Goal: Task Accomplishment & Management: Use online tool/utility

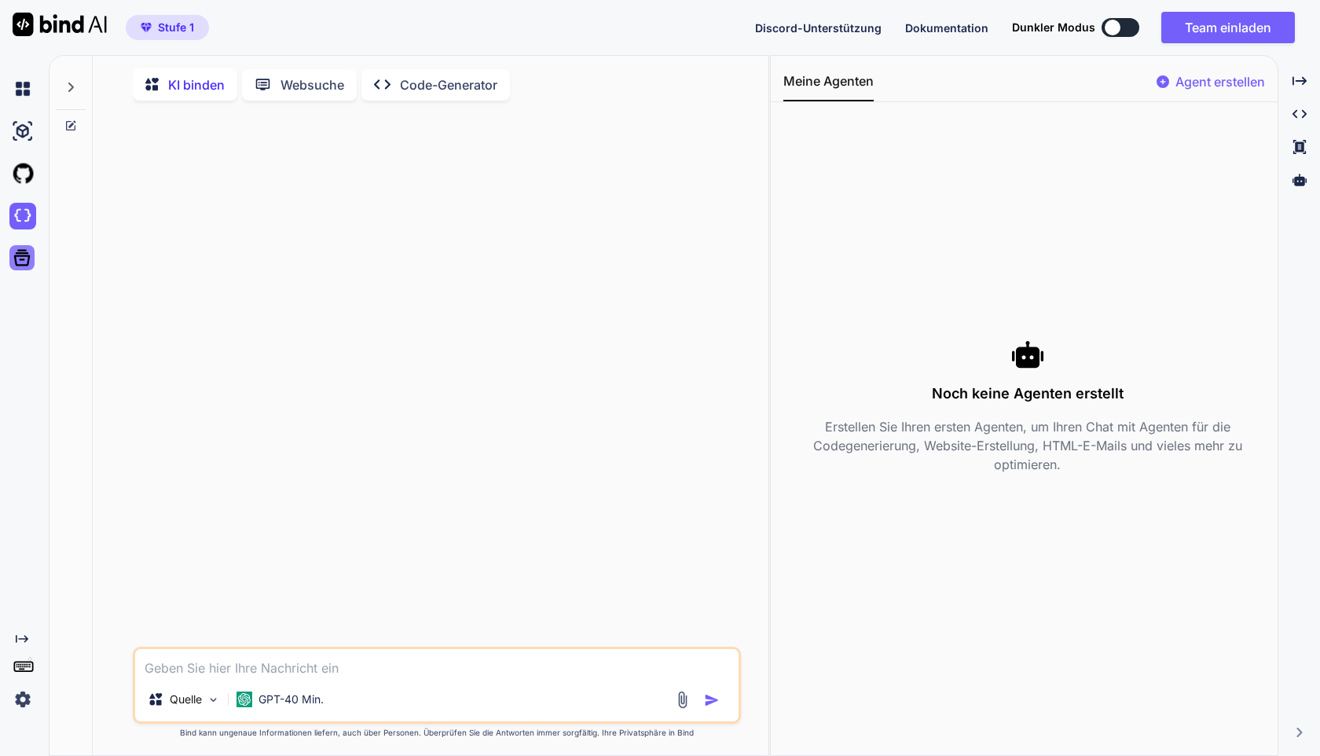
click at [27, 264] on icon at bounding box center [22, 258] width 16 height 16
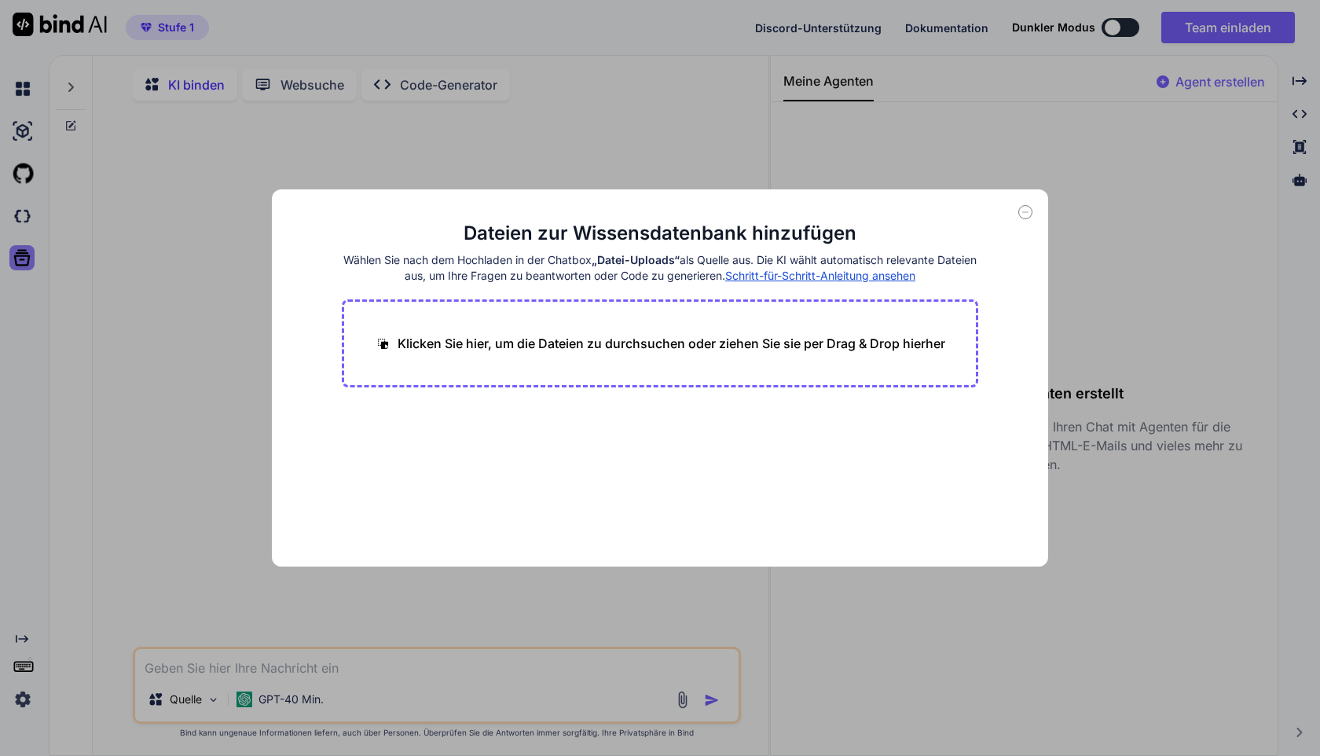
click at [27, 264] on div "Dateien zur Wissensdatenbank hinzufügen Wählen Sie nach dem Hochladen in der Ch…" at bounding box center [660, 378] width 1320 height 756
type textarea "x"
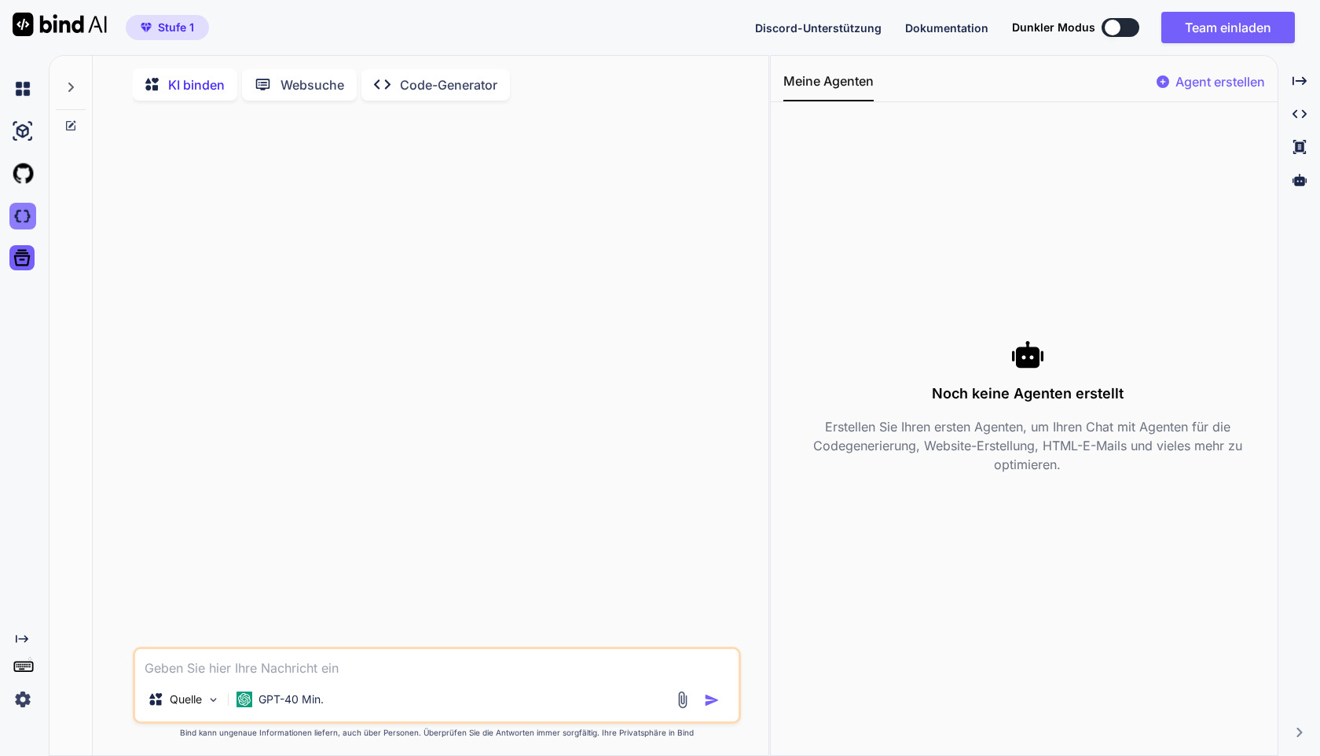
click at [23, 224] on img at bounding box center [22, 216] width 27 height 27
click at [162, 669] on textarea at bounding box center [436, 663] width 603 height 28
paste textarea "Erstellen Sie eine moderne Landingpage mit HTML, CSS und JavaScript mit reibung…"
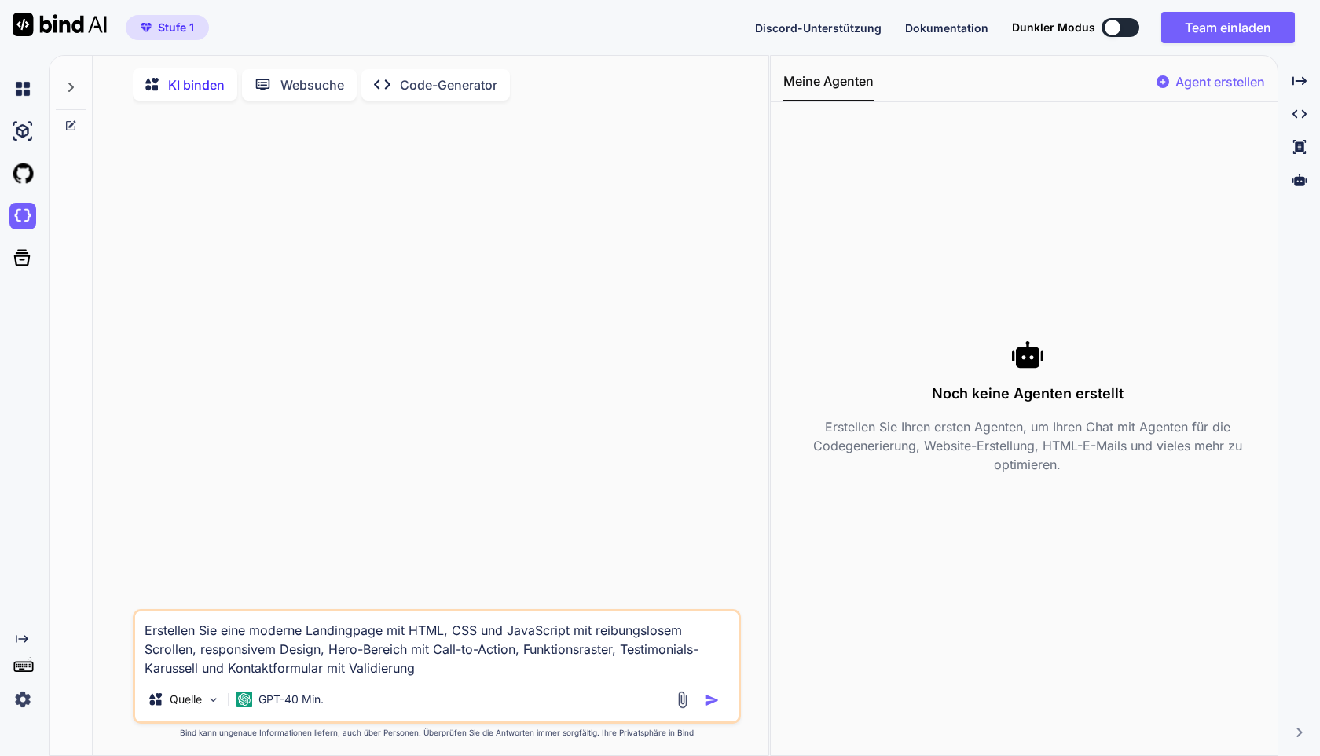
type textarea "Erstellen Sie eine moderne Landingpage mit HTML, CSS und JavaScript mit reibung…"
click at [707, 708] on img "button" at bounding box center [712, 700] width 16 height 16
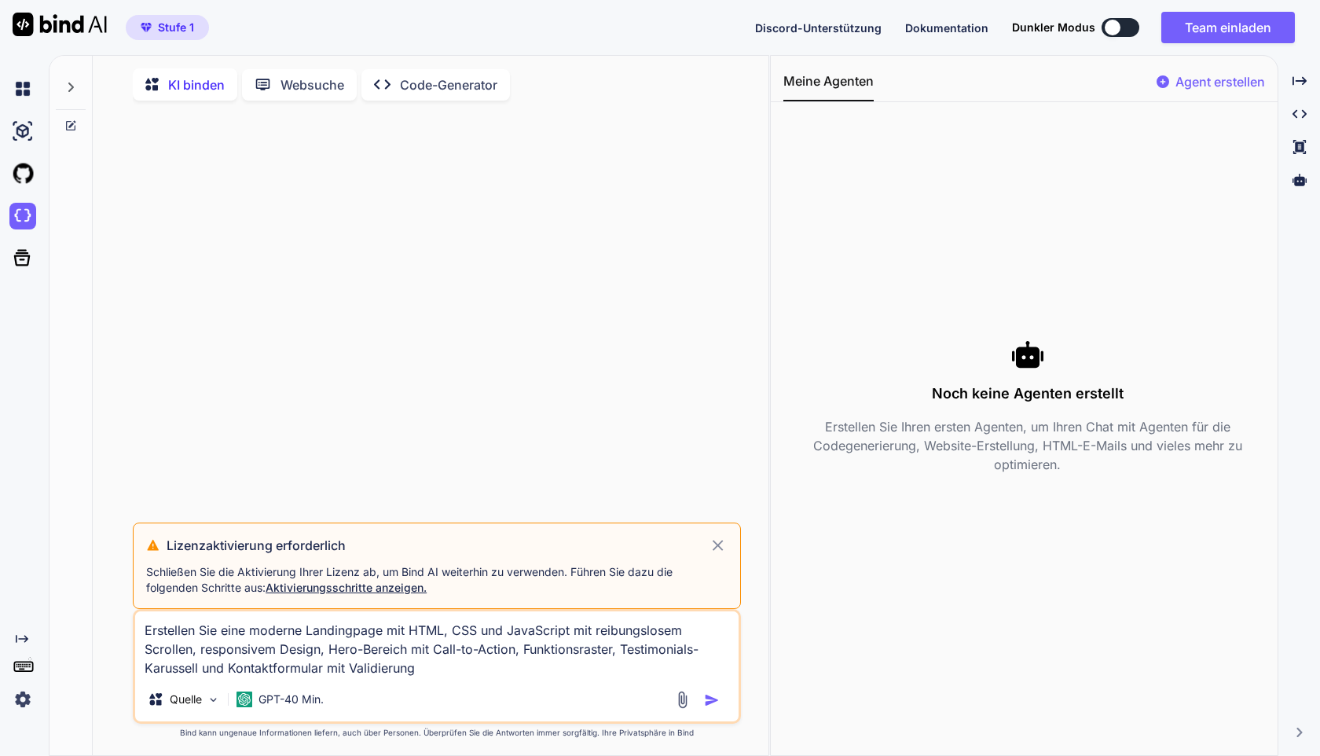
click at [707, 708] on img "button" at bounding box center [712, 700] width 16 height 16
click at [400, 586] on font "Aktivierungsschritte anzeigen." at bounding box center [346, 587] width 161 height 13
click at [390, 588] on font "Aktivierungsschritte anzeigen." at bounding box center [346, 587] width 161 height 13
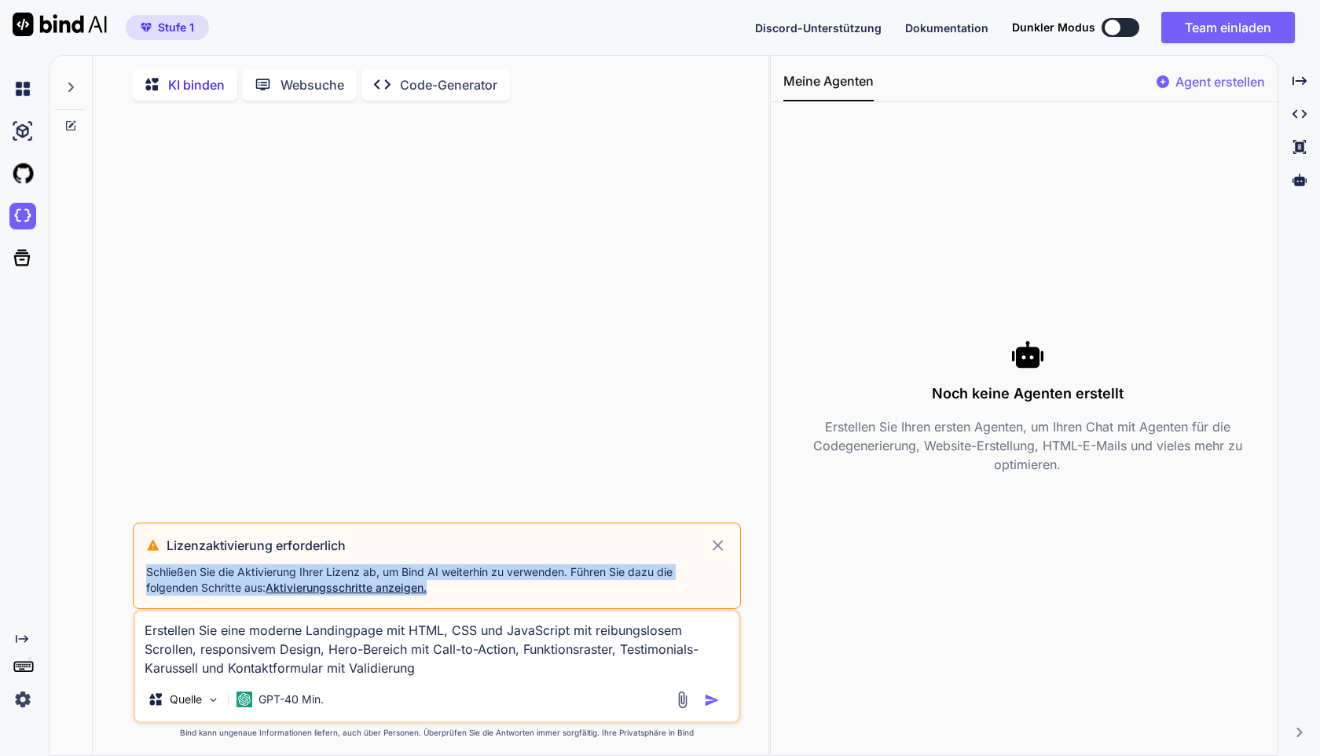
click at [390, 588] on font "Aktivierungsschritte anzeigen." at bounding box center [346, 587] width 161 height 13
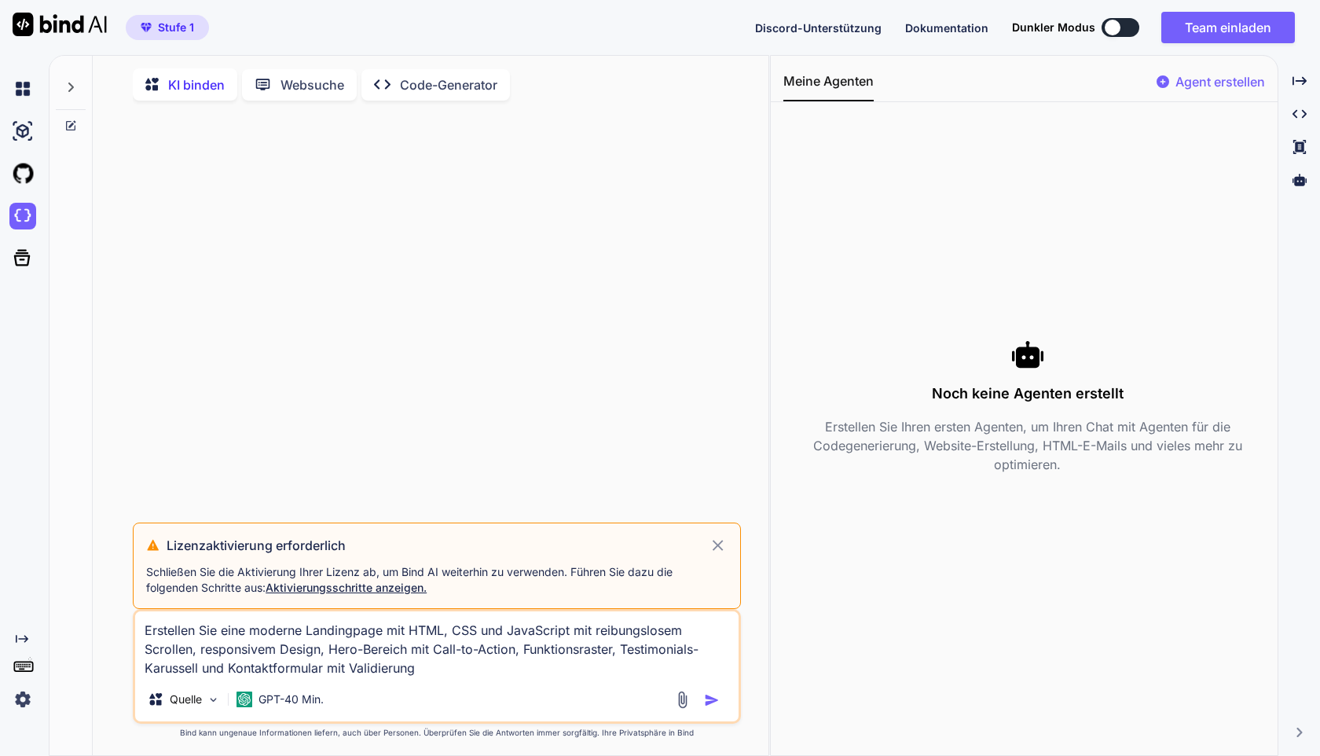
click at [719, 540] on icon at bounding box center [718, 545] width 18 height 19
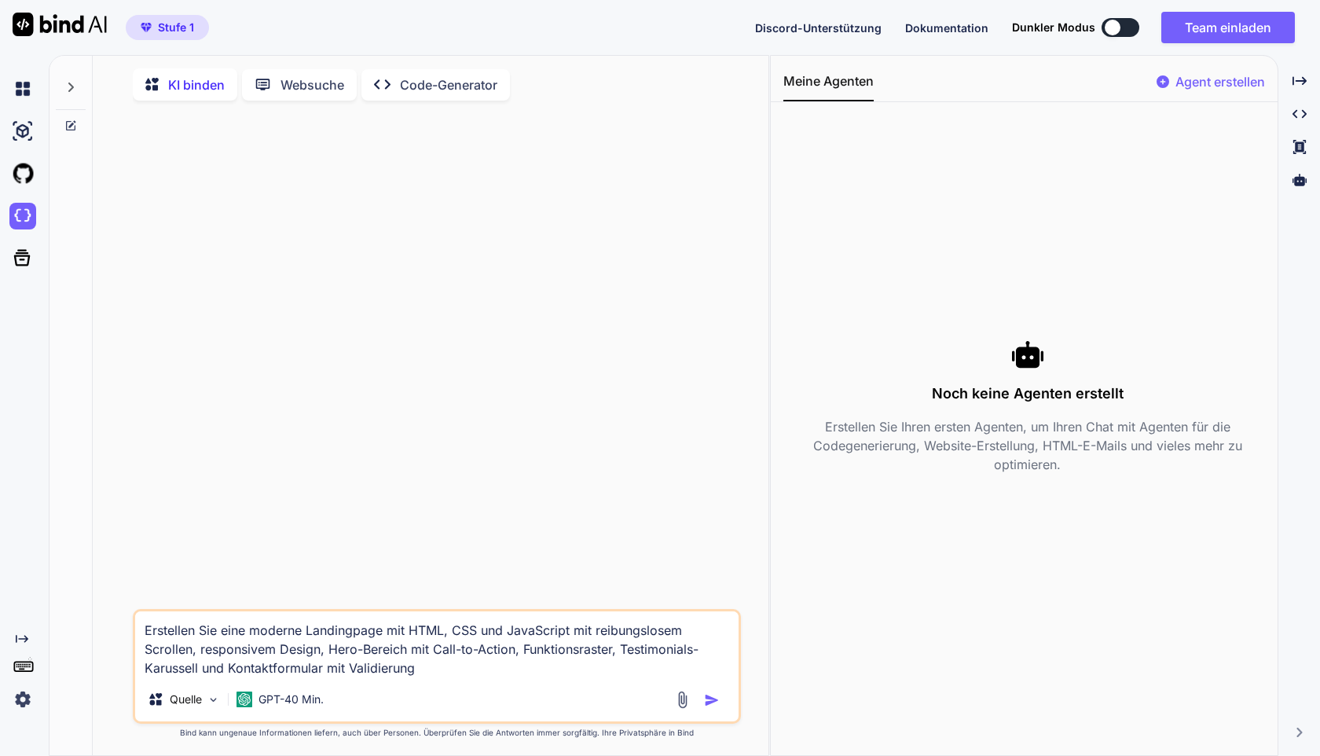
click at [20, 711] on img at bounding box center [22, 699] width 27 height 27
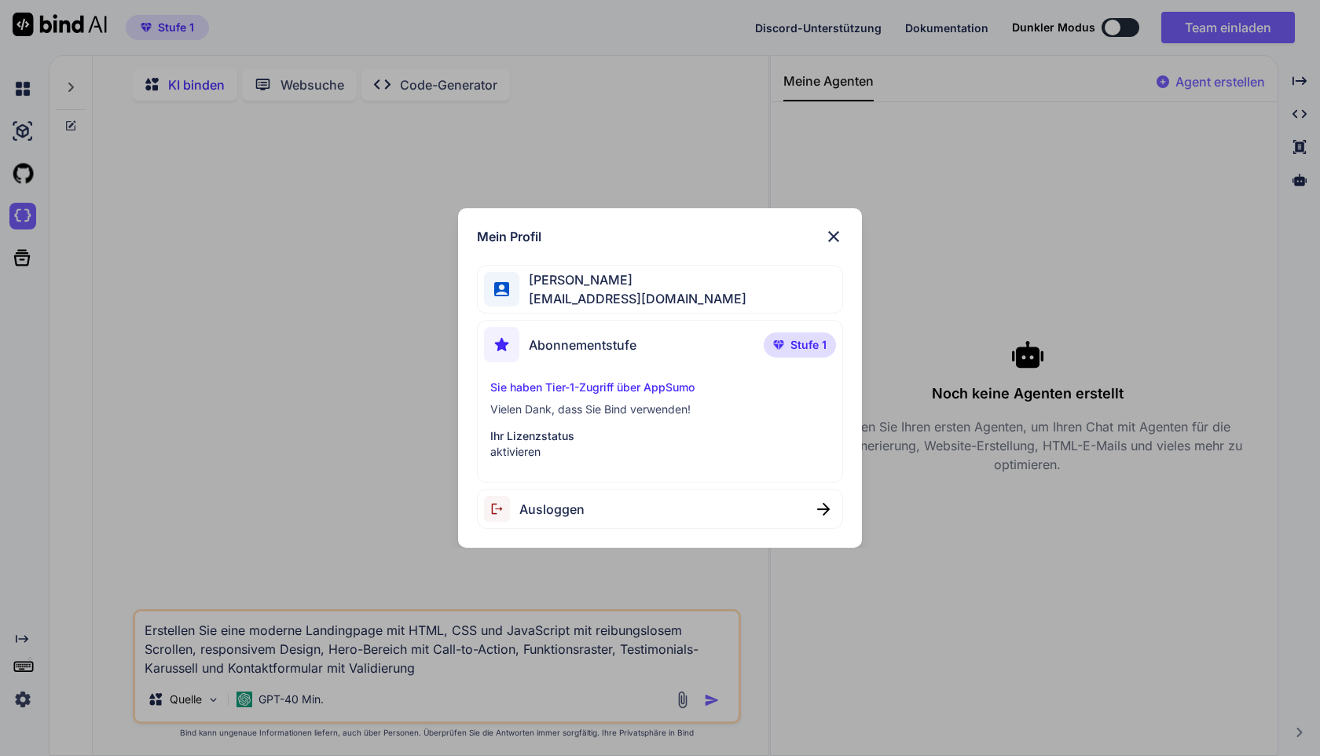
click at [519, 426] on div "Sie haben Tier-1-Zugriff über AppSumo Vielen Dank, dass Sie Bind verwenden! Ihr…" at bounding box center [659, 419] width 351 height 80
click at [574, 372] on div "Abonnementstufe Stufe 1 Sie haben Tier-1-Zugriff über AppSumo Vielen Dank, dass…" at bounding box center [659, 401] width 365 height 163
click at [552, 387] on font "Sie haben Tier-1-Zugriff über AppSumo" at bounding box center [592, 386] width 204 height 13
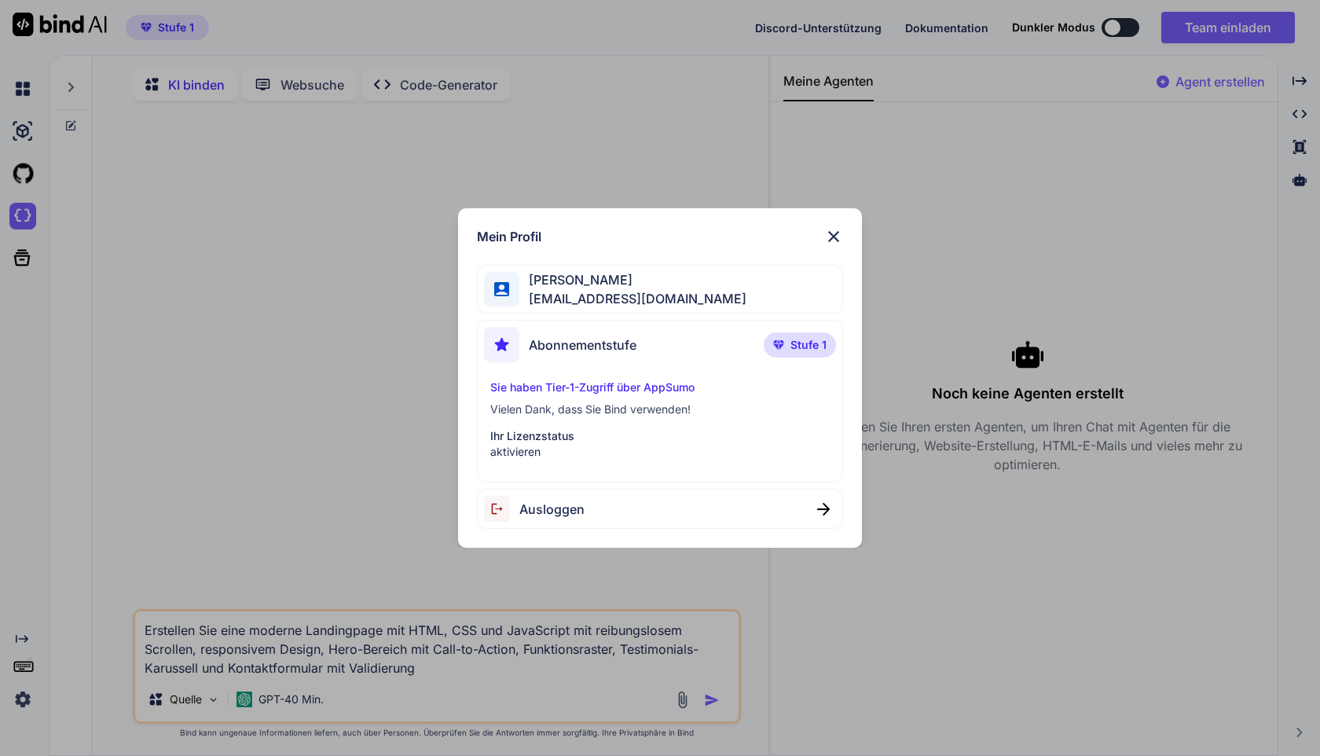
click at [595, 349] on font "Abonnementstufe" at bounding box center [583, 345] width 108 height 16
click at [801, 342] on font "Stufe 1" at bounding box center [808, 344] width 36 height 13
click at [837, 234] on img at bounding box center [833, 236] width 19 height 19
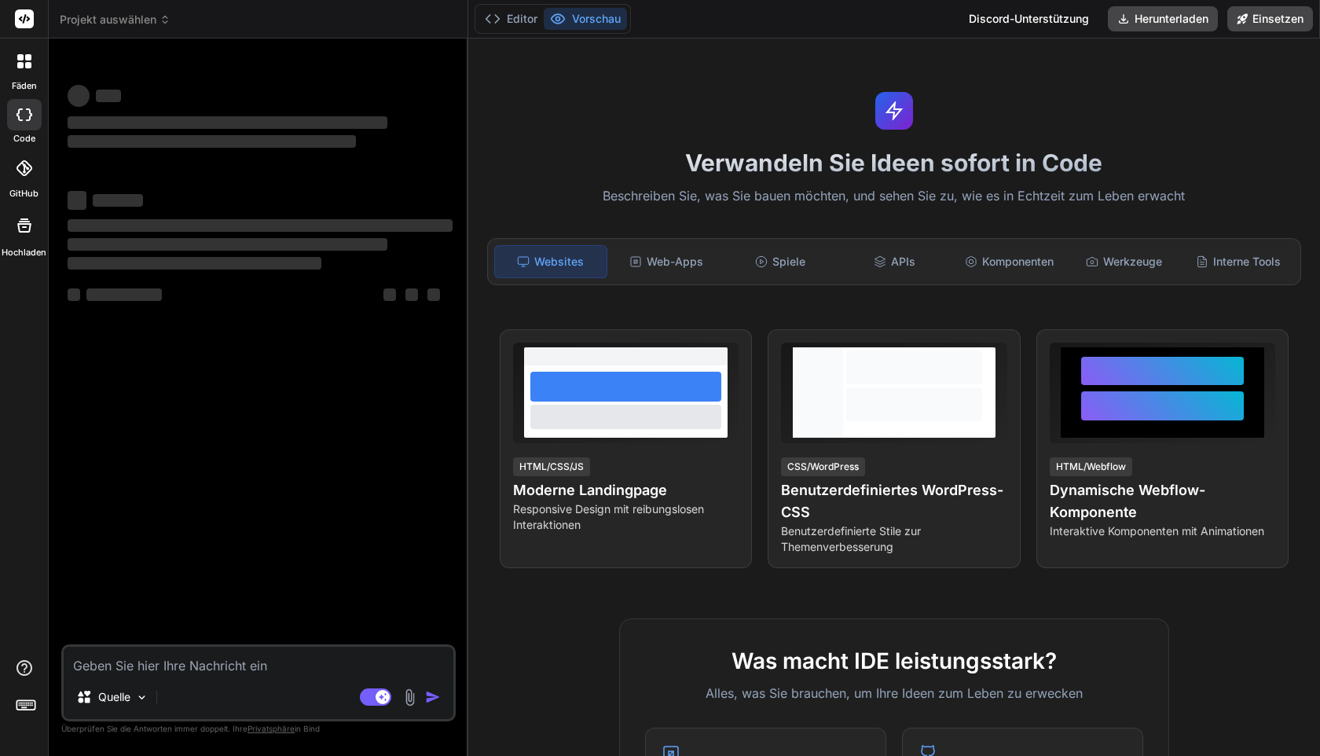
type textarea "x"
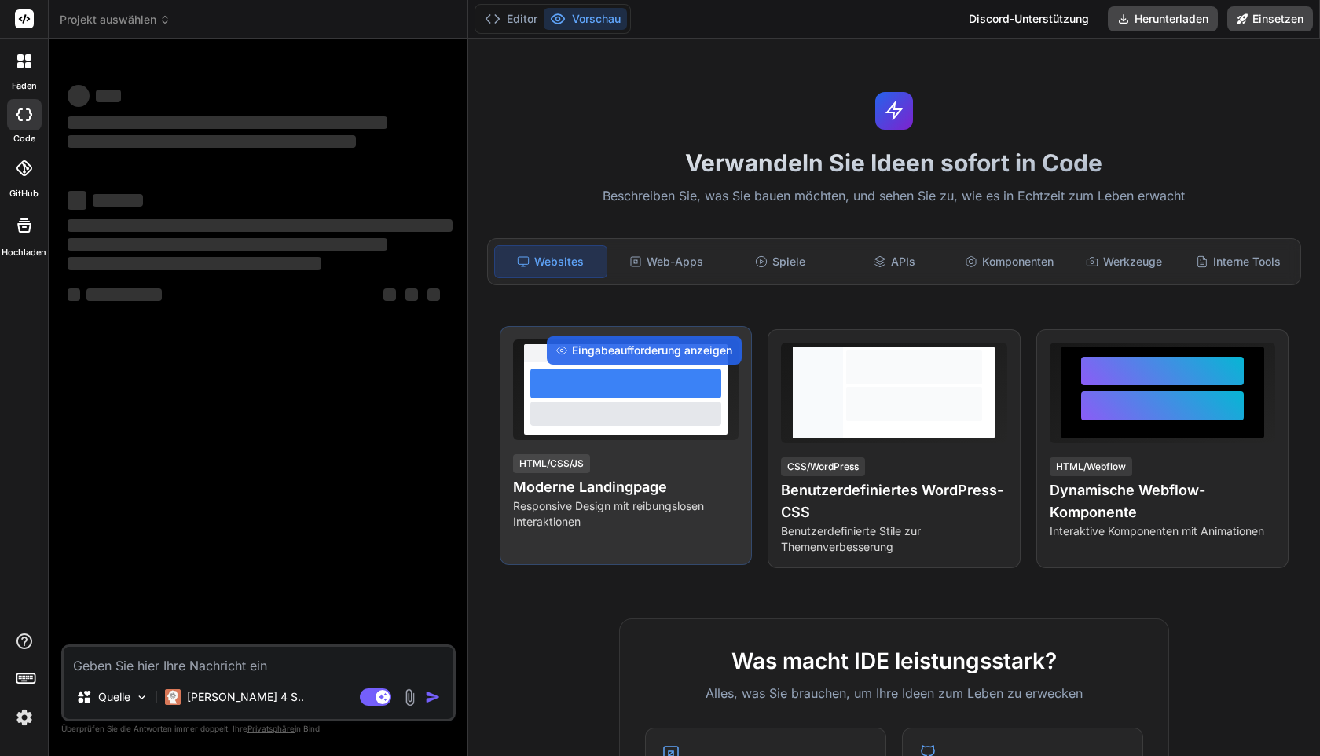
click at [592, 490] on font "Moderne Landingpage" at bounding box center [590, 486] width 154 height 16
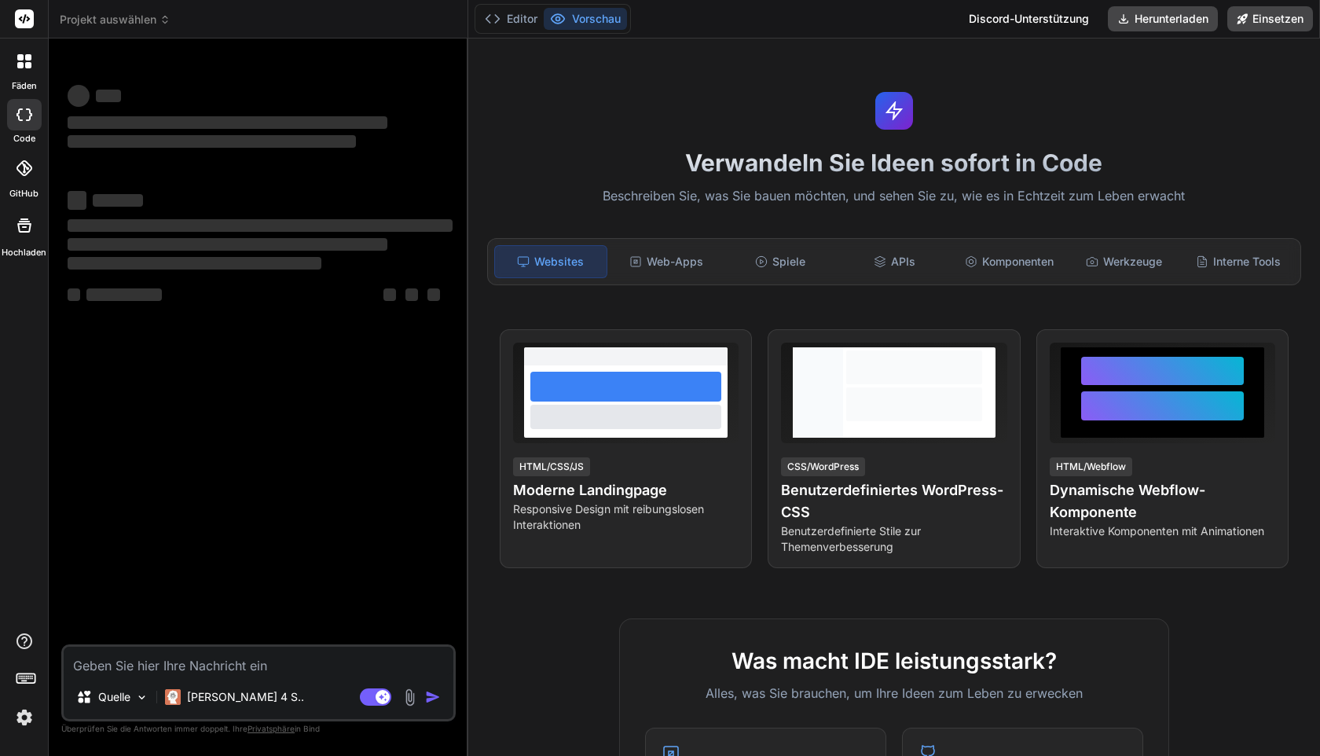
click at [34, 724] on img at bounding box center [24, 717] width 27 height 27
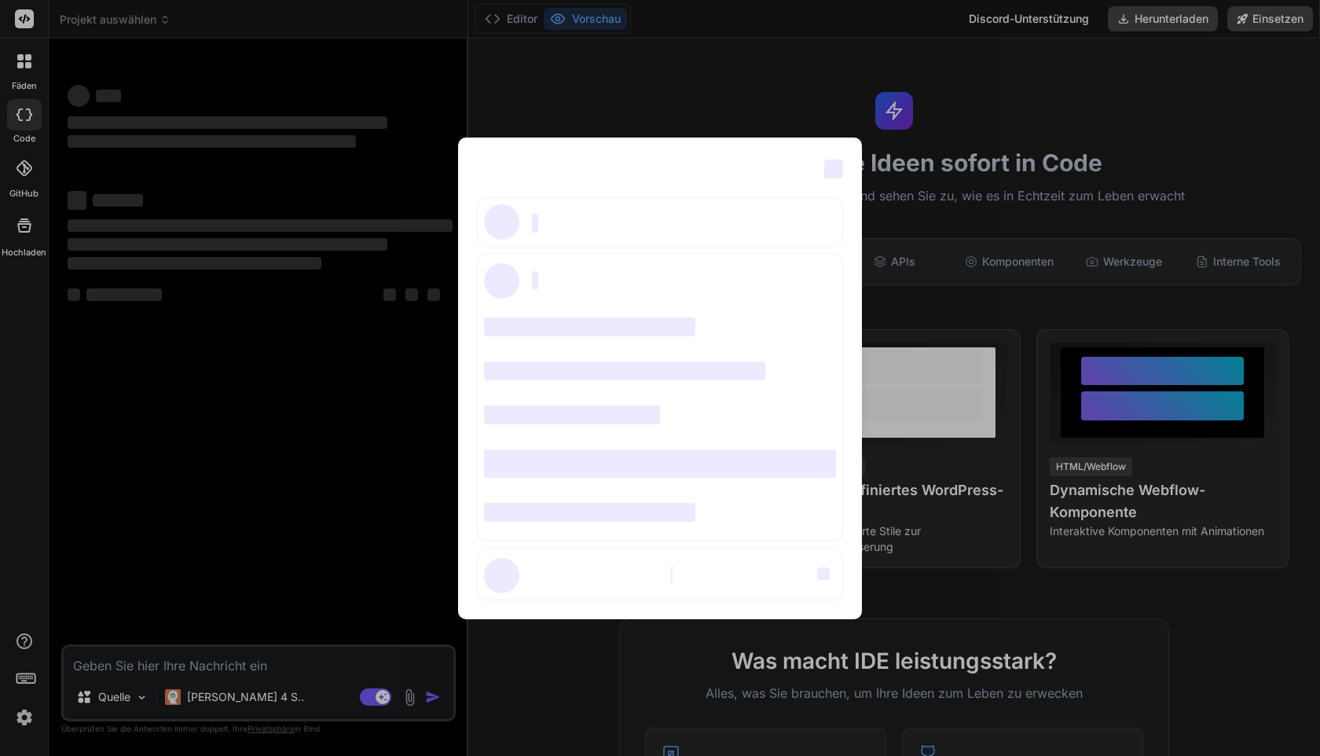
click at [652, 105] on div "‌ ‌ ‌ ‌ ‌ ‌ ‌ ‌ ‌ ‌ ‌ ‌ ‌ ‌ ‌" at bounding box center [660, 378] width 1320 height 756
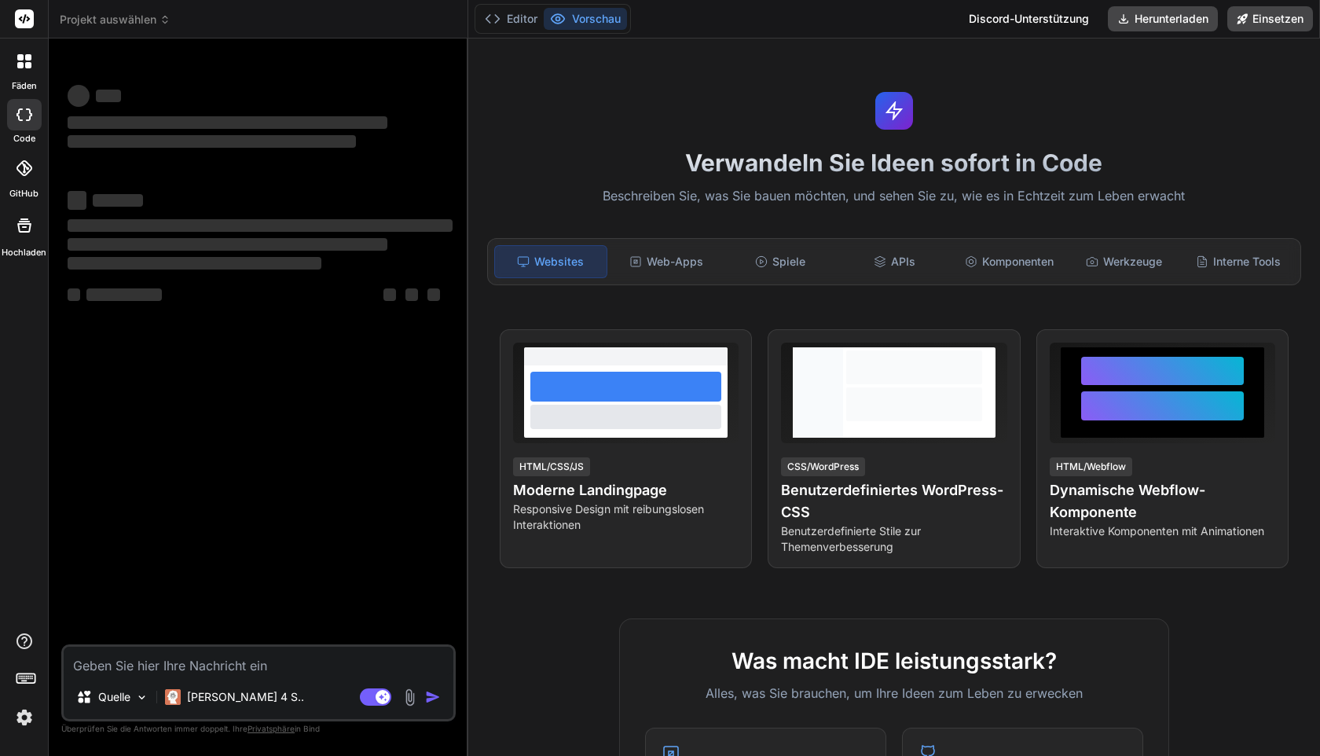
click at [705, 99] on div "Verwandeln Sie Ideen sofort in Code Beschreiben Sie, was Sie bauen möchten, und…" at bounding box center [894, 396] width 852 height 717
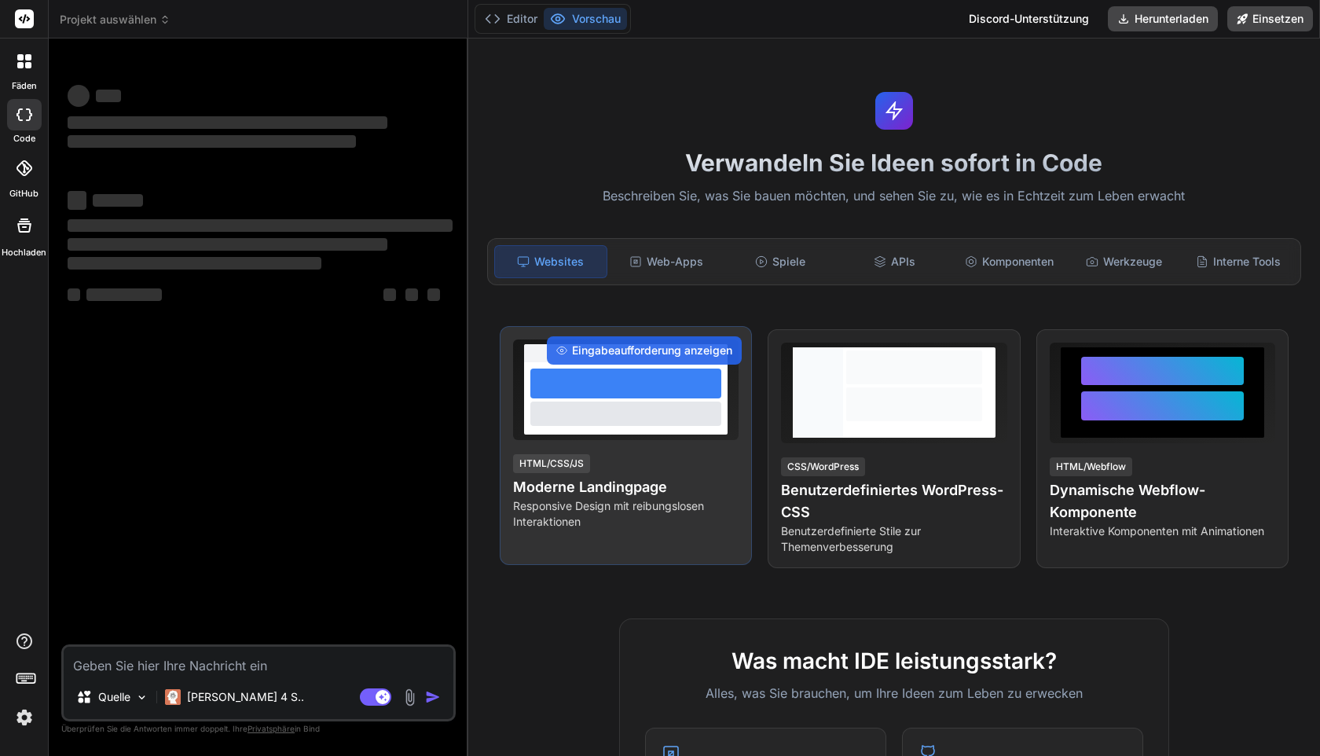
click at [599, 437] on div at bounding box center [625, 389] width 225 height 101
click at [614, 494] on font "Moderne Landingpage" at bounding box center [590, 486] width 154 height 16
click at [625, 438] on div at bounding box center [625, 389] width 225 height 101
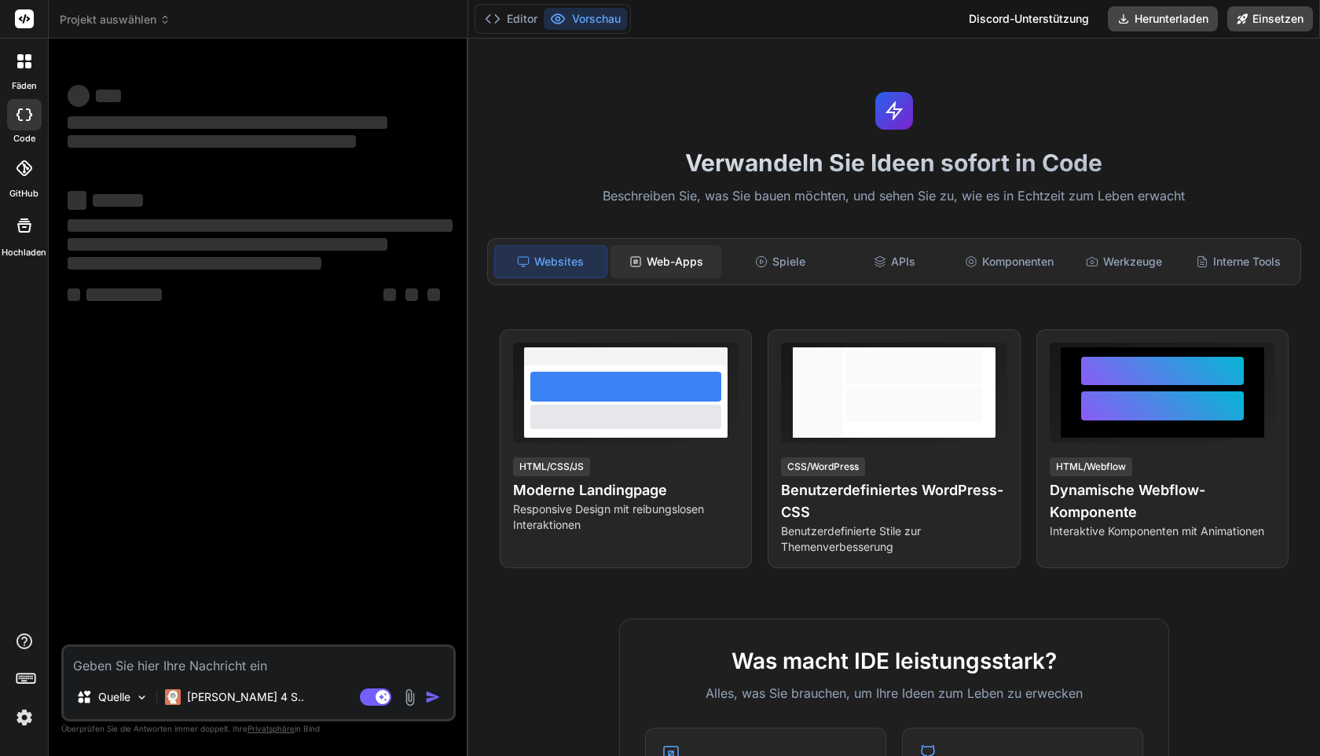
click at [671, 267] on font "Web-Apps" at bounding box center [675, 261] width 57 height 13
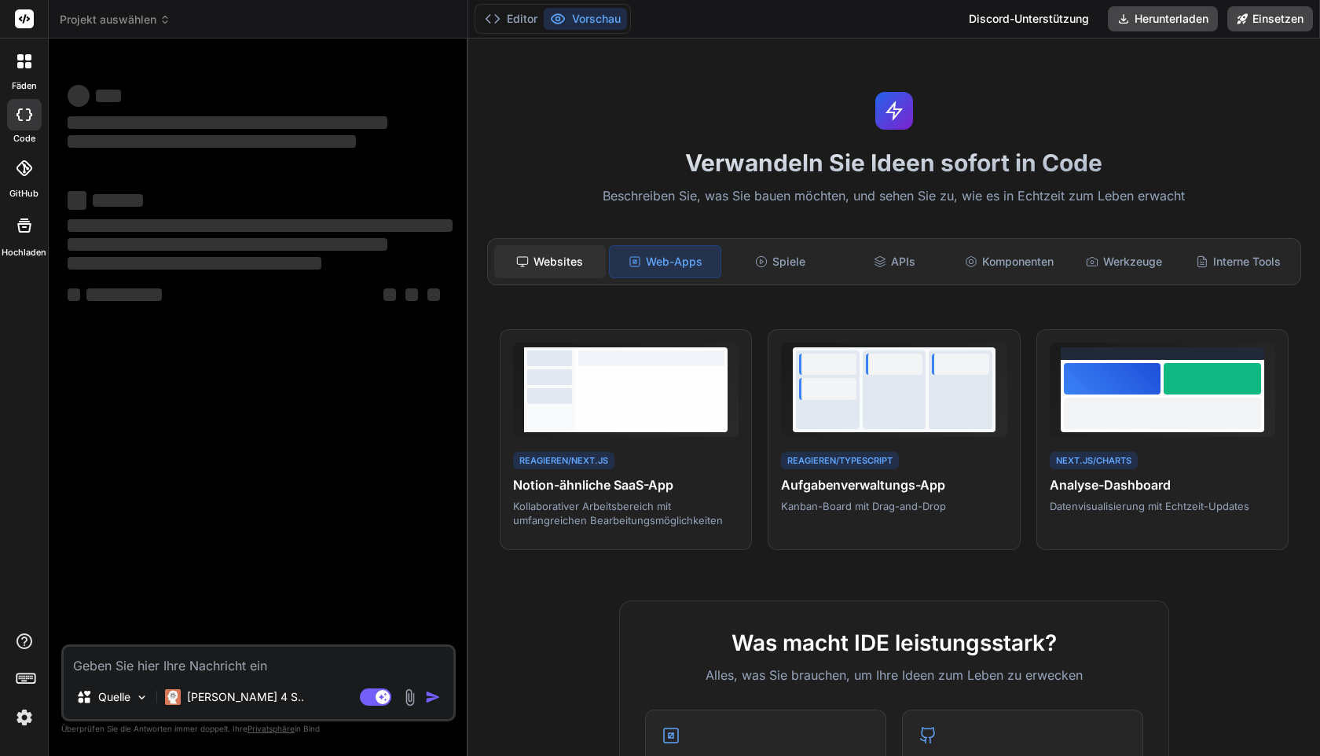
click at [548, 262] on font "Websites" at bounding box center [557, 261] width 49 height 13
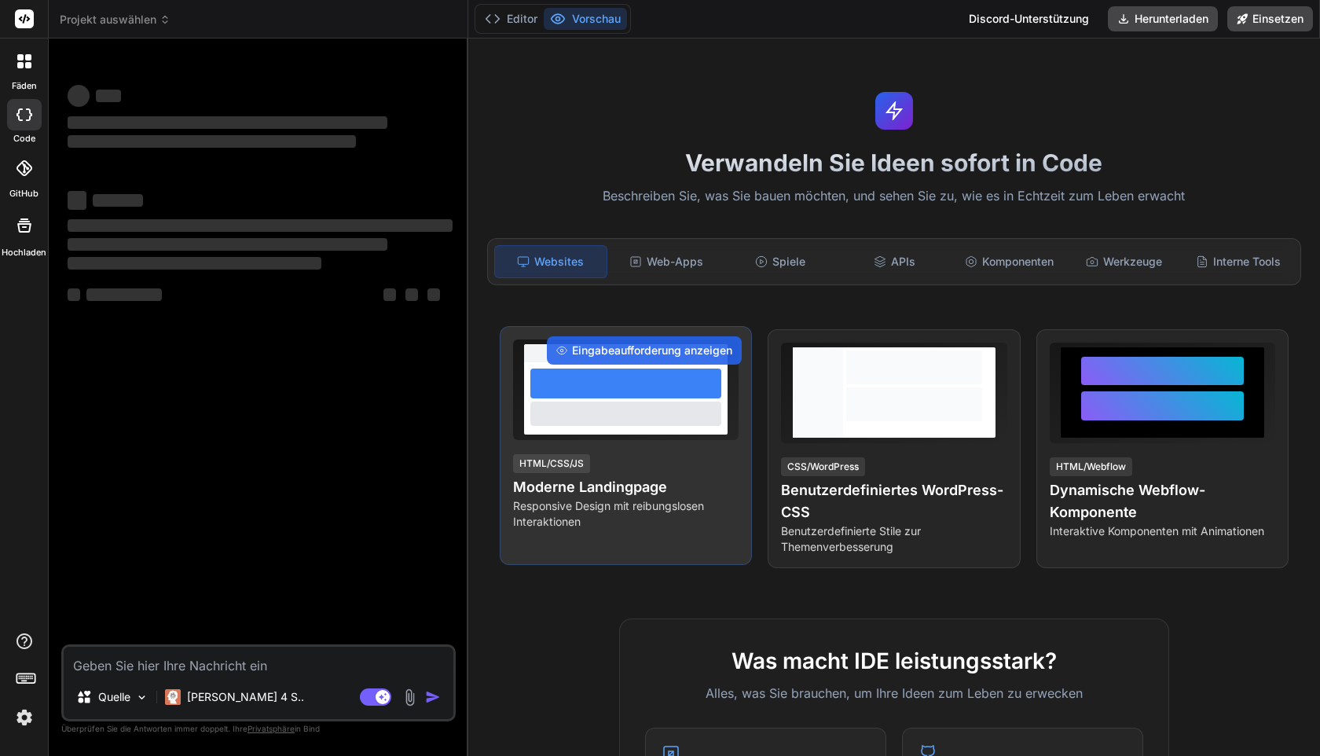
click at [592, 423] on div at bounding box center [625, 413] width 191 height 24
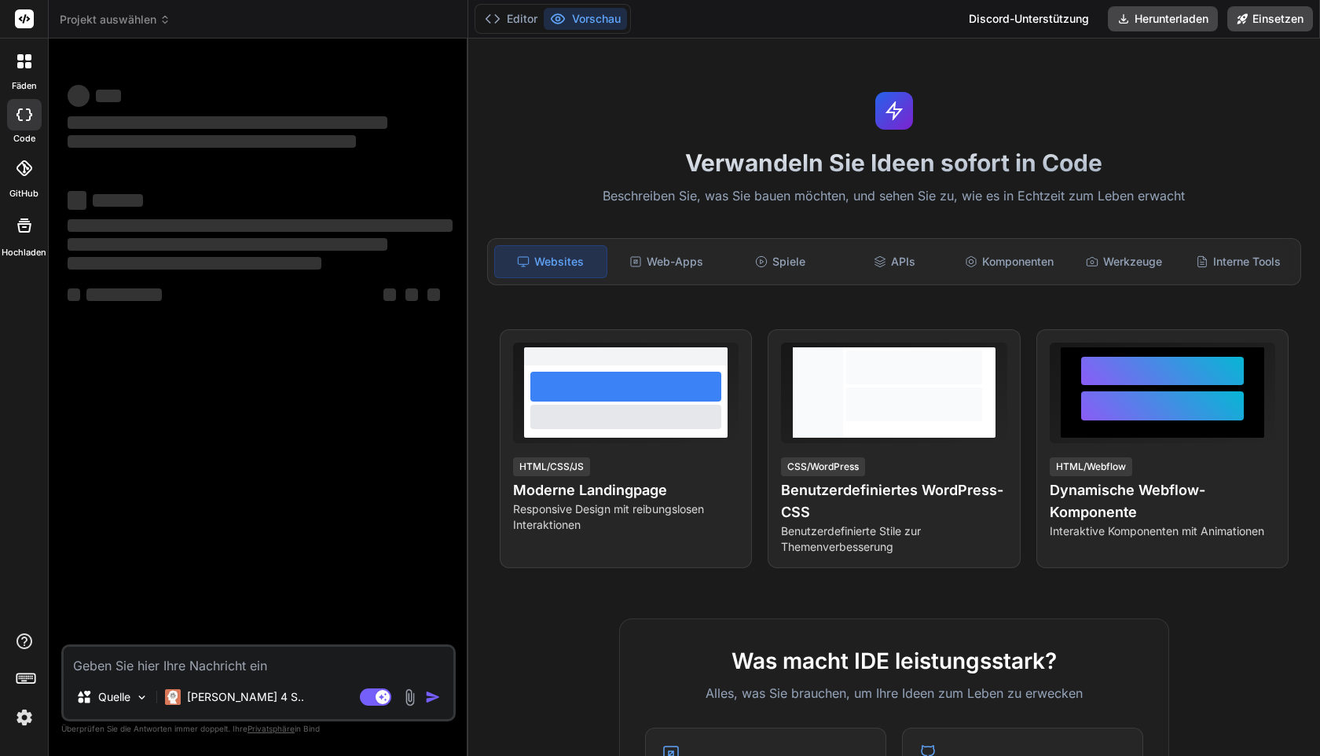
click at [20, 721] on img at bounding box center [24, 717] width 27 height 27
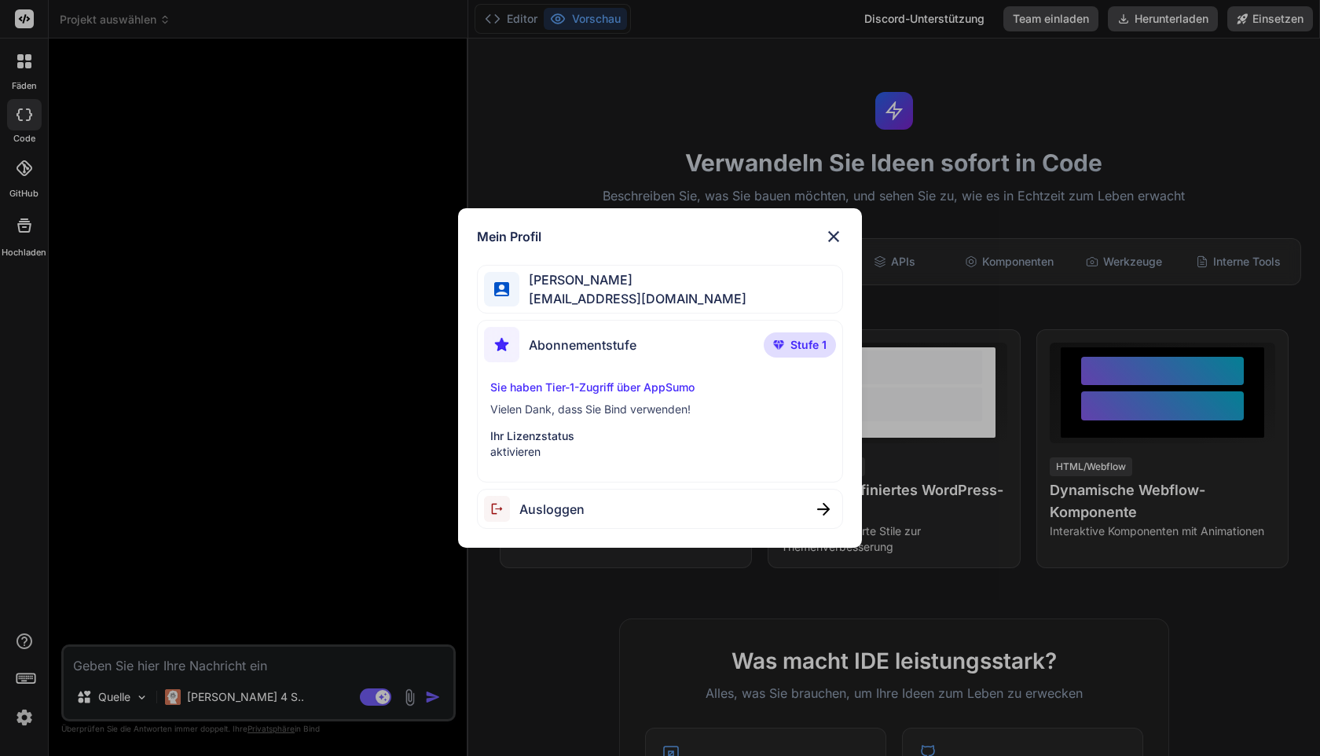
click at [210, 565] on div "Mein Profil Fabian Reiner flowgateai@gmail.com Abonnementstufe Stufe 1 Sie habe…" at bounding box center [660, 378] width 1320 height 756
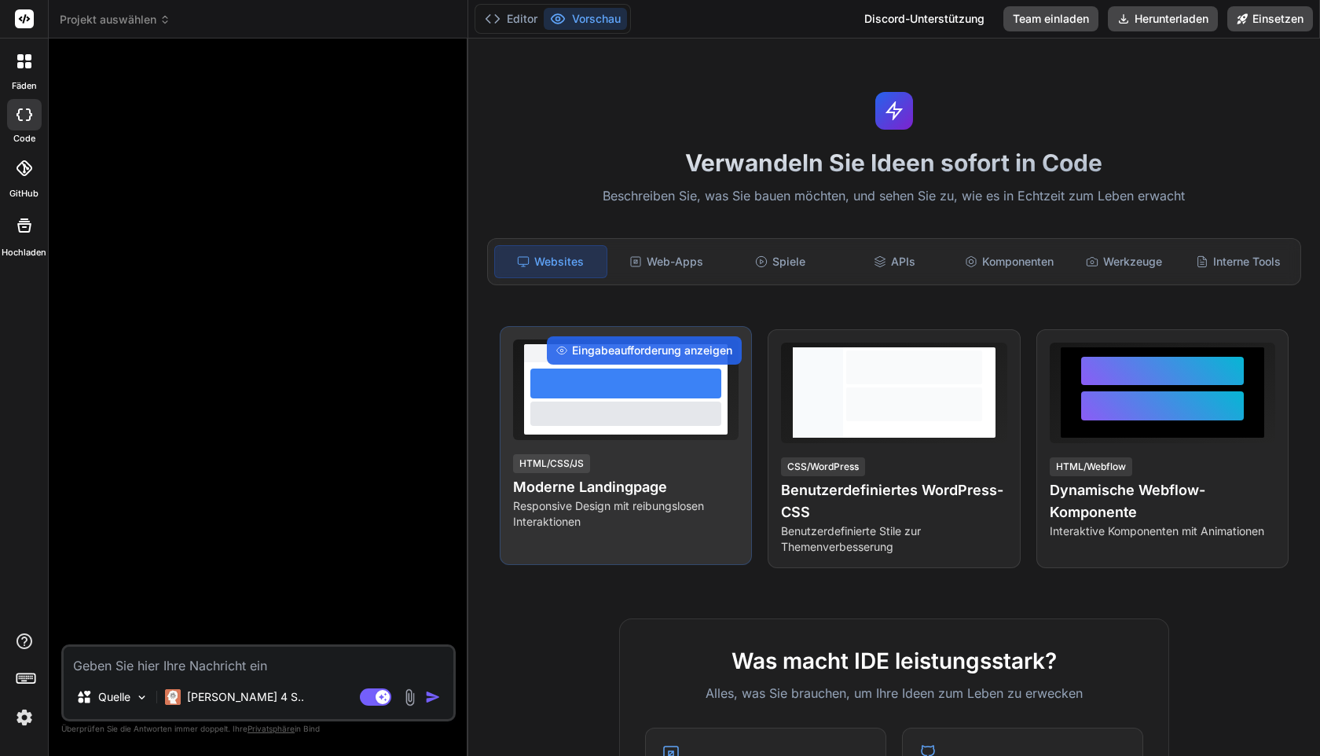
click at [593, 486] on font "Moderne Landingpage" at bounding box center [590, 486] width 154 height 16
type textarea "x"
click at [654, 348] on font "Eingabeaufforderung anzeigen" at bounding box center [652, 349] width 160 height 13
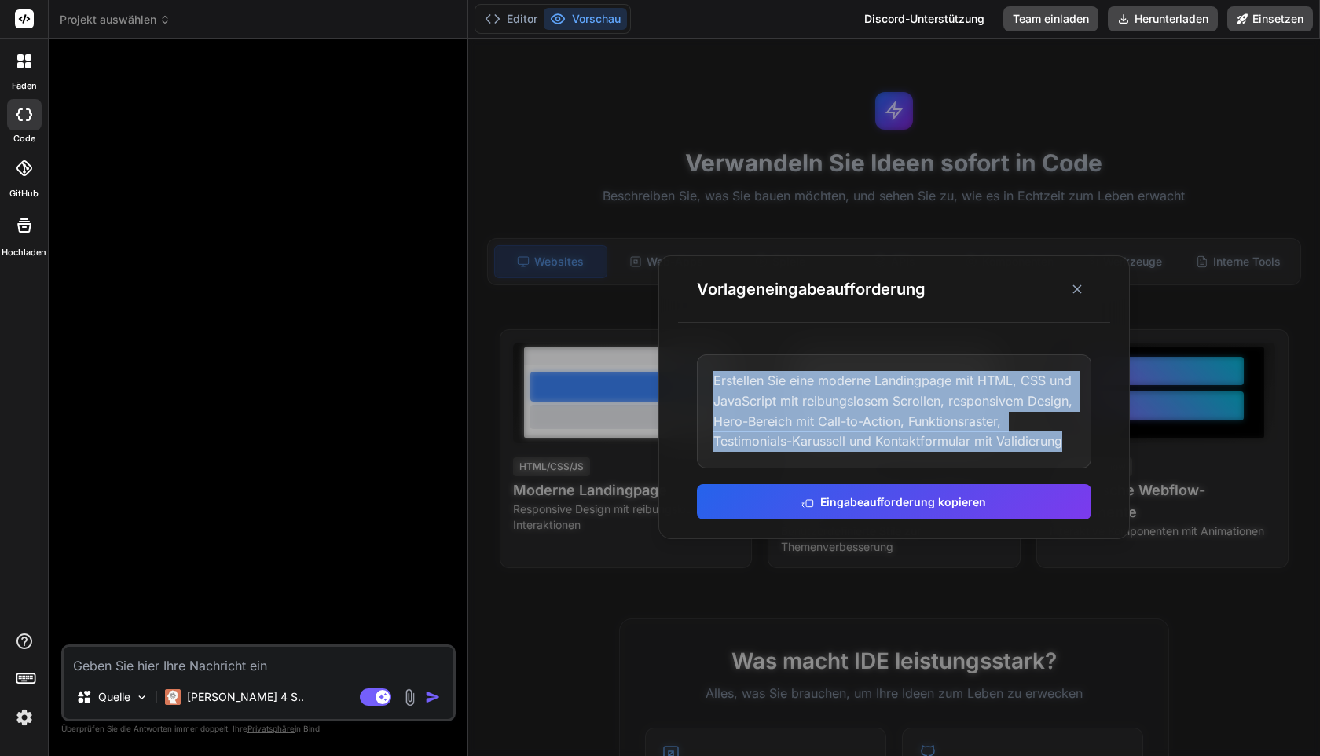
drag, startPoint x: 713, startPoint y: 379, endPoint x: 1091, endPoint y: 443, distance: 383.3
click at [1091, 443] on div "Erstellen Sie eine moderne Landingpage mit HTML, CSS und JavaScript mit reibung…" at bounding box center [894, 436] width 432 height 202
copy font "Erstellen Sie eine moderne Landingpage mit HTML, CSS und JavaScript mit reibung…"
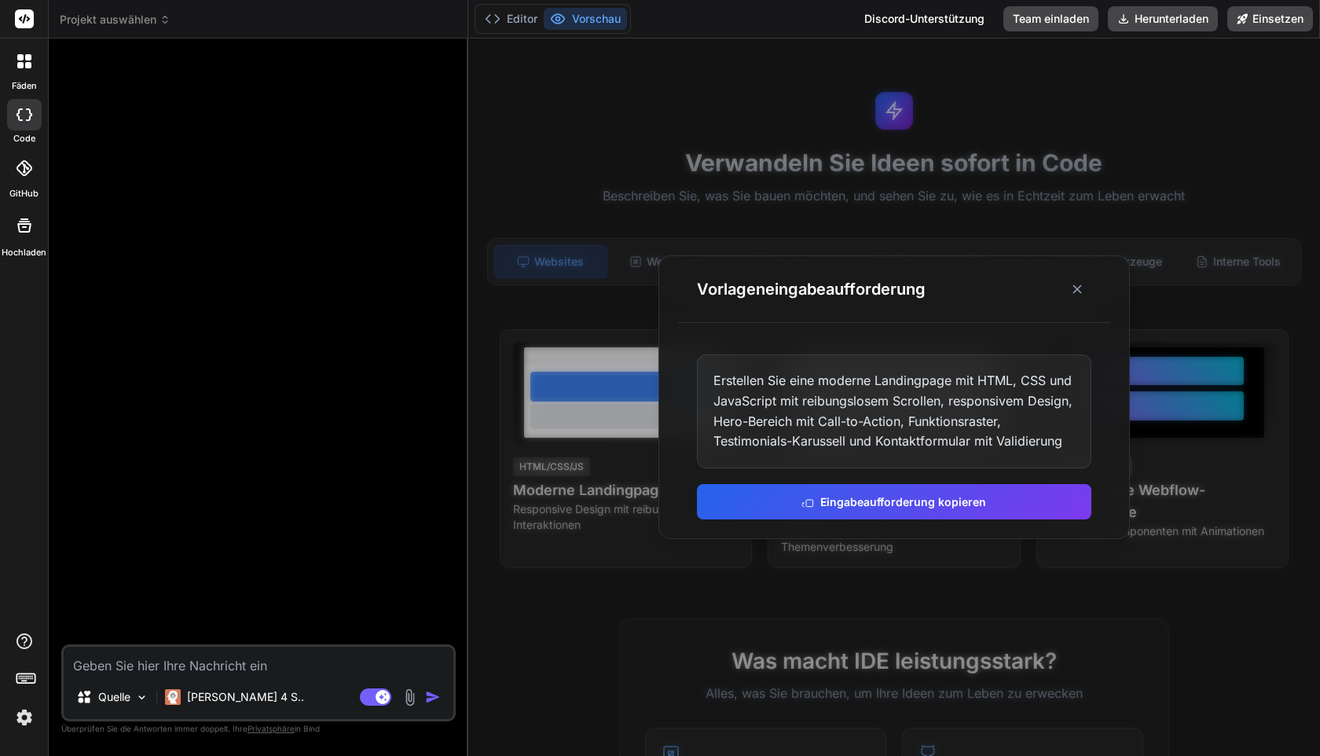
click at [193, 661] on textarea at bounding box center [259, 661] width 390 height 28
paste textarea "Erstellen Sie eine moderne Landingpage mit HTML, CSS und JavaScript mit reibung…"
type textarea "Erstellen Sie eine moderne Landingpage mit HTML, CSS und JavaScript mit reibung…"
type textarea "x"
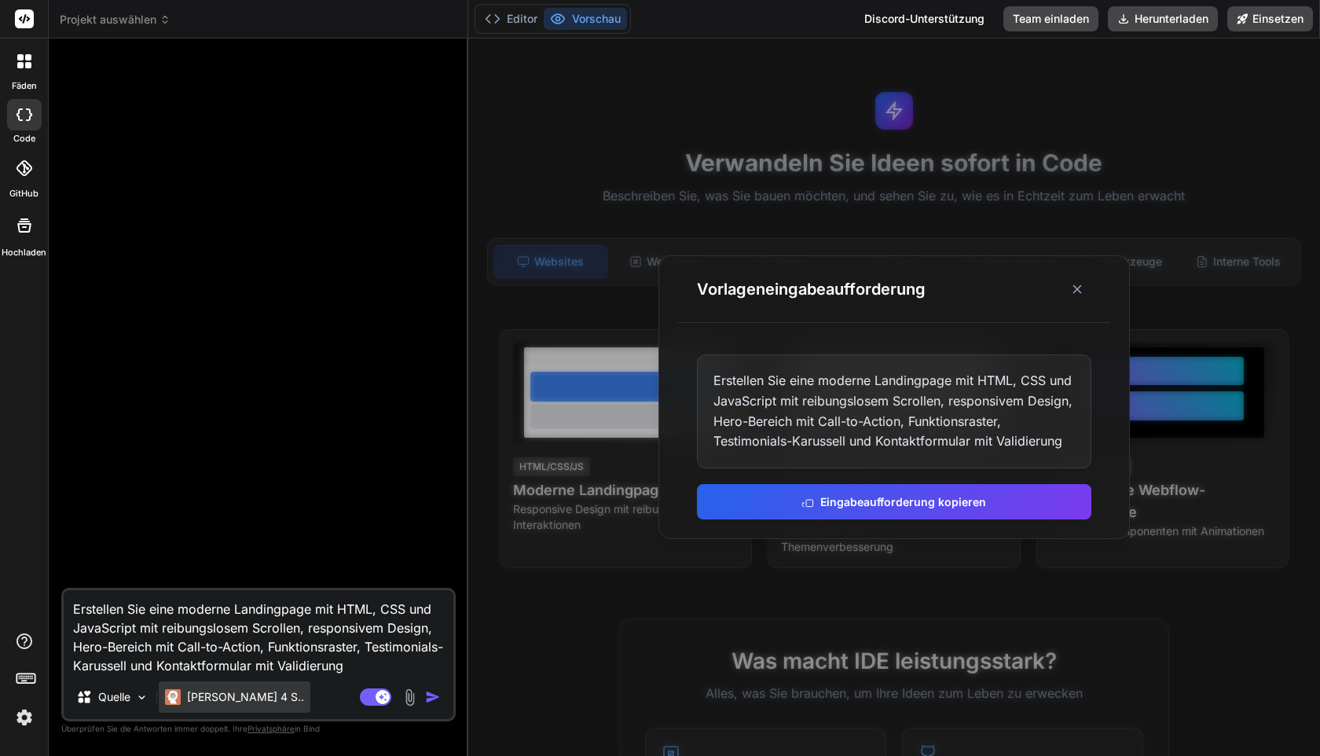
type textarea "Erstellen Sie eine moderne Landingpage mit HTML, CSS und JavaScript mit reibung…"
click at [206, 711] on div "[PERSON_NAME] 4 S.." at bounding box center [235, 696] width 152 height 31
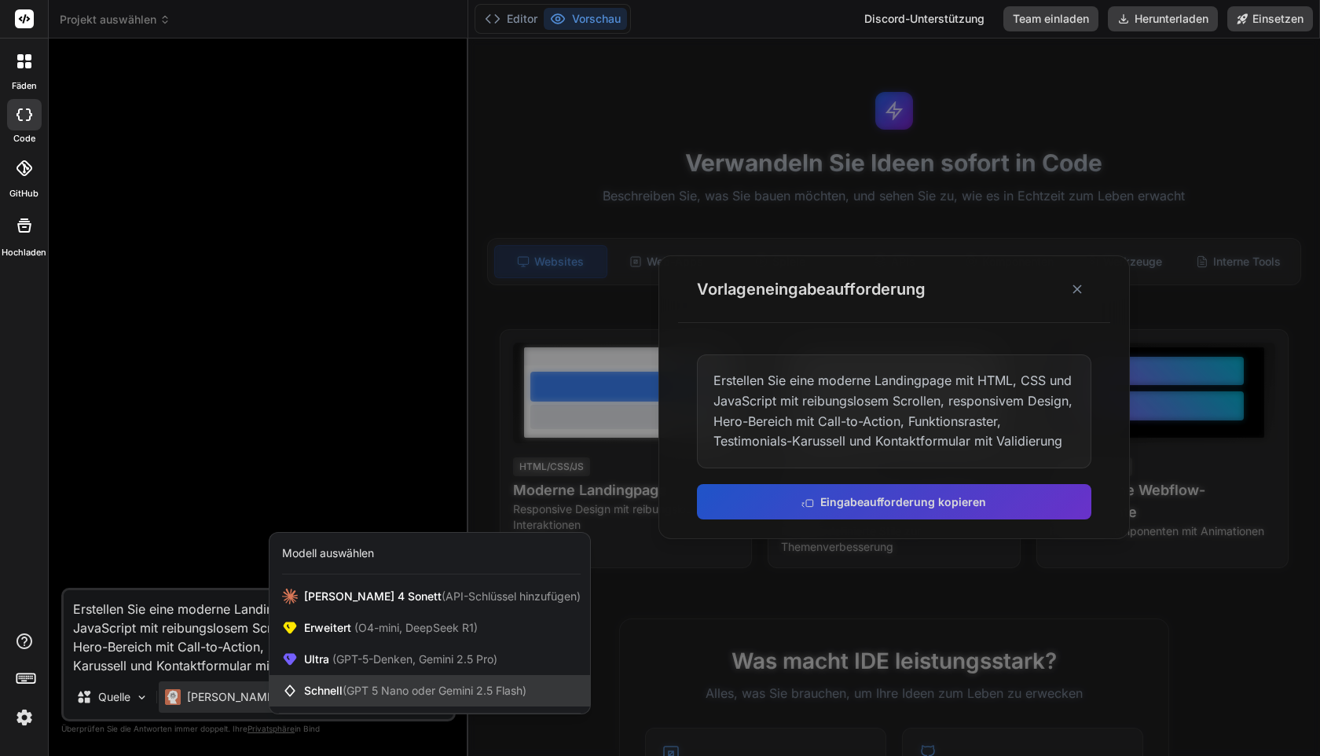
click at [354, 696] on font "(GPT 5 Nano oder Gemini 2.5 Flash)" at bounding box center [435, 689] width 184 height 13
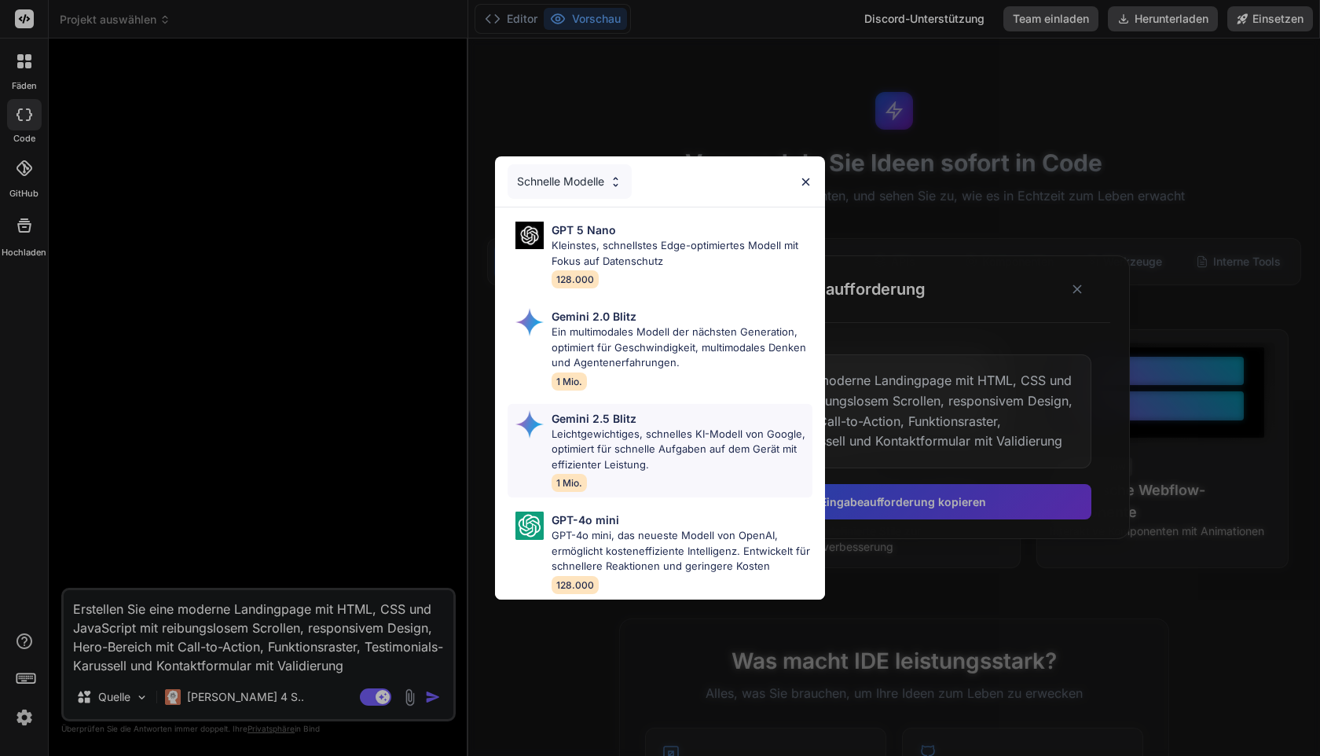
click at [608, 453] on font "Leichtgewichtiges, schnelles KI-Modell von Google, optimiert für schnelle Aufga…" at bounding box center [678, 448] width 254 height 43
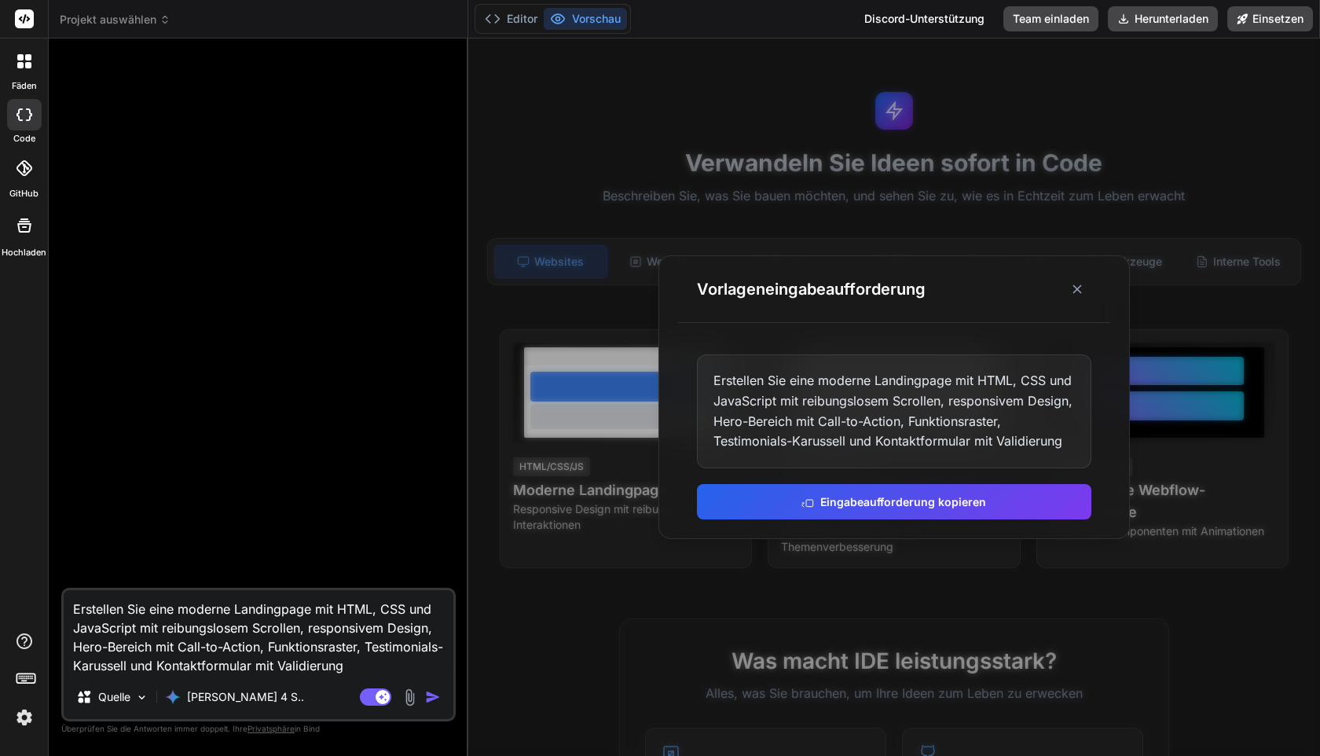
click at [434, 694] on img "button" at bounding box center [433, 697] width 16 height 16
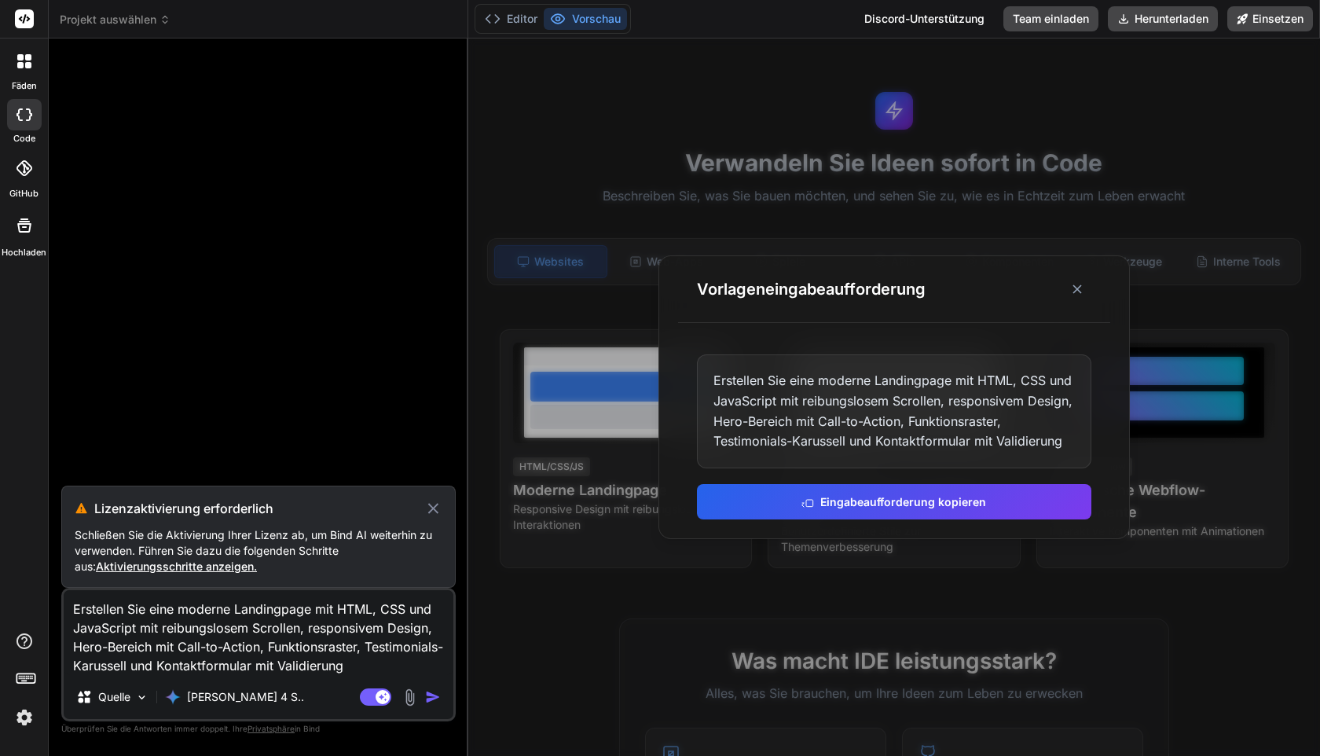
click at [164, 566] on font "Aktivierungsschritte anzeigen." at bounding box center [176, 565] width 161 height 13
click at [189, 562] on font "Aktivierungsschritte anzeigen." at bounding box center [176, 565] width 161 height 13
click at [168, 561] on font "Aktivierungsschritte anzeigen." at bounding box center [176, 565] width 161 height 13
click at [219, 563] on font "Aktivierungsschritte anzeigen." at bounding box center [176, 565] width 161 height 13
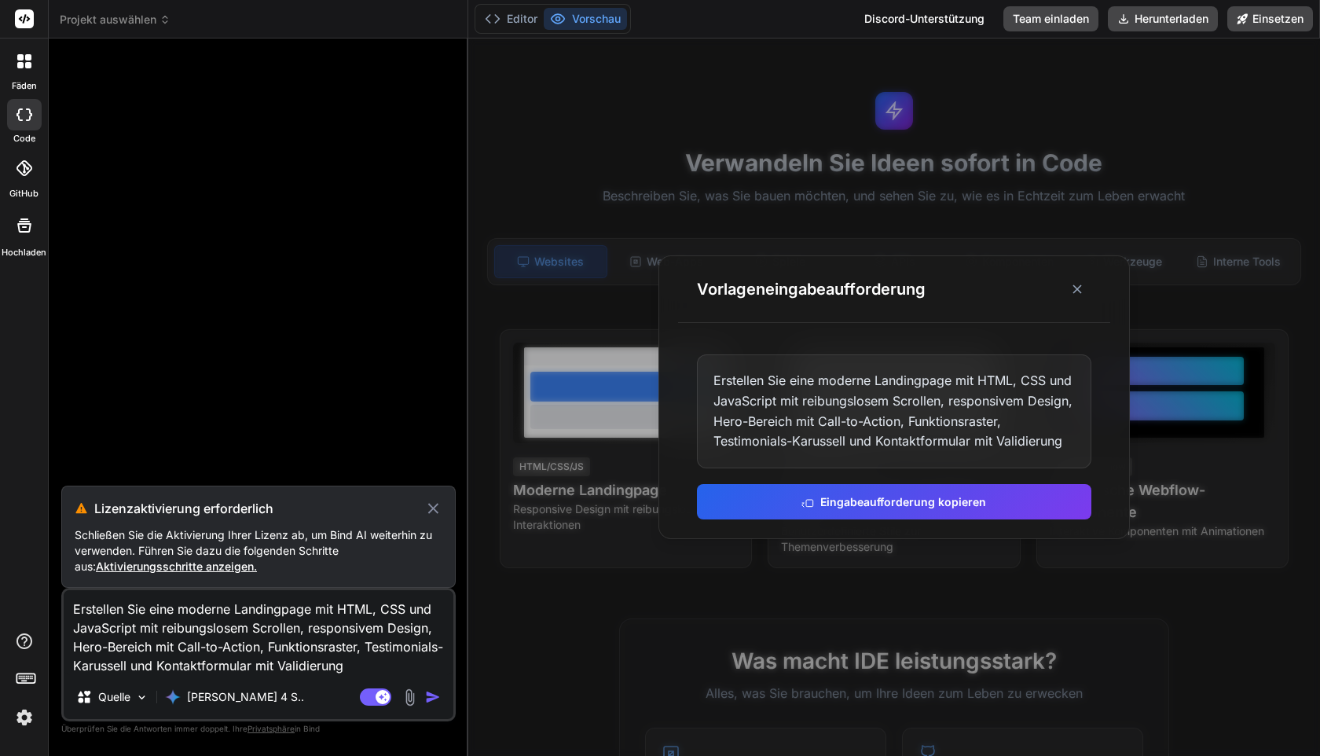
click at [443, 510] on div "Lizenzaktivierung erforderlich Schließen Sie die Aktivierung Ihrer Lizenz ab, u…" at bounding box center [258, 536] width 394 height 102
click at [438, 510] on icon at bounding box center [433, 508] width 18 height 19
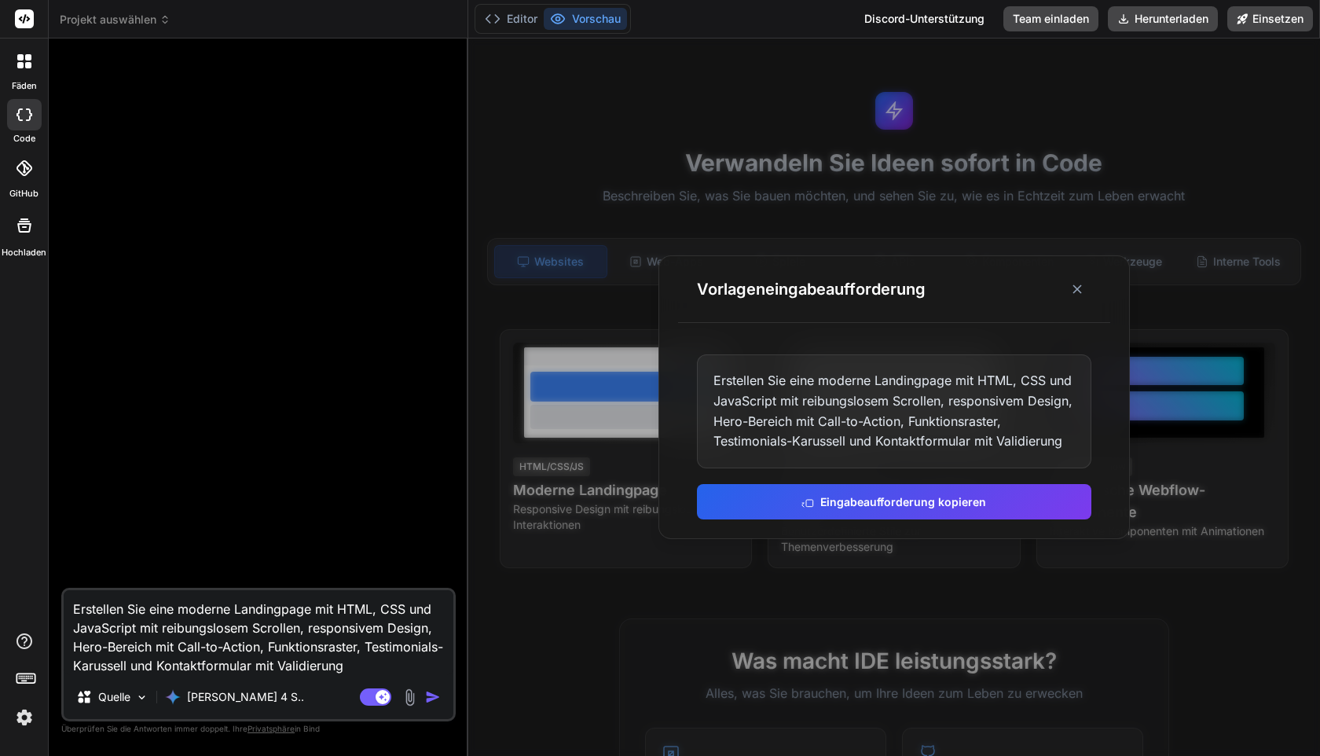
click at [435, 691] on img "button" at bounding box center [433, 697] width 16 height 16
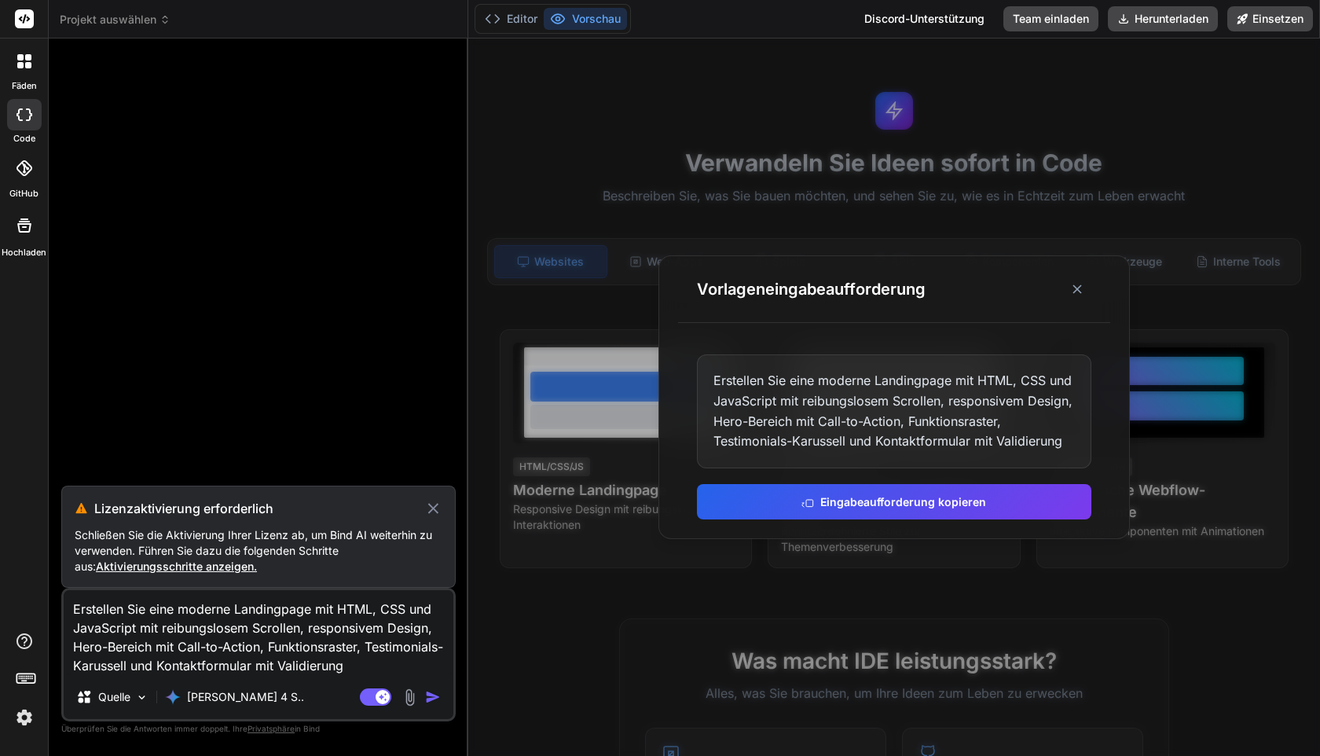
click at [125, 568] on font "Aktivierungsschritte anzeigen." at bounding box center [176, 565] width 161 height 13
click at [440, 511] on icon at bounding box center [433, 508] width 18 height 19
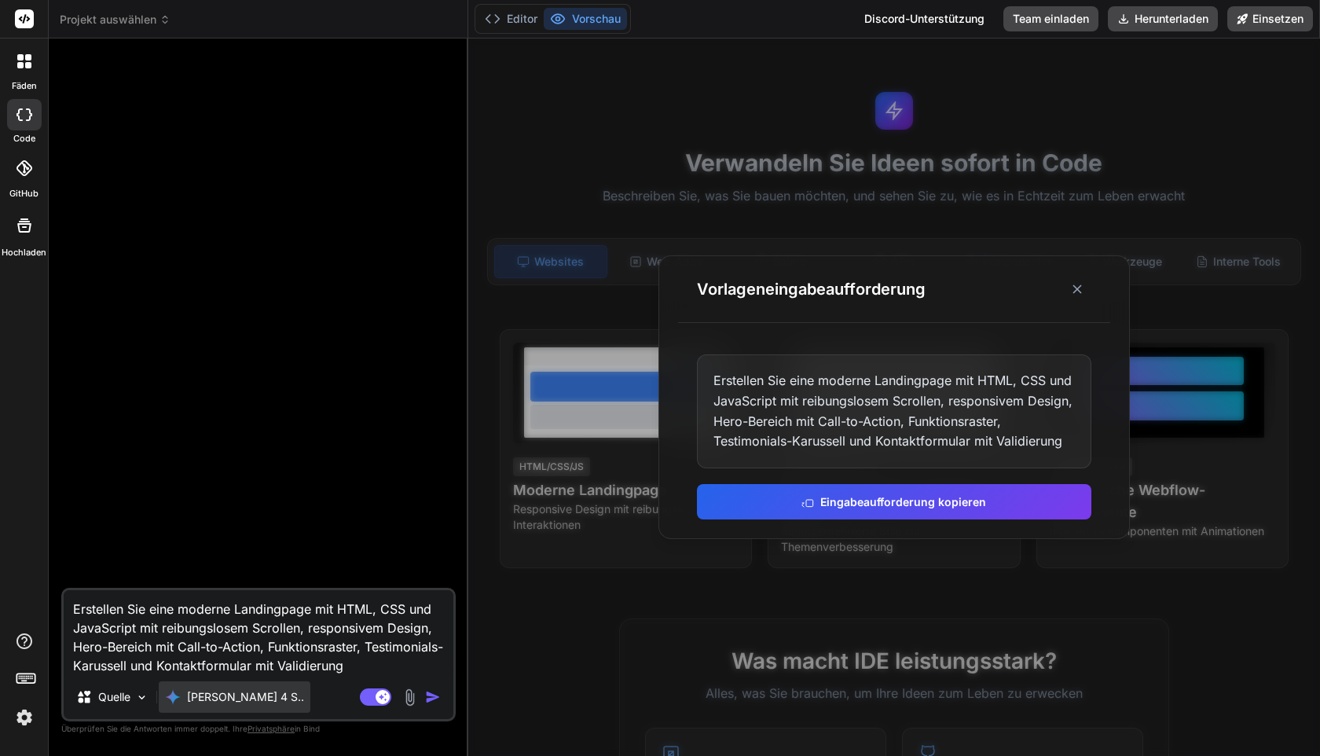
click at [233, 694] on font "Claude 4 S.." at bounding box center [245, 696] width 117 height 13
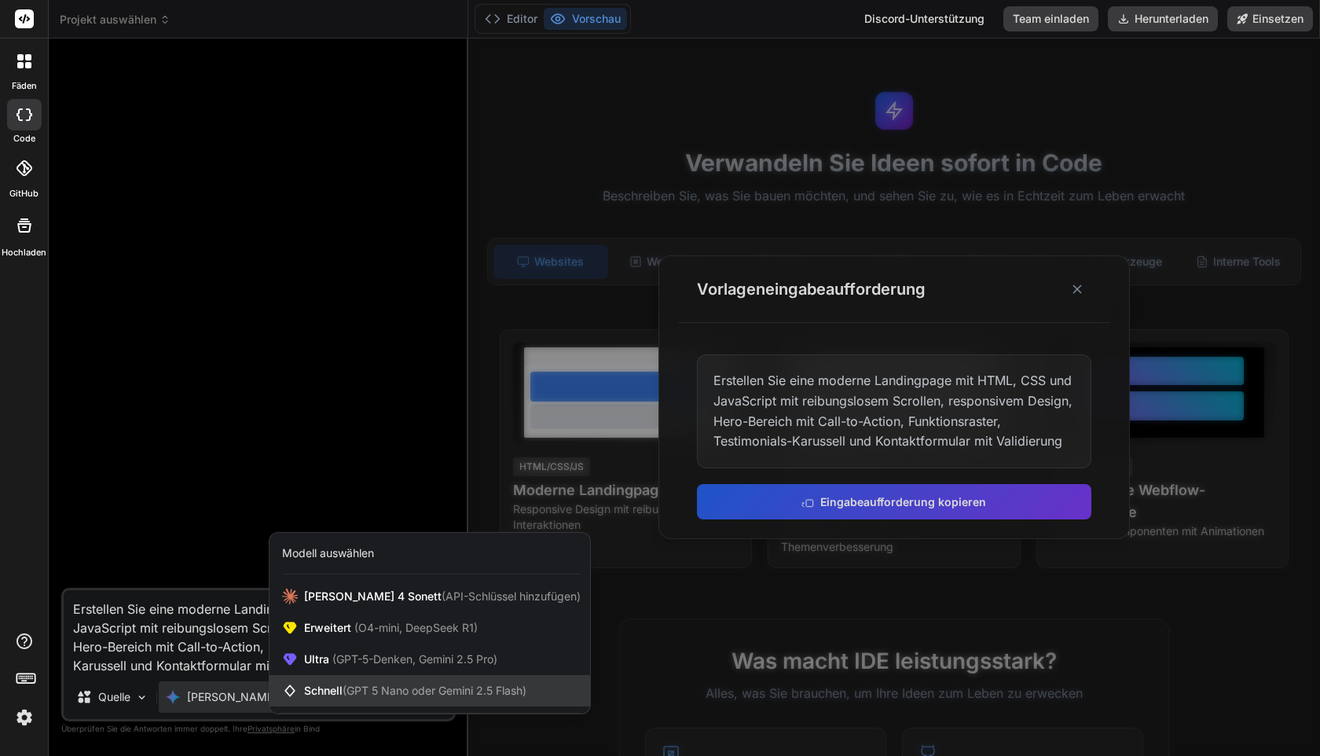
click at [332, 686] on font "Schnell" at bounding box center [323, 689] width 38 height 13
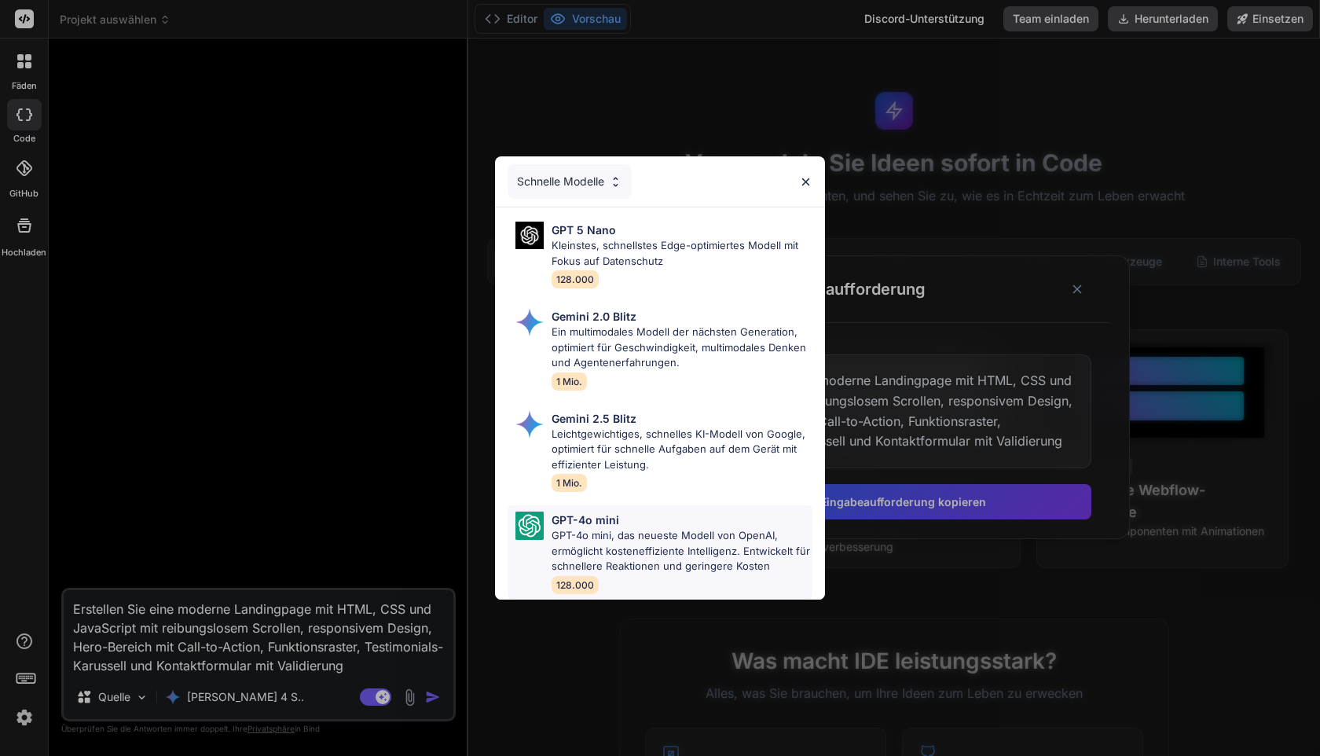
click at [588, 552] on font "GPT-4o mini, das neueste Modell von OpenAI, ermöglicht kosteneffiziente Intelli…" at bounding box center [680, 550] width 258 height 43
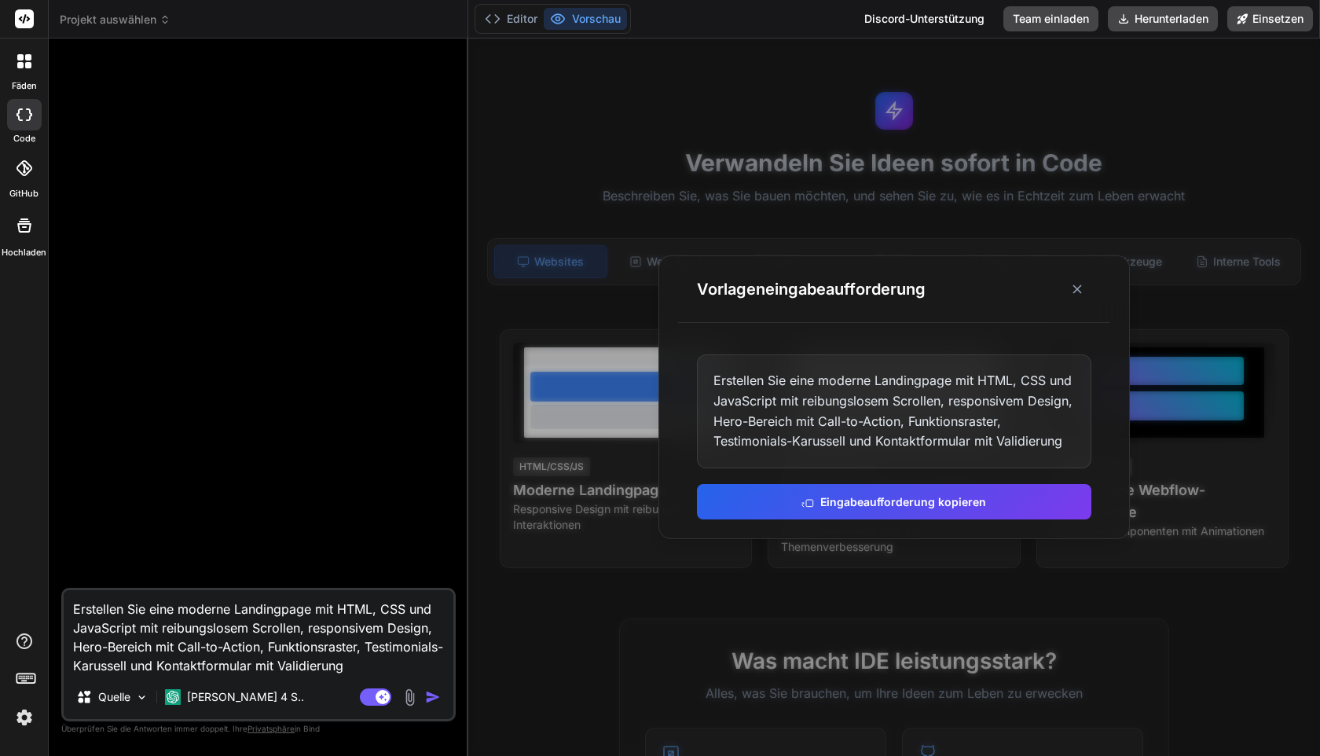
click at [430, 702] on img "button" at bounding box center [433, 697] width 16 height 16
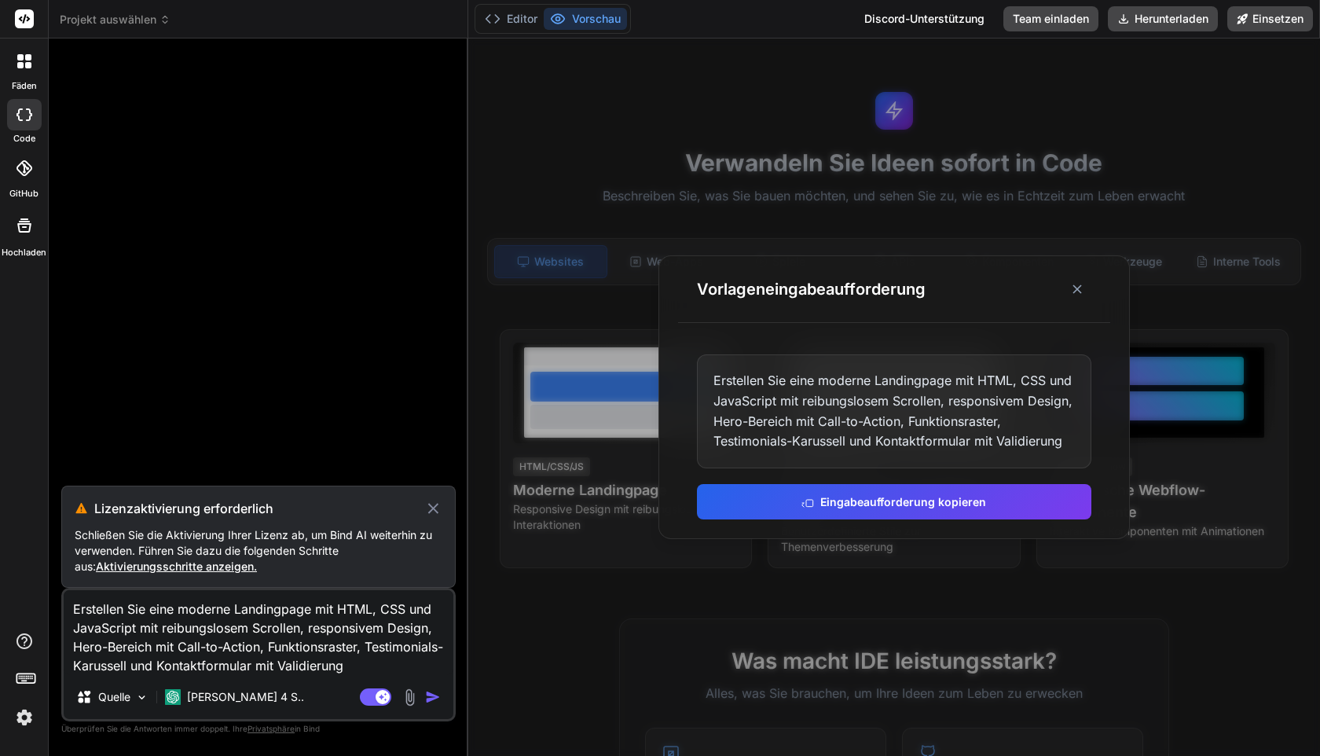
click at [430, 702] on img "button" at bounding box center [433, 697] width 16 height 16
click at [204, 567] on font "Aktivierungsschritte anzeigen." at bounding box center [176, 565] width 161 height 13
click at [13, 724] on img at bounding box center [24, 717] width 27 height 27
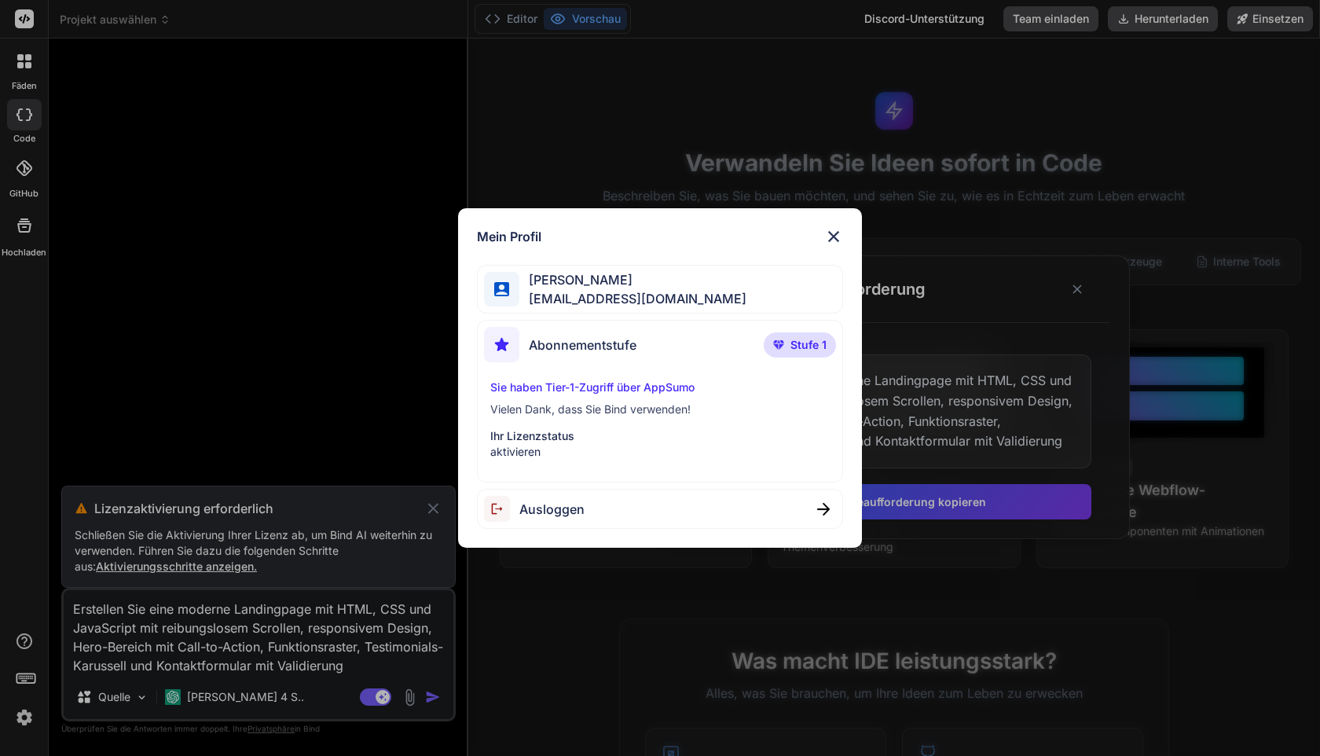
click at [813, 339] on font "Stufe 1" at bounding box center [808, 344] width 36 height 13
click at [566, 429] on font "Ihr Lizenzstatus" at bounding box center [532, 435] width 84 height 13
click at [609, 362] on div "Abonnementstufe Stufe 1" at bounding box center [659, 348] width 351 height 42
click at [605, 343] on font "Abonnementstufe" at bounding box center [583, 345] width 108 height 16
click at [839, 232] on img at bounding box center [833, 236] width 19 height 19
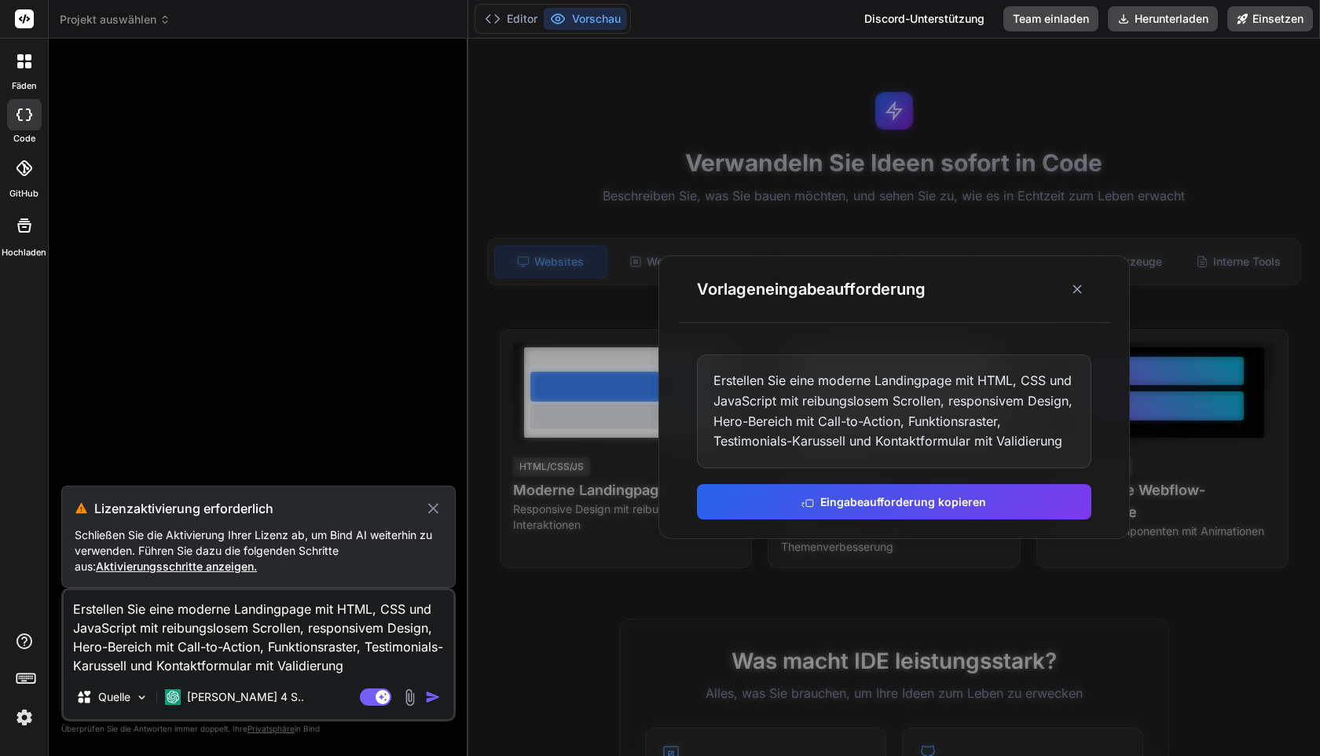
click at [431, 696] on img "button" at bounding box center [433, 697] width 16 height 16
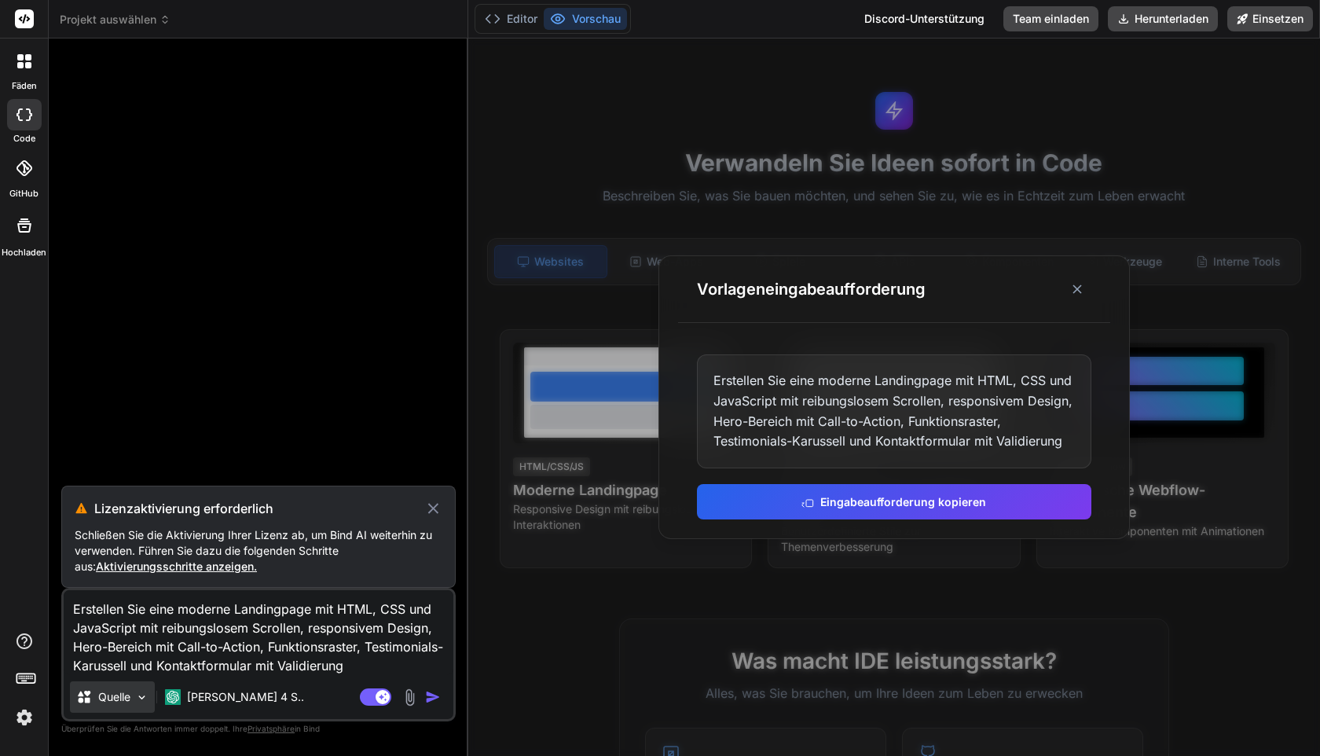
click at [115, 700] on font "Quelle" at bounding box center [114, 696] width 32 height 13
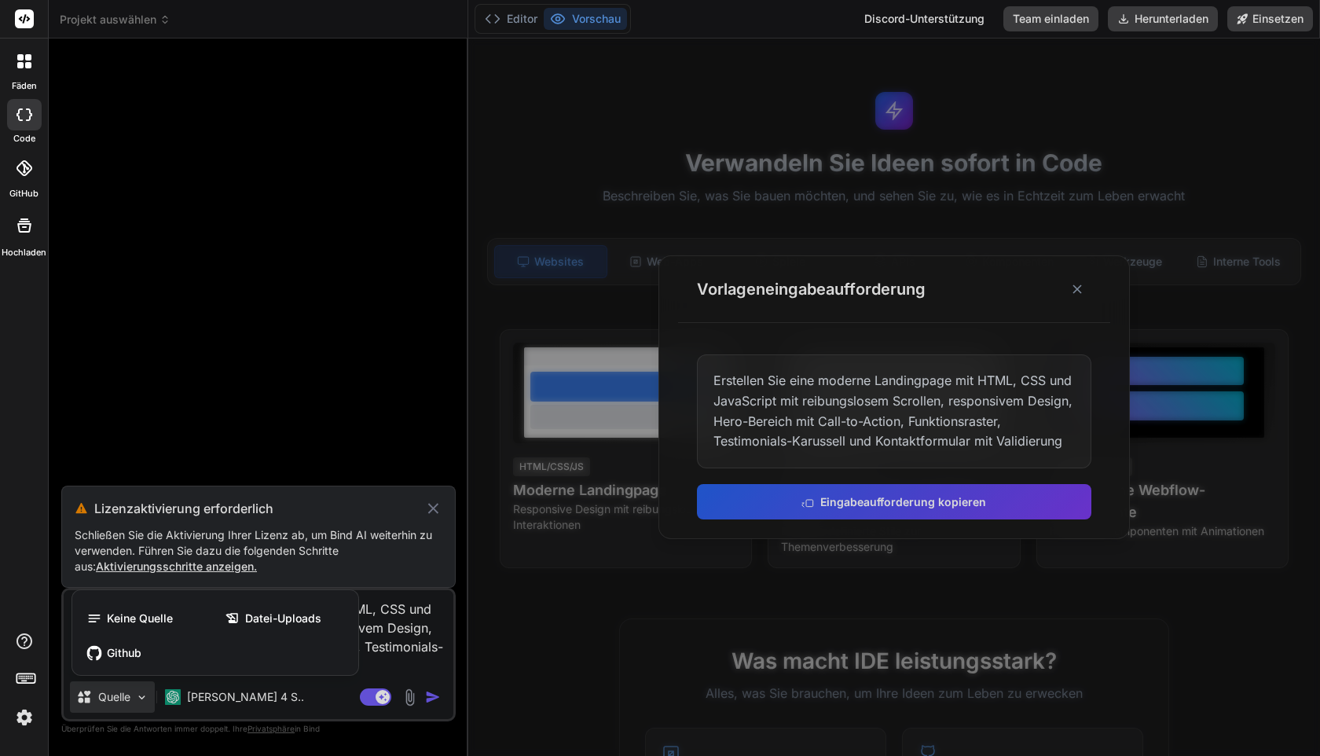
click at [115, 700] on div at bounding box center [660, 378] width 1320 height 756
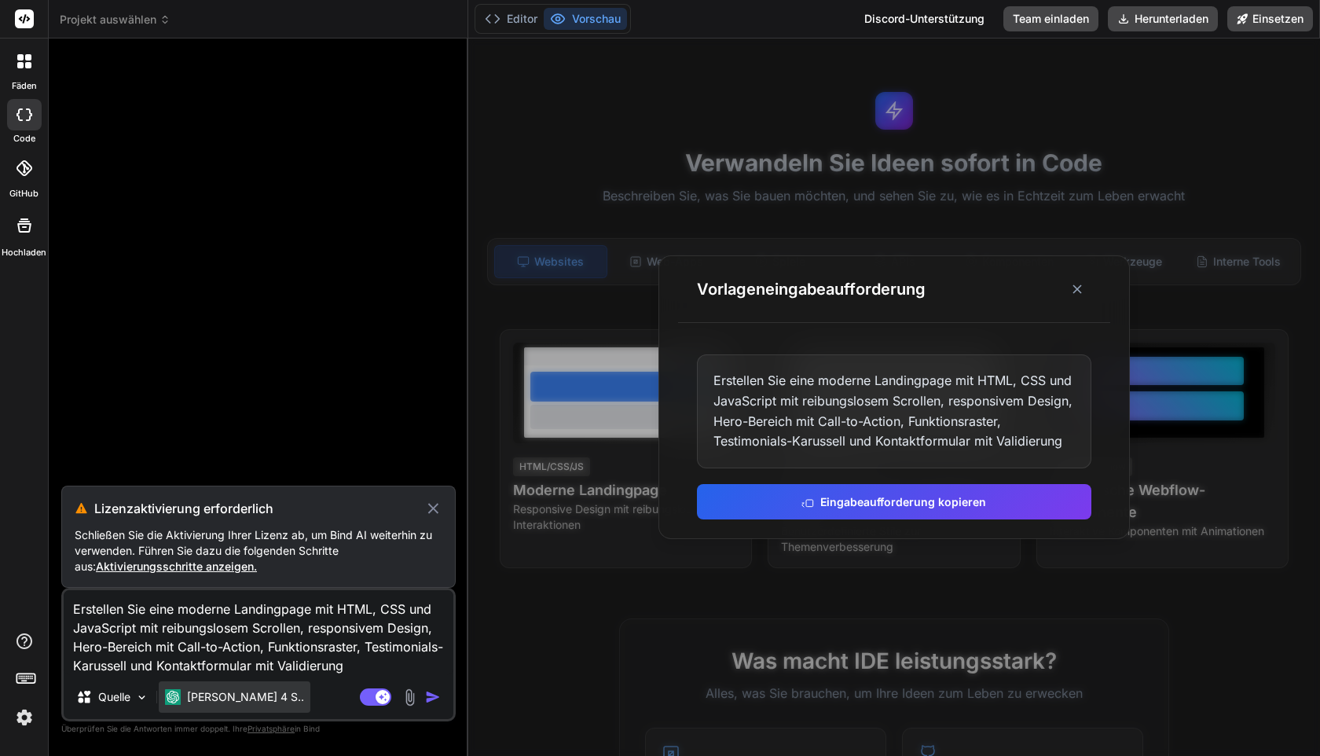
click at [194, 698] on font "Claude 4 S.." at bounding box center [245, 696] width 117 height 13
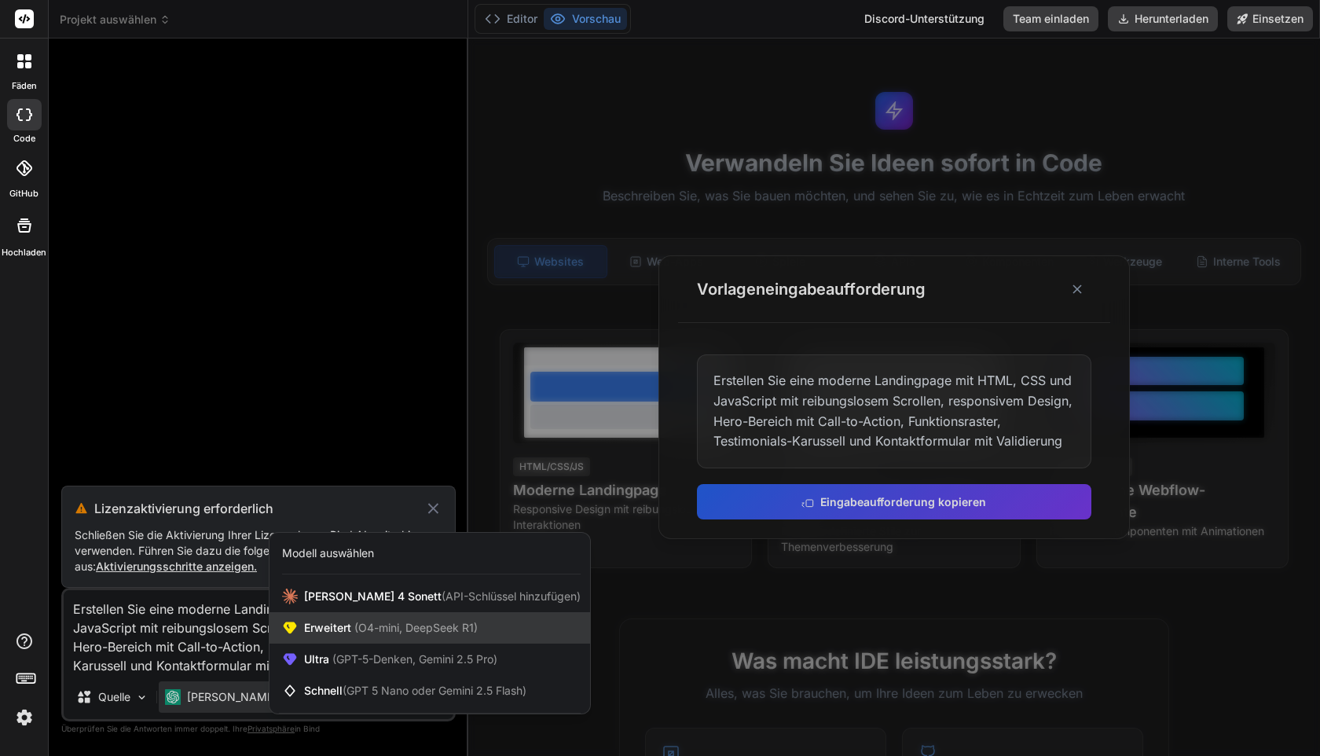
click at [351, 625] on font "Erweitert" at bounding box center [327, 627] width 47 height 13
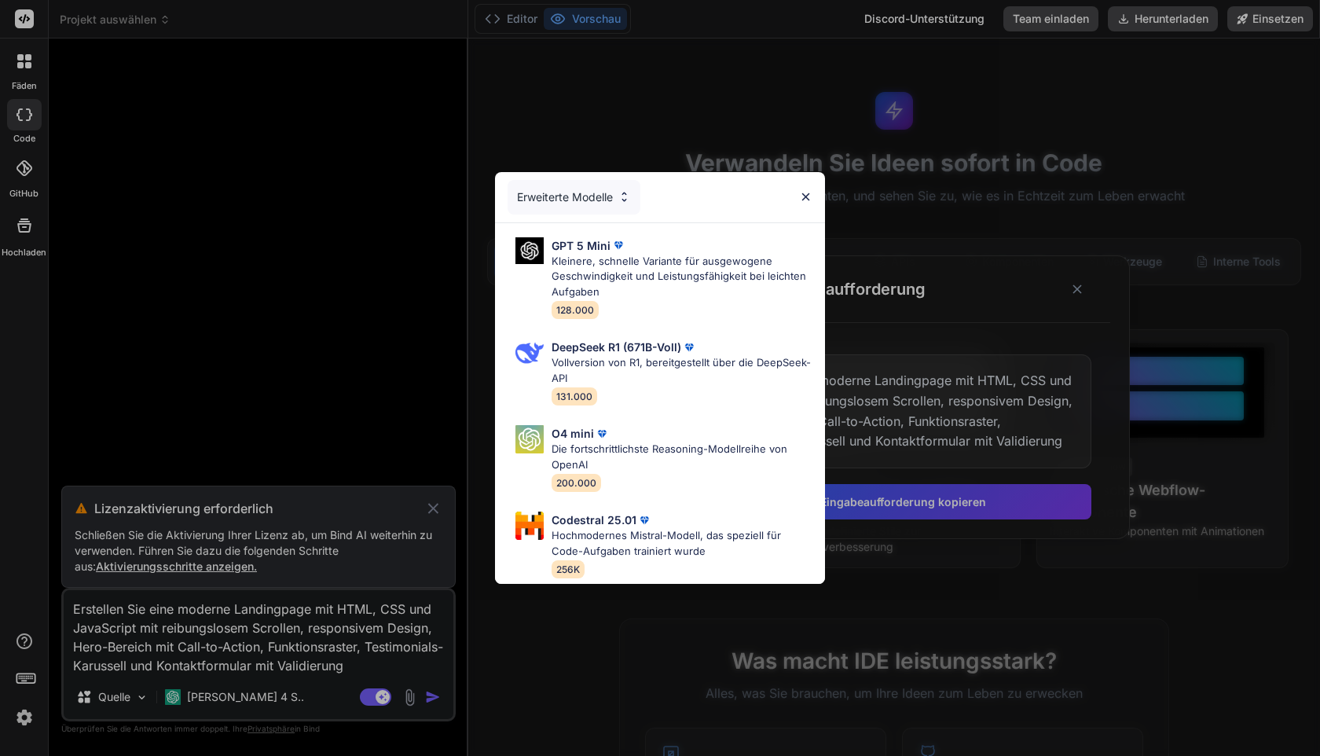
click at [617, 221] on div "Erweiterte Modelle" at bounding box center [660, 197] width 330 height 50
click at [595, 248] on font "GPT 5 Mini" at bounding box center [580, 245] width 59 height 13
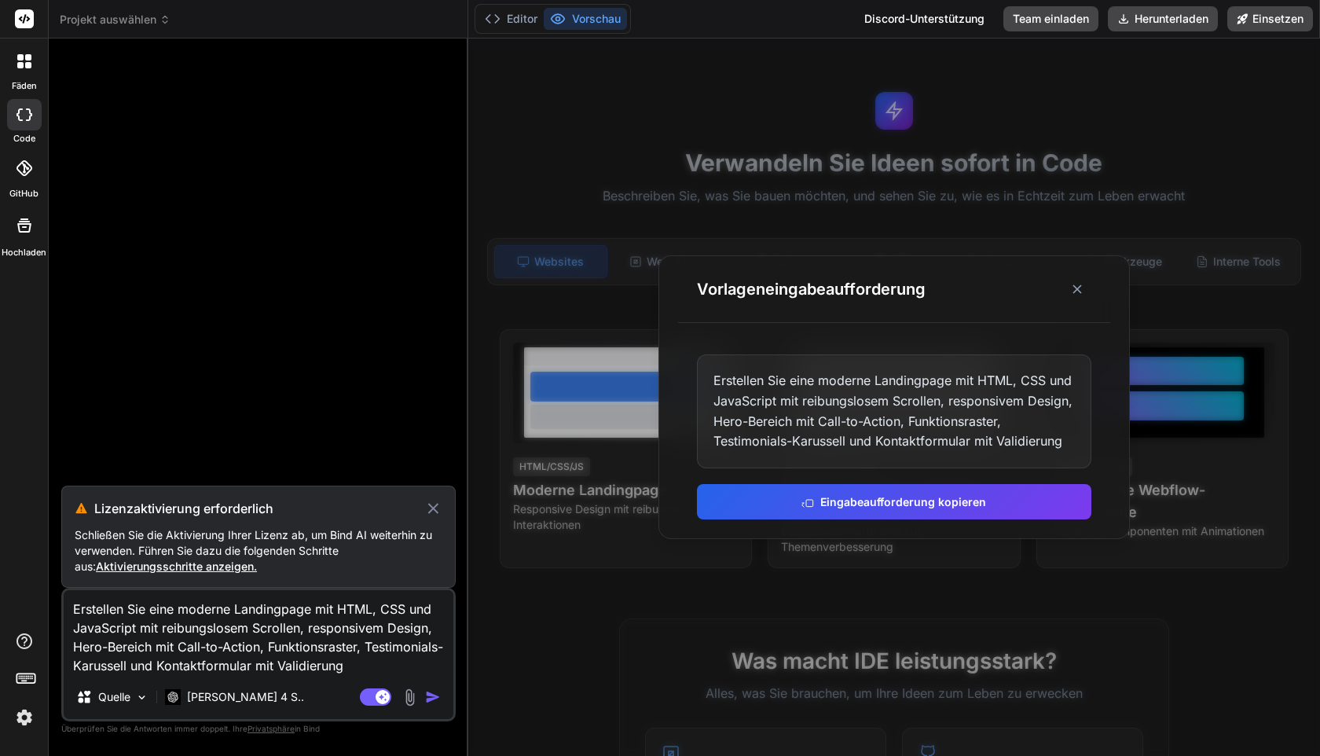
click at [428, 691] on img "button" at bounding box center [433, 697] width 16 height 16
click at [1080, 285] on line at bounding box center [1077, 289] width 8 height 8
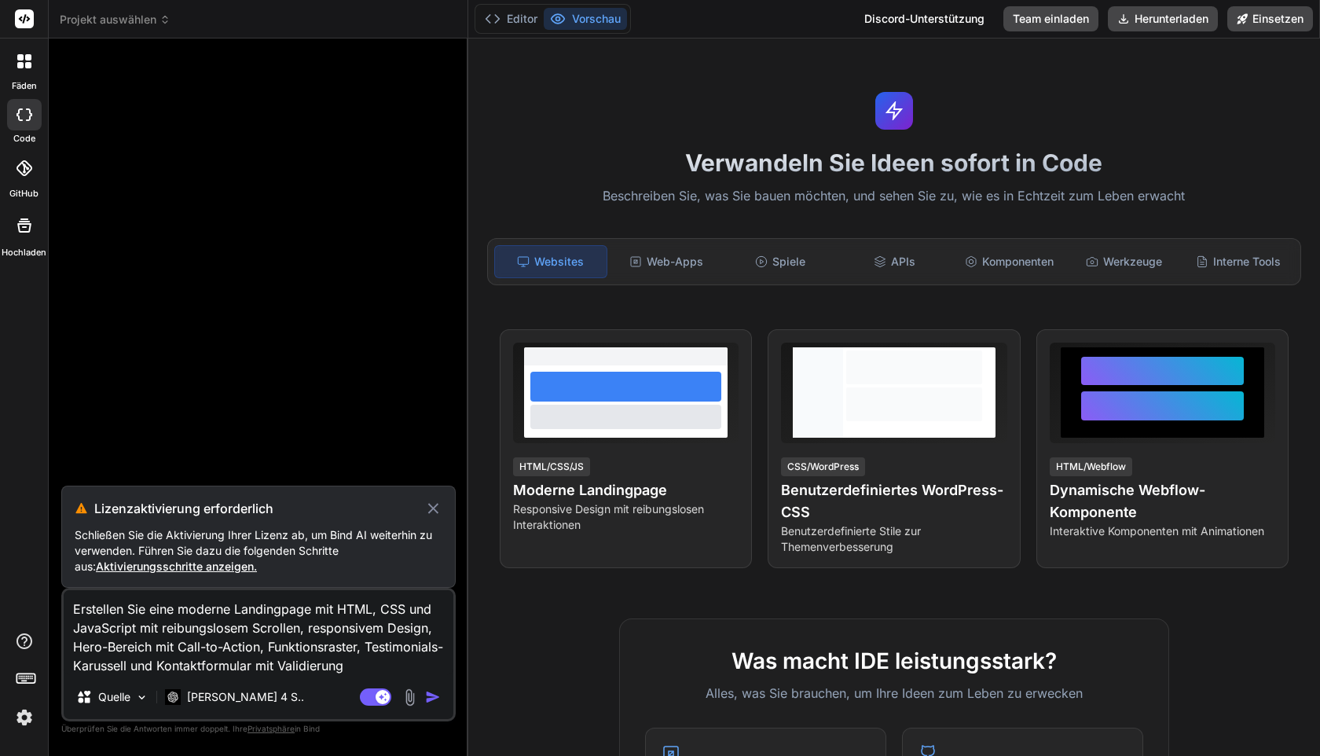
click at [429, 697] on img "button" at bounding box center [433, 697] width 16 height 16
click at [19, 69] on div at bounding box center [24, 61] width 33 height 33
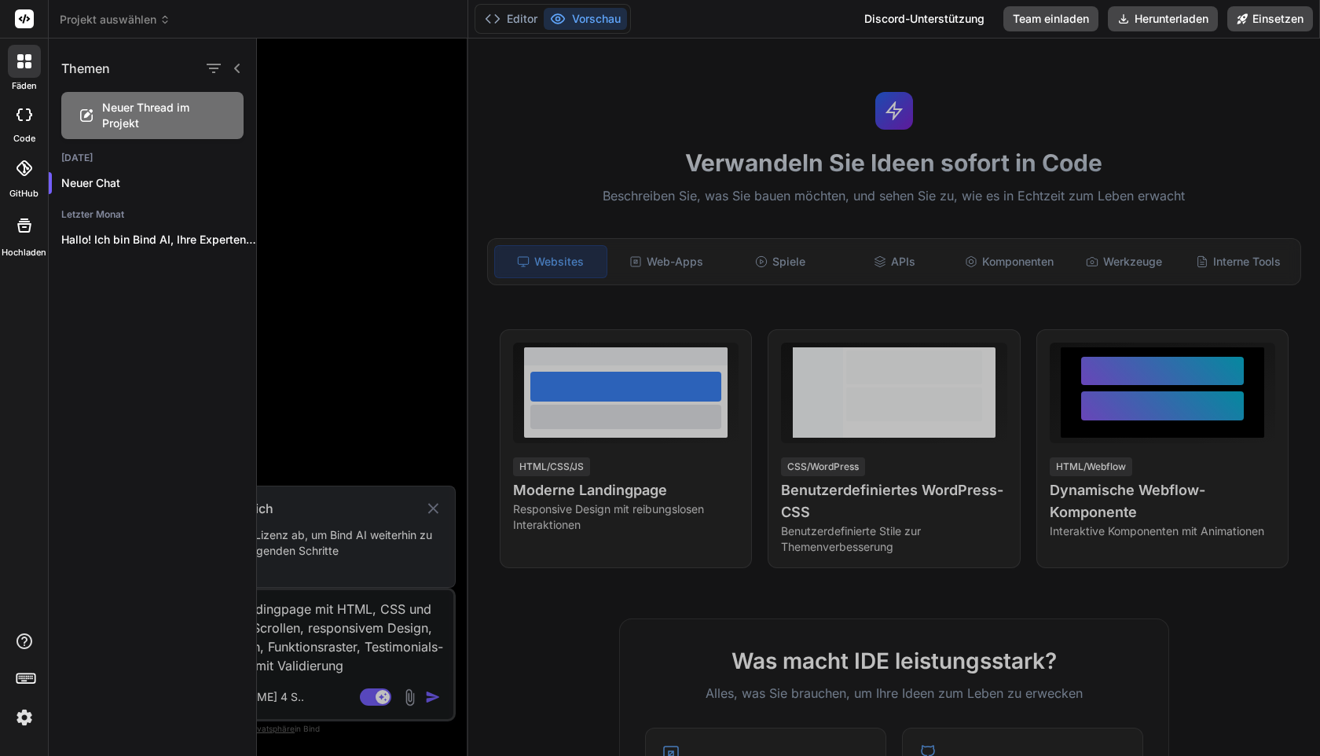
click at [112, 133] on div "Neuer Thread im Projekt" at bounding box center [152, 115] width 182 height 47
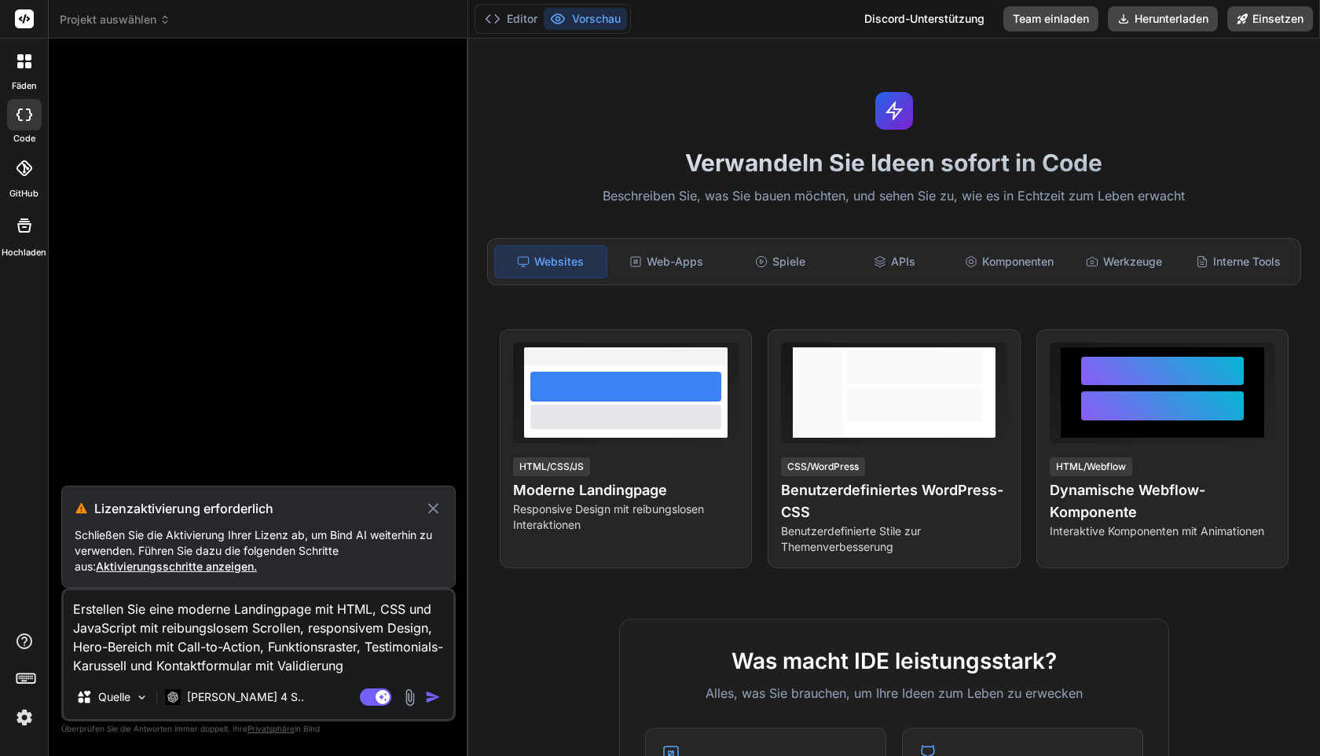
click at [439, 691] on img "button" at bounding box center [433, 697] width 16 height 16
click at [426, 700] on img "button" at bounding box center [433, 697] width 16 height 16
click at [305, 536] on font "Schließen Sie die Aktivierung Ihrer Lizenz ab, um Bind AI weiterhin zu verwende…" at bounding box center [253, 550] width 357 height 45
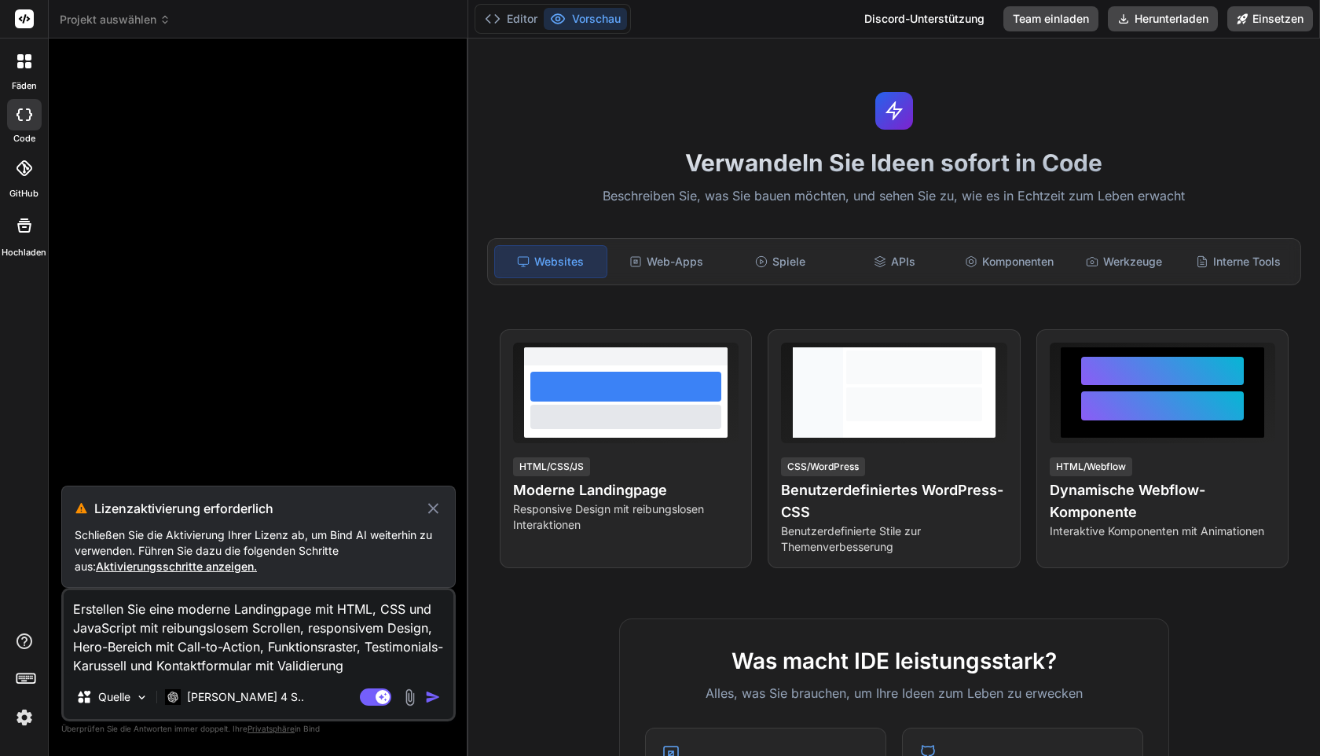
click at [156, 570] on font "Aktivierungsschritte anzeigen." at bounding box center [176, 565] width 161 height 13
click at [220, 566] on font "Aktivierungsschritte anzeigen." at bounding box center [176, 565] width 161 height 13
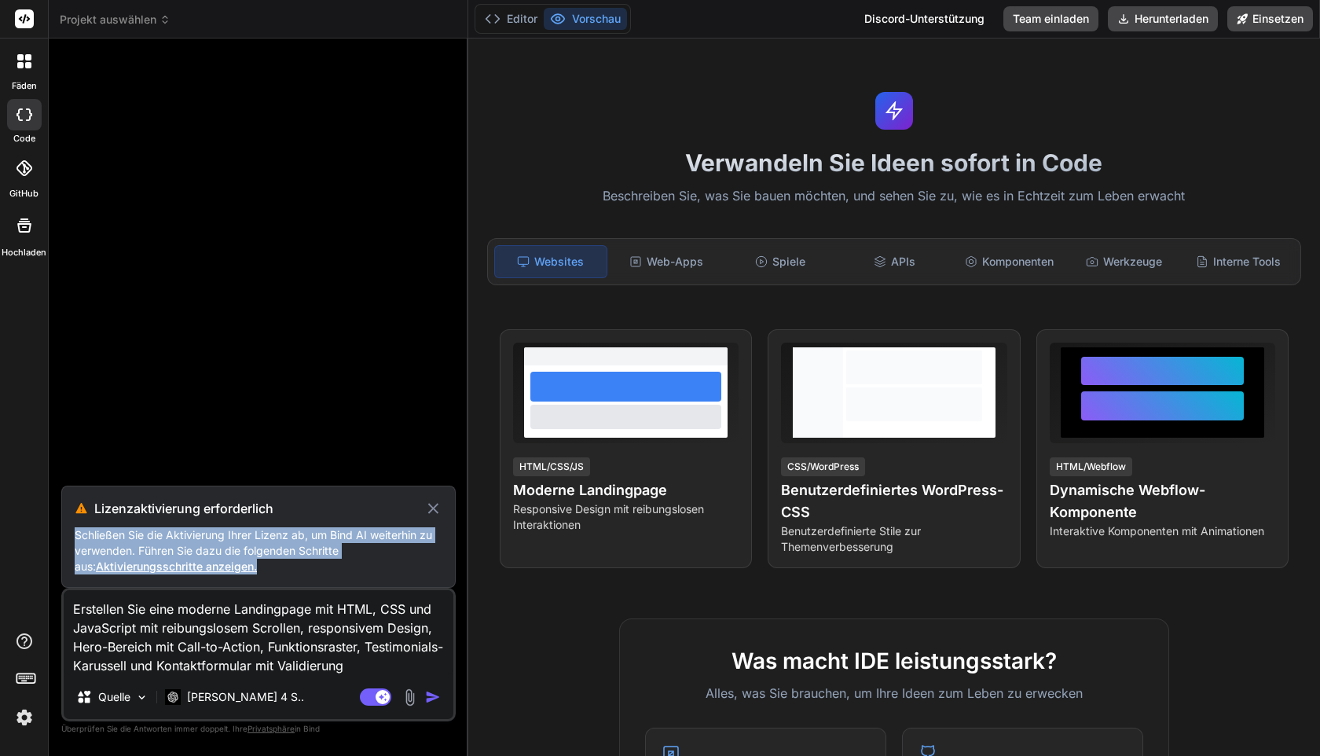
click at [220, 566] on font "Aktivierungsschritte anzeigen." at bounding box center [176, 565] width 161 height 13
click at [256, 562] on p "Schließen Sie die Aktivierung Ihrer Lizenz ab, um Bind AI weiterhin zu verwende…" at bounding box center [259, 550] width 368 height 47
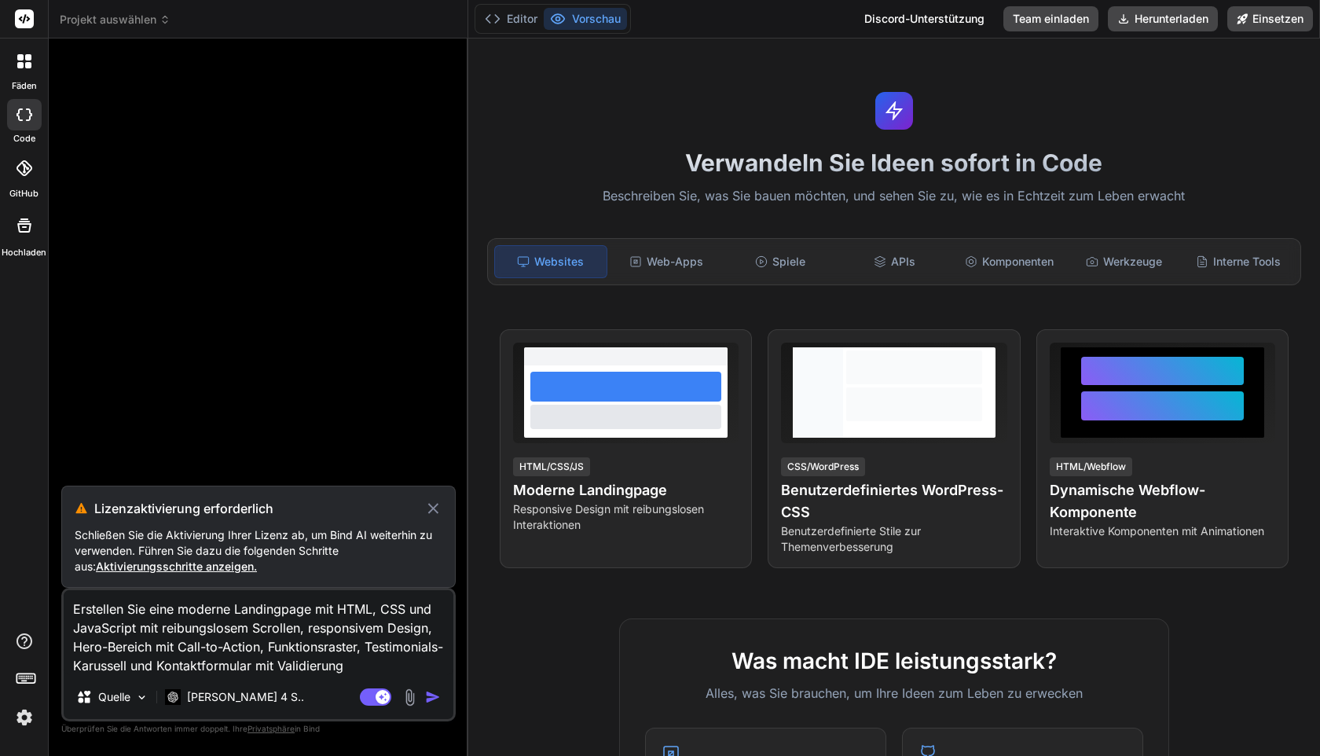
click at [430, 508] on icon at bounding box center [433, 508] width 18 height 19
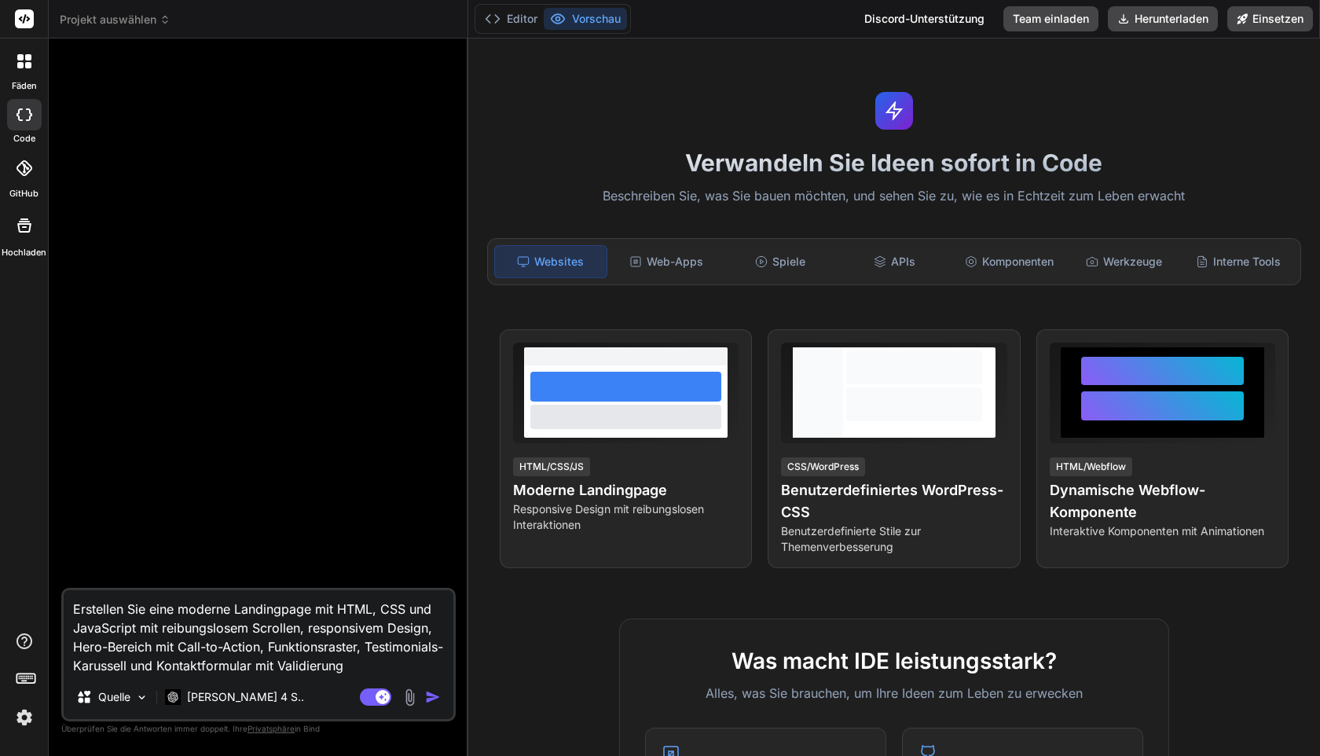
click at [16, 233] on icon at bounding box center [24, 225] width 19 height 19
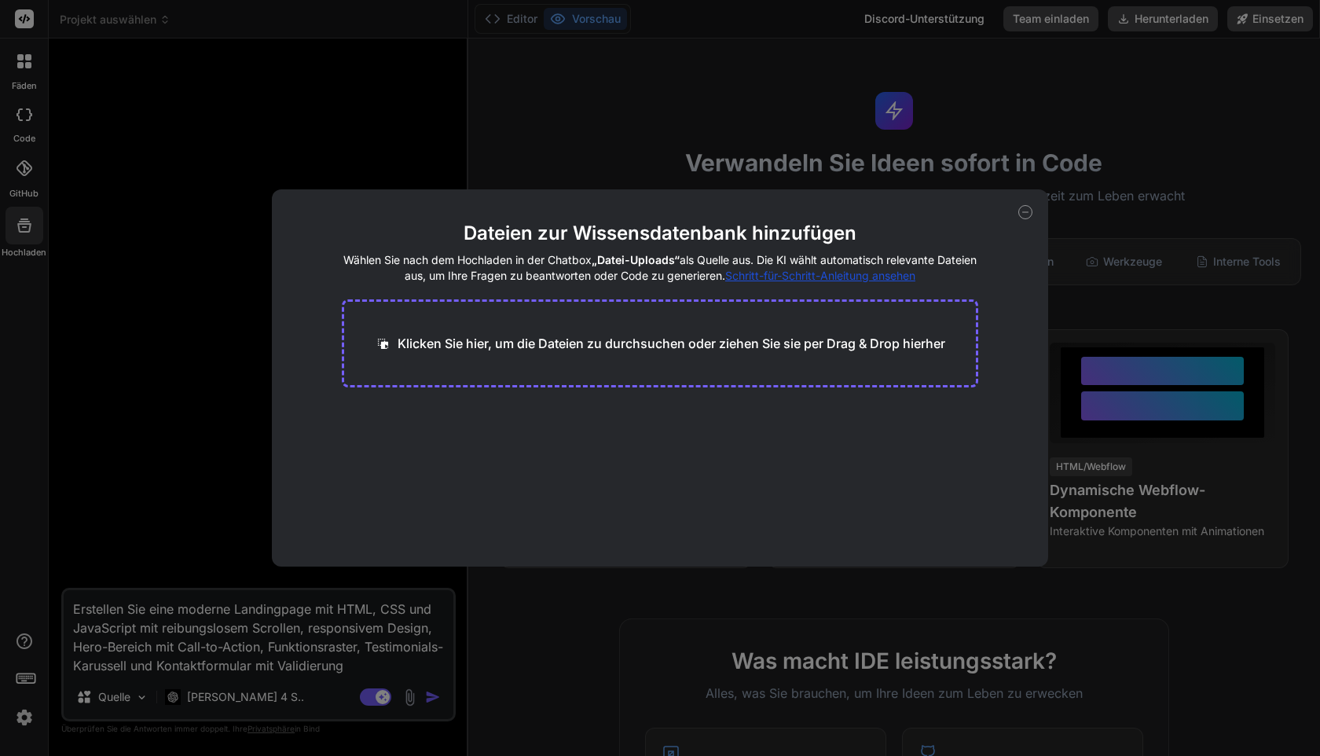
click at [16, 233] on div "Dateien zur Wissensdatenbank hinzufügen Wählen Sie nach dem Hochladen in der Ch…" at bounding box center [660, 378] width 1320 height 756
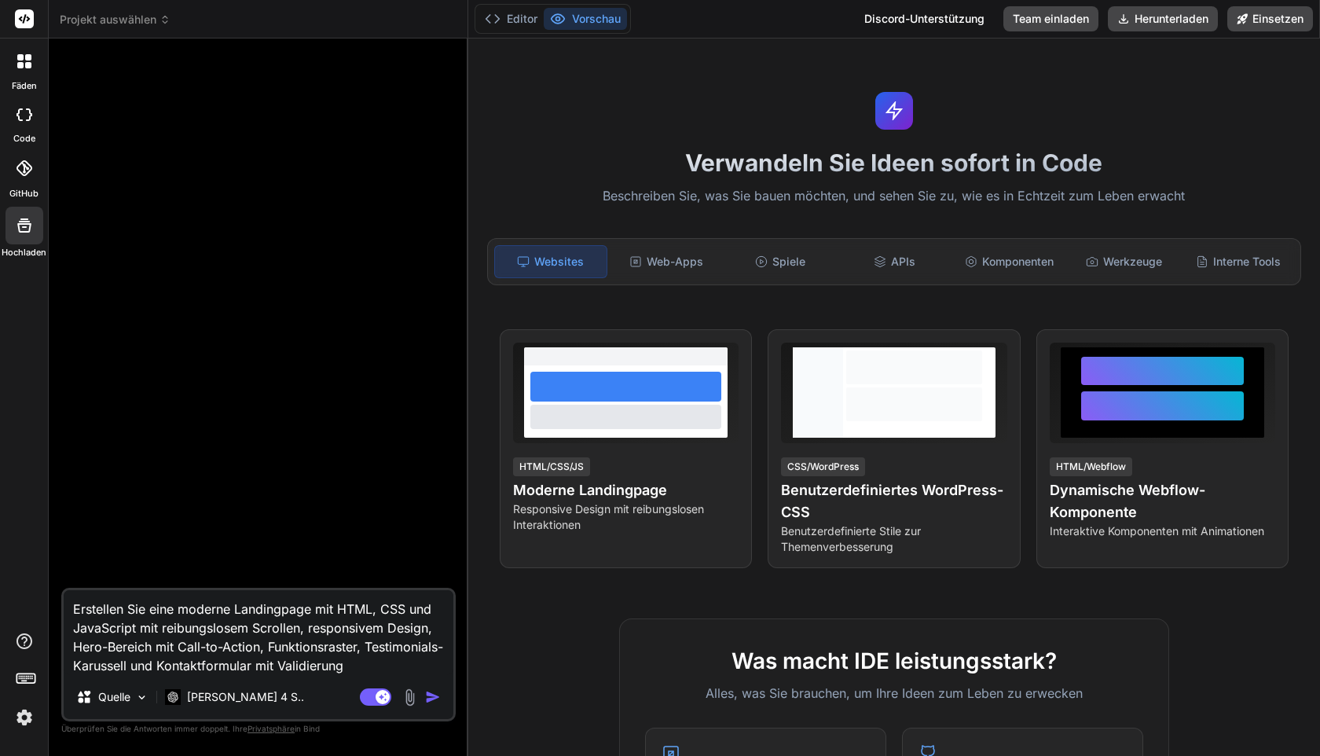
click at [28, 195] on font "GitHub" at bounding box center [23, 193] width 29 height 11
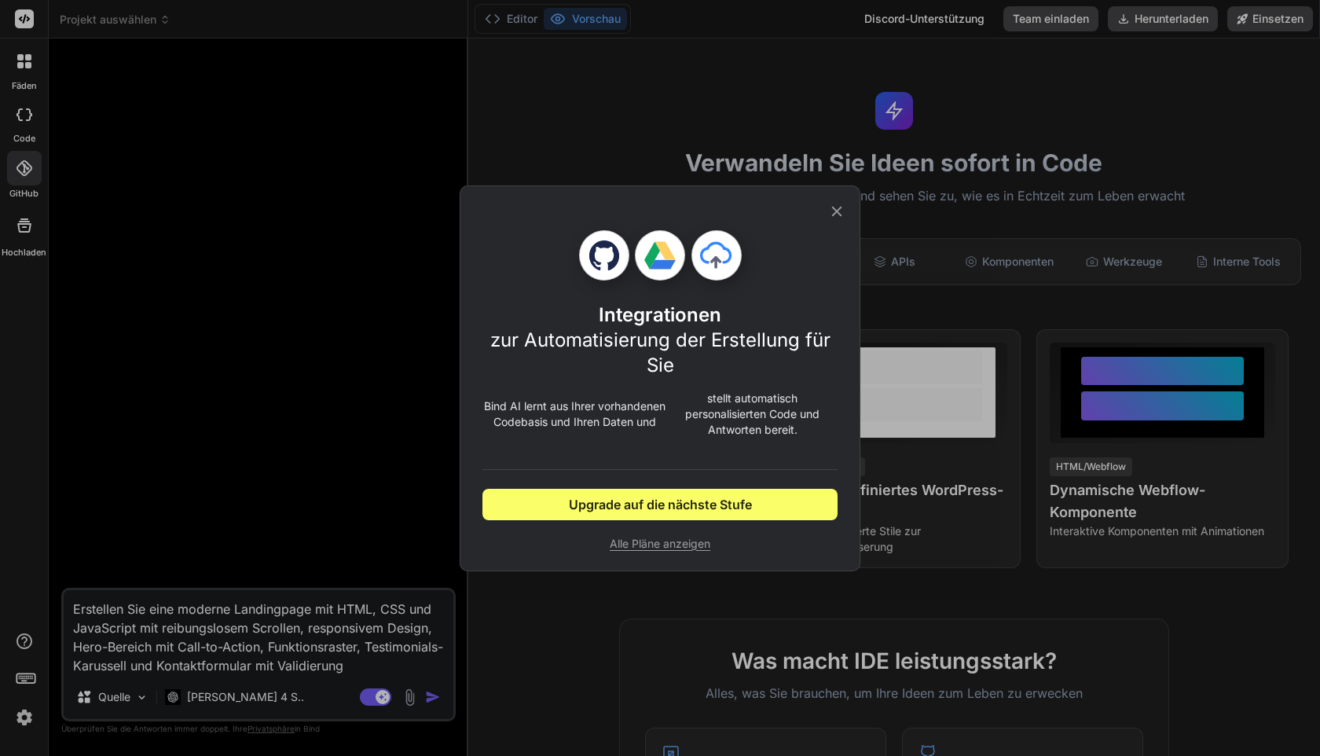
click at [28, 195] on div "Integrationen zur Automatisierung der Erstellung für Sie Bind AI lernt aus Ihre…" at bounding box center [660, 378] width 1320 height 756
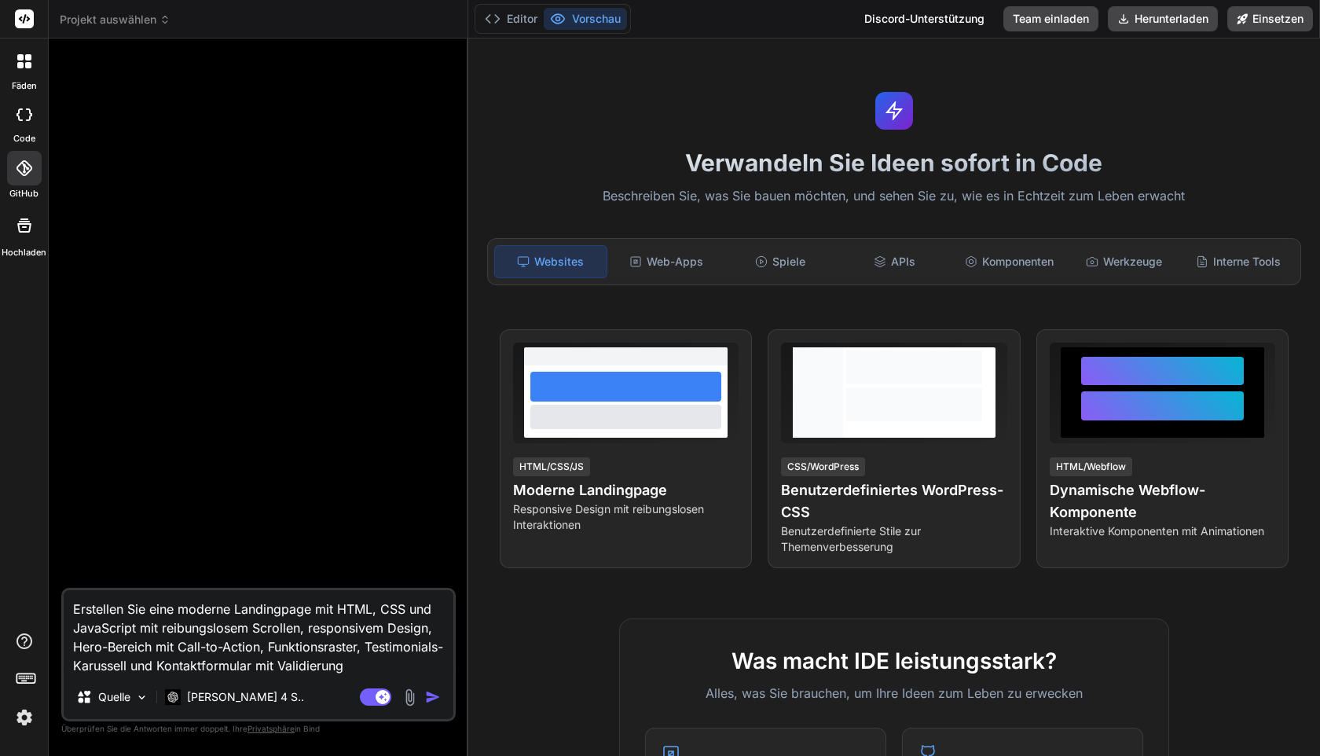
click at [20, 136] on font "Code" at bounding box center [24, 138] width 22 height 11
click at [20, 119] on icon at bounding box center [24, 114] width 16 height 13
type textarea "x"
click at [24, 72] on div at bounding box center [24, 61] width 33 height 33
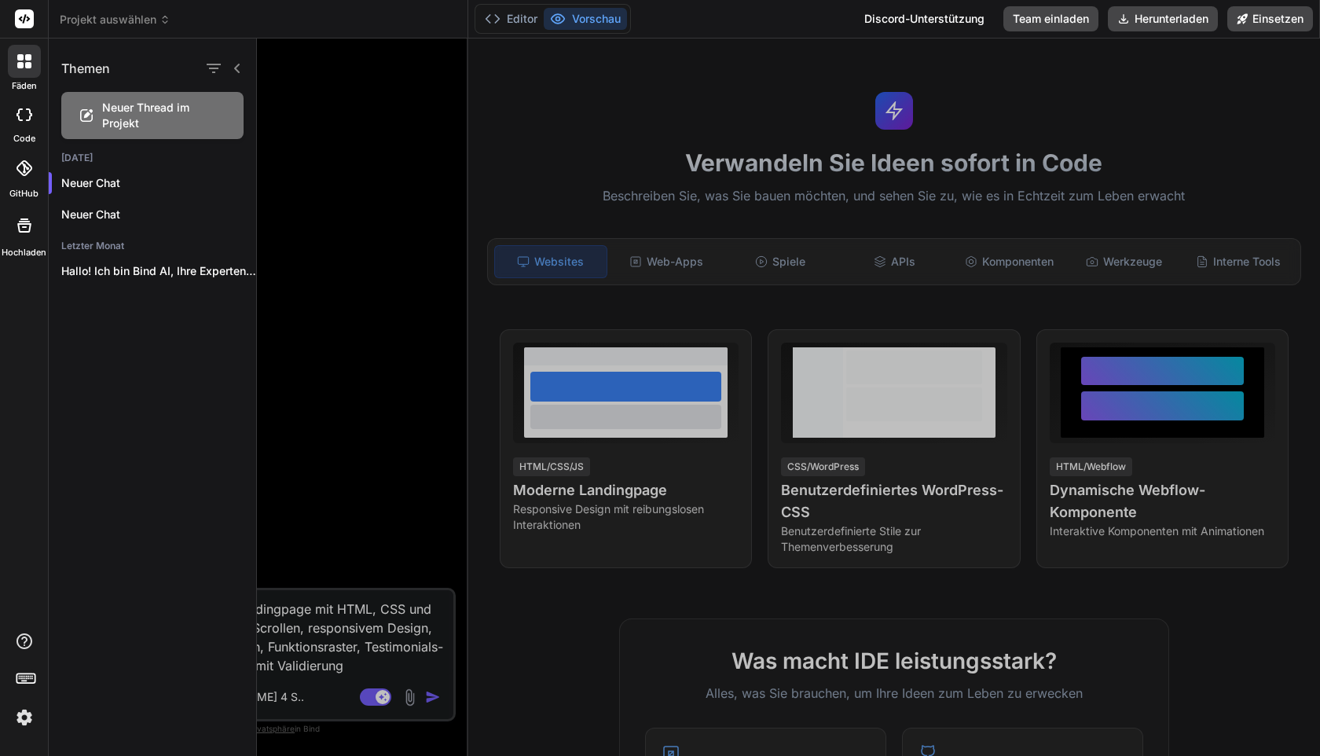
click at [24, 28] on div at bounding box center [24, 19] width 48 height 38
click at [27, 15] on rect at bounding box center [24, 18] width 19 height 19
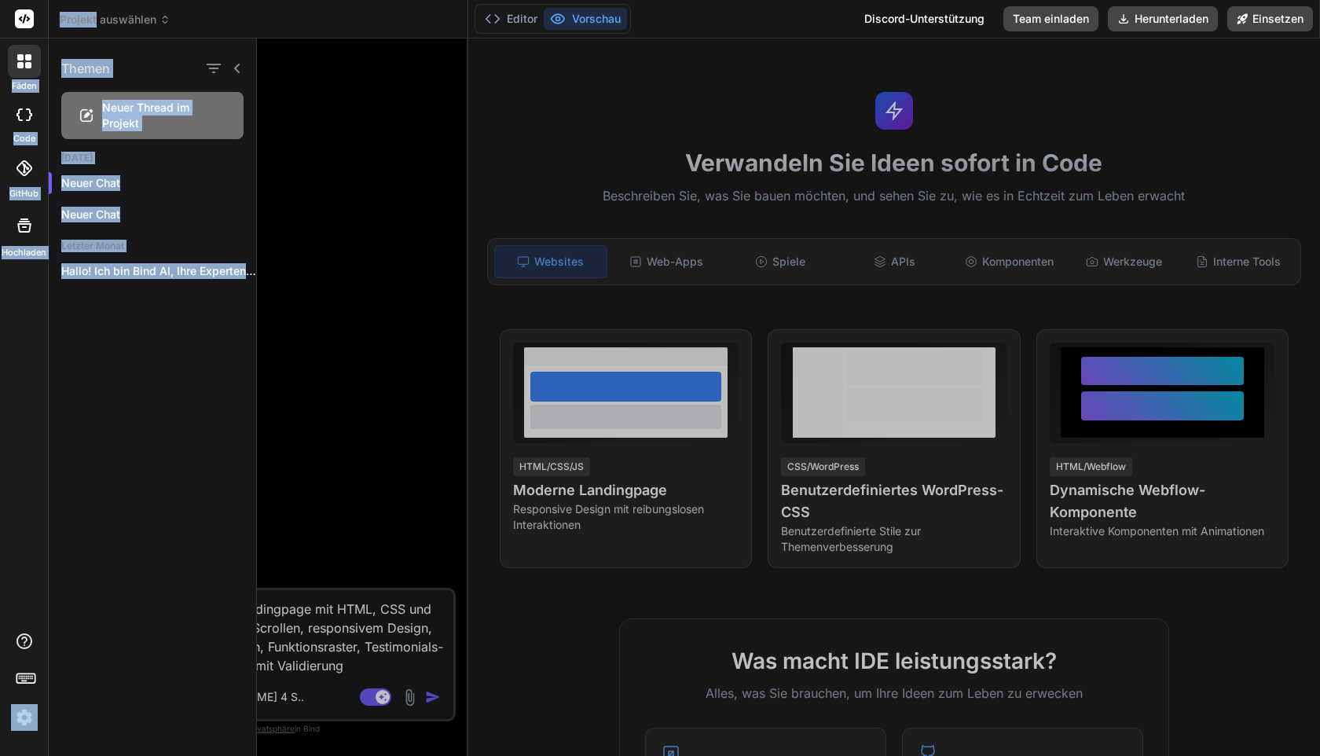
drag, startPoint x: 27, startPoint y: 15, endPoint x: 189, endPoint y: 20, distance: 161.1
click at [181, 10] on div "Fäden Code GitHub Hochladen Themen Neuer Thread im Projekt Heute Neuer Chat Neu…" at bounding box center [660, 378] width 1320 height 756
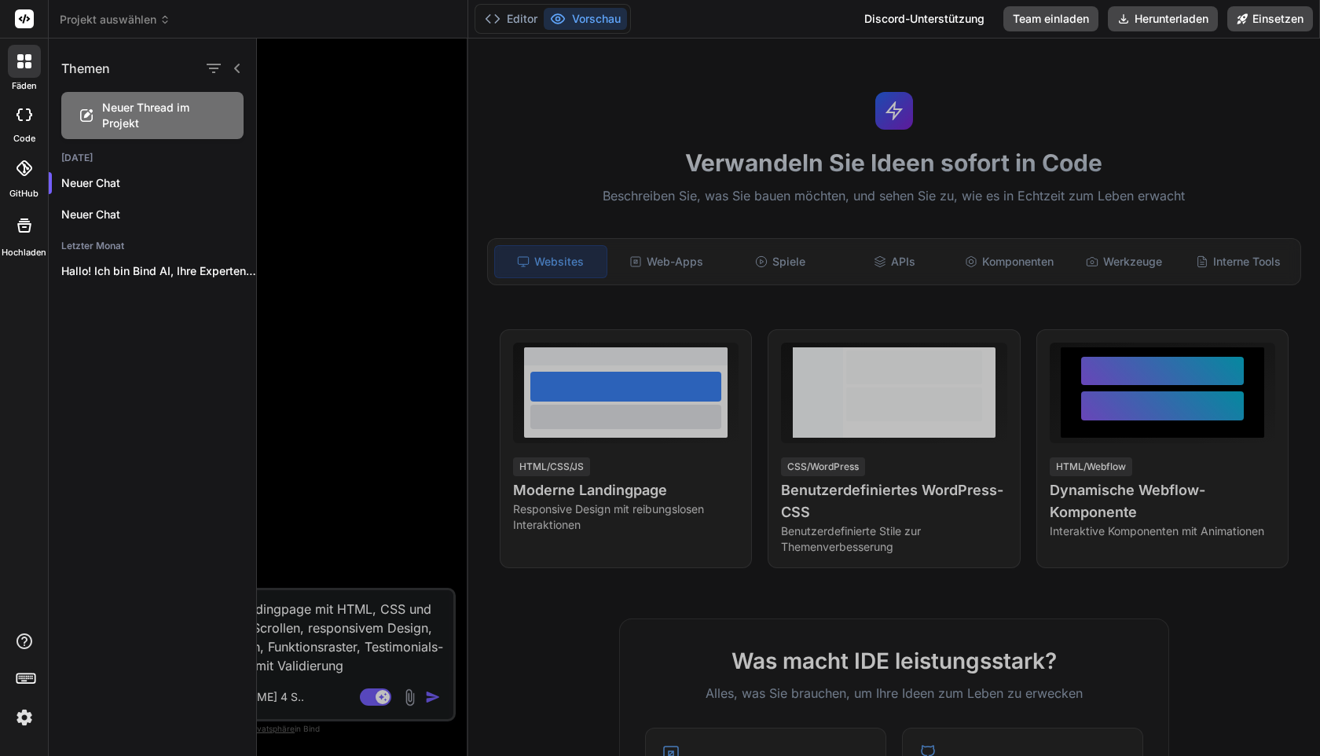
click at [694, 25] on div "Editor Vorschau Discord-Unterstützung Team einladen Herunterladen Einsetzen" at bounding box center [894, 19] width 852 height 38
click at [1260, 24] on font "Einsetzen" at bounding box center [1277, 18] width 51 height 13
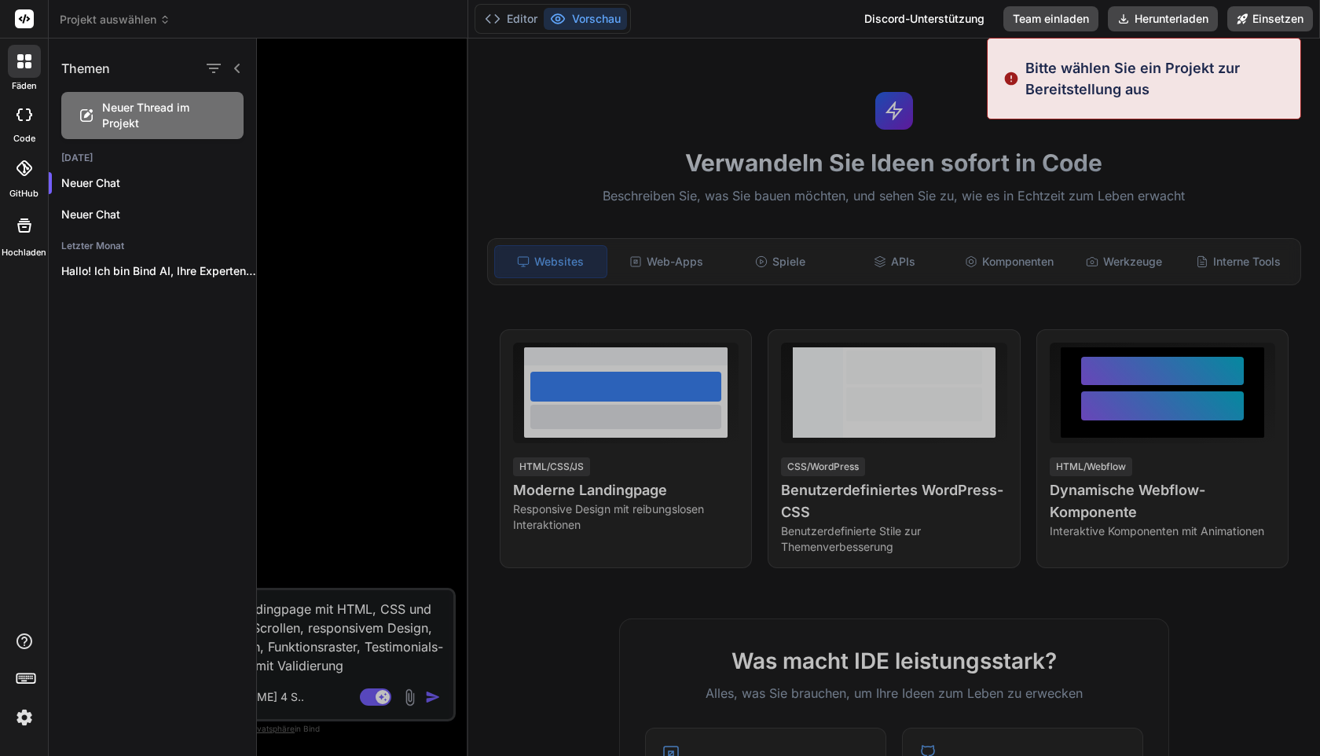
click at [724, 141] on div at bounding box center [788, 396] width 1063 height 717
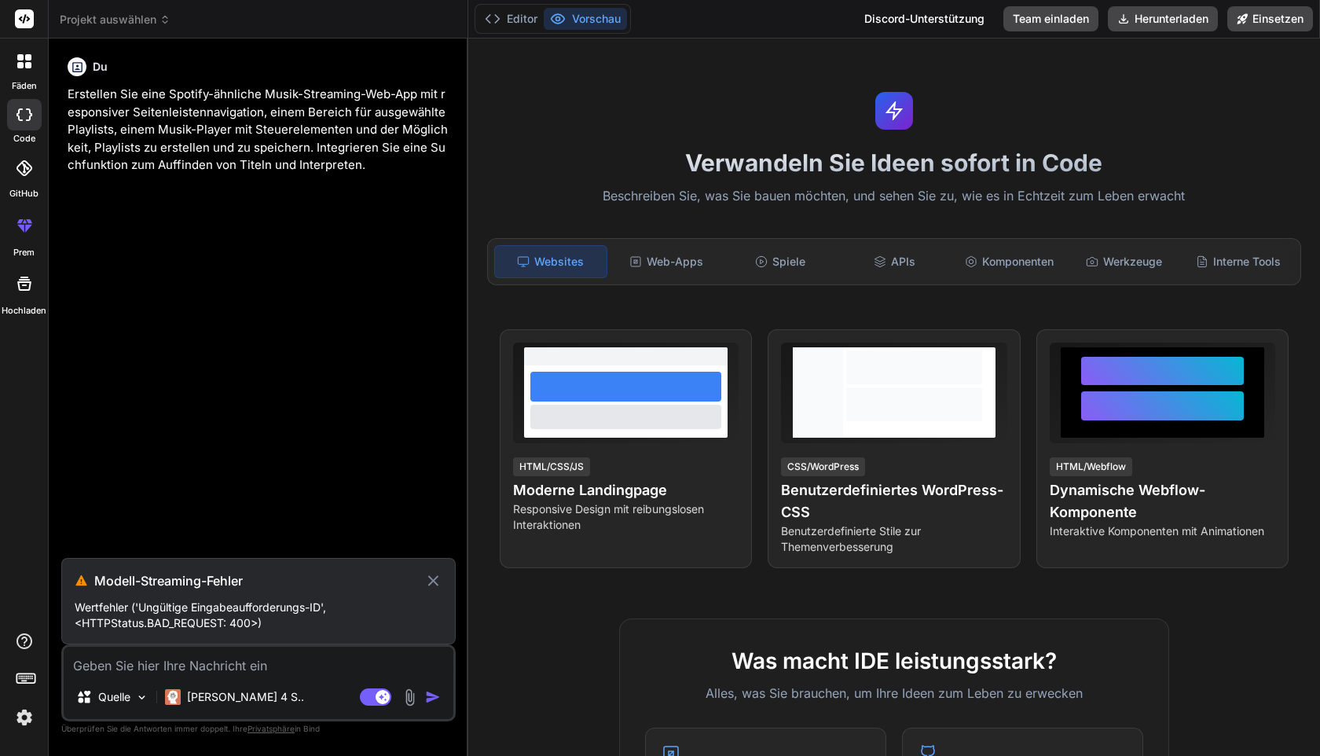
click at [422, 703] on div "Agentenmodus. Wenn dieser Schalter aktiviert ist, trifft die KI automatisch Ent…" at bounding box center [402, 696] width 90 height 19
click at [227, 704] on p "[PERSON_NAME] 4 S.." at bounding box center [245, 697] width 117 height 16
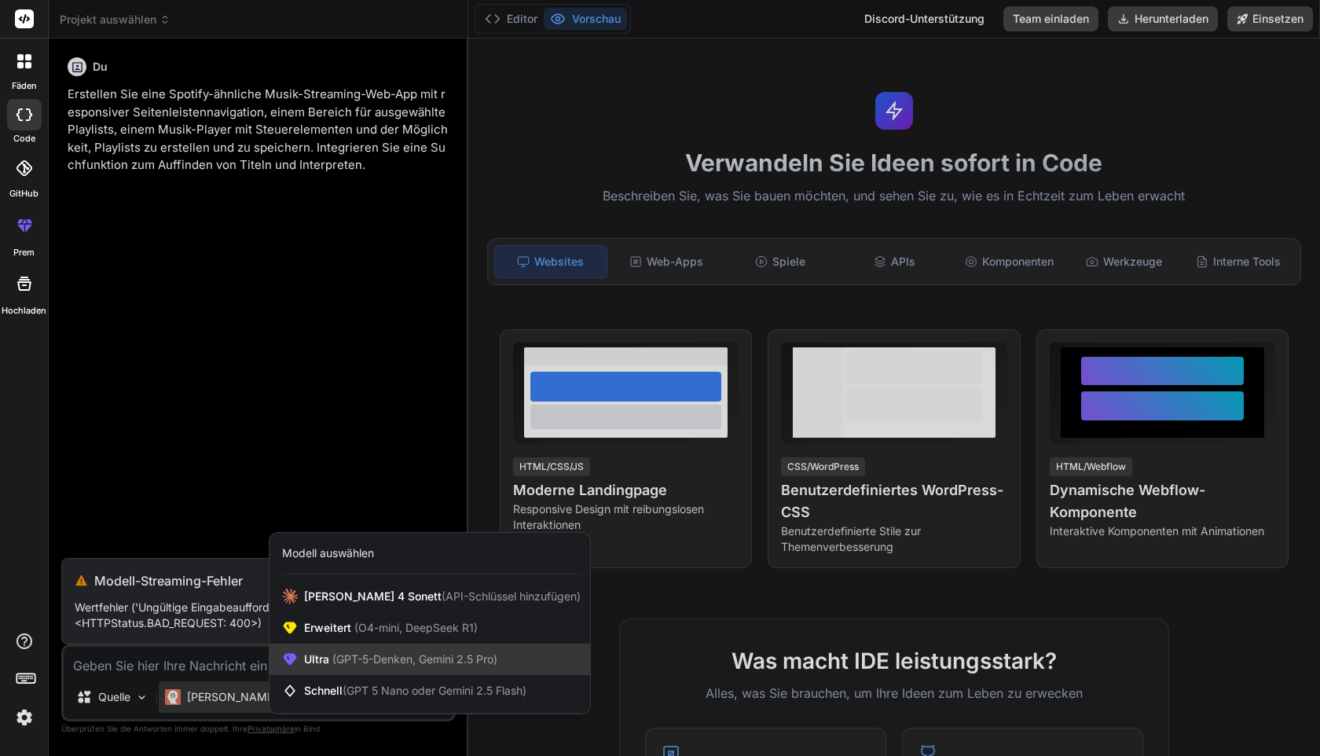
click at [321, 669] on div "Ultra (GPT-5-Denken, Gemini 2.5 Pro)" at bounding box center [429, 658] width 321 height 31
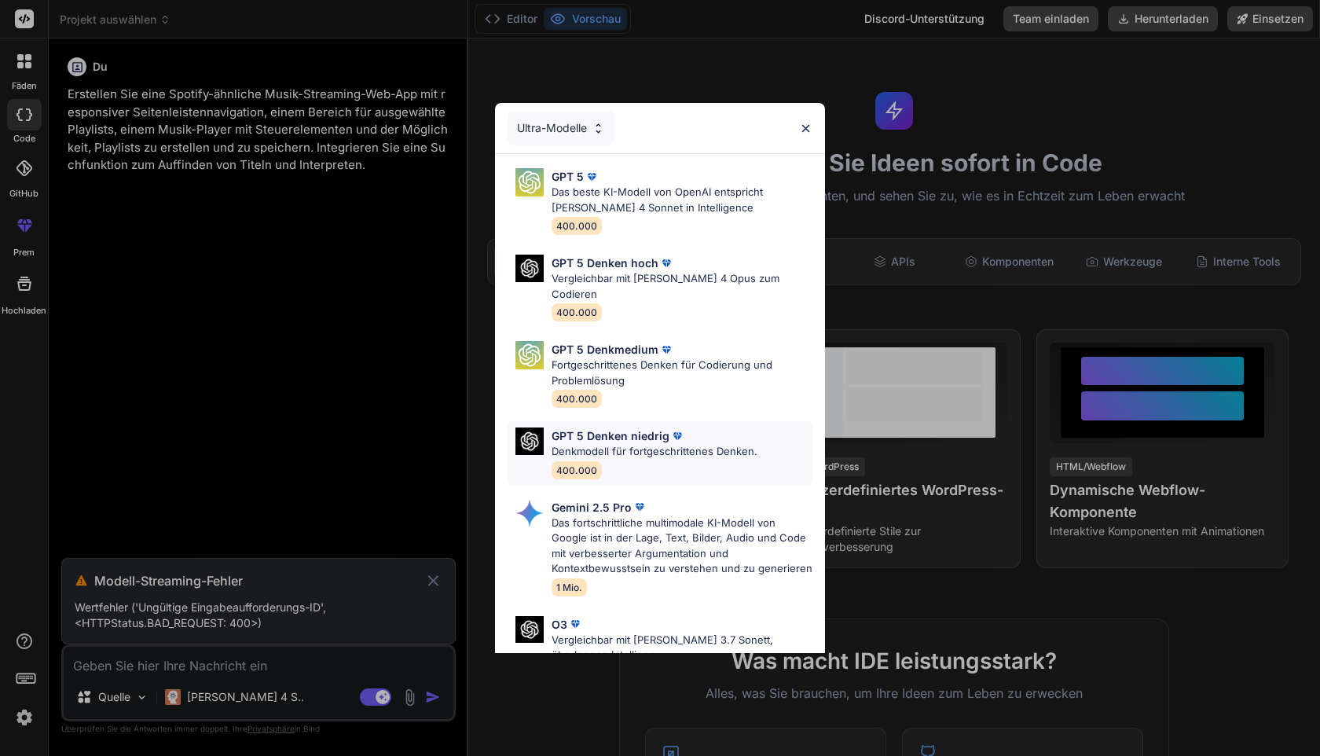
scroll to position [162, 0]
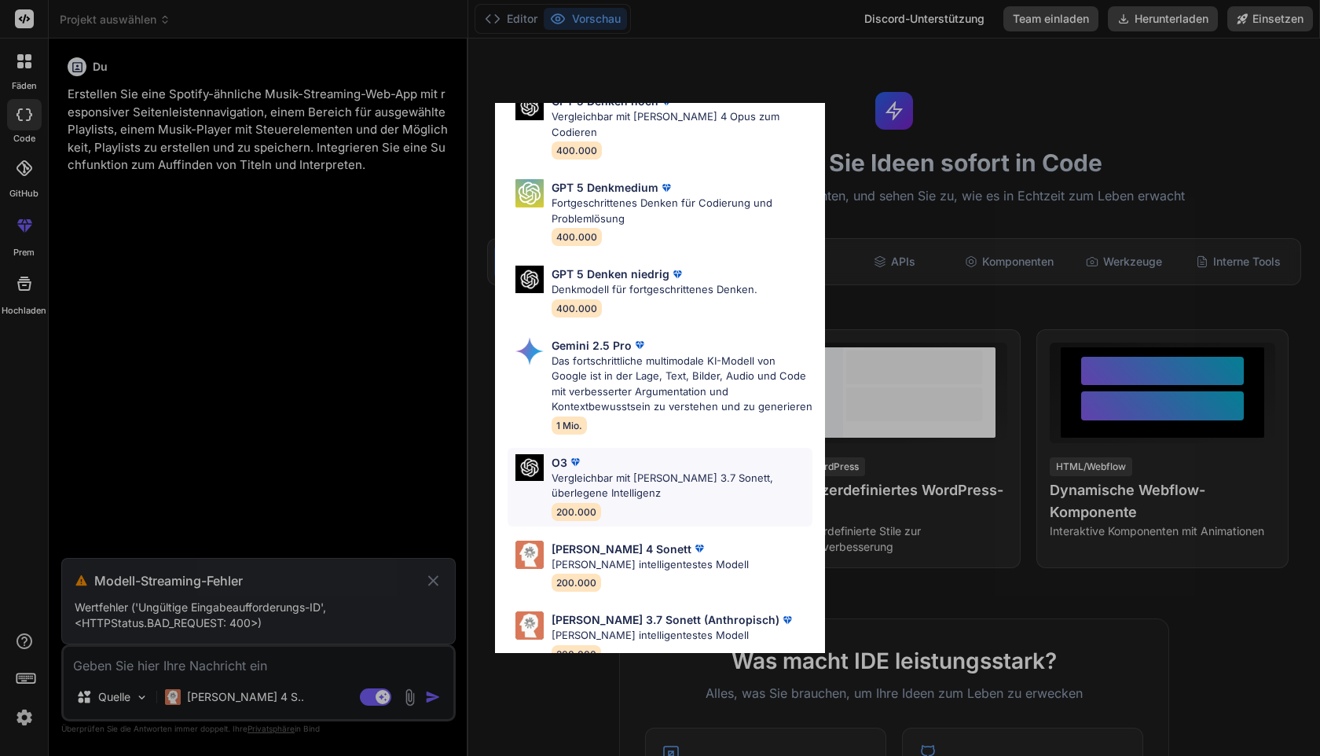
click at [587, 471] on font "Vergleichbar mit [PERSON_NAME] 3.7 Sonett, überlegene Intelligenz" at bounding box center [662, 485] width 222 height 28
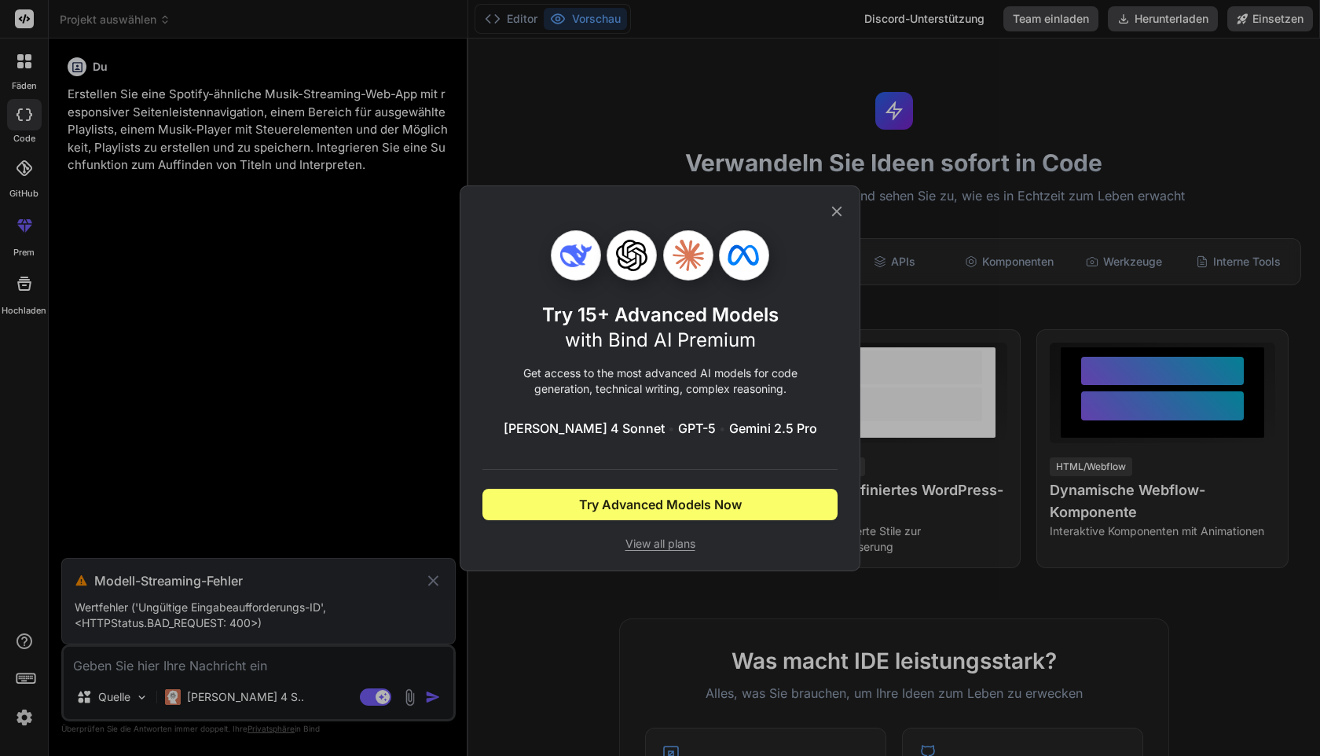
scroll to position [0, 0]
click at [435, 696] on div "Testen Sie über 15 erweiterte Modelle mit Bind AI Premium Erhalten Sie Zugriff …" at bounding box center [660, 378] width 1320 height 756
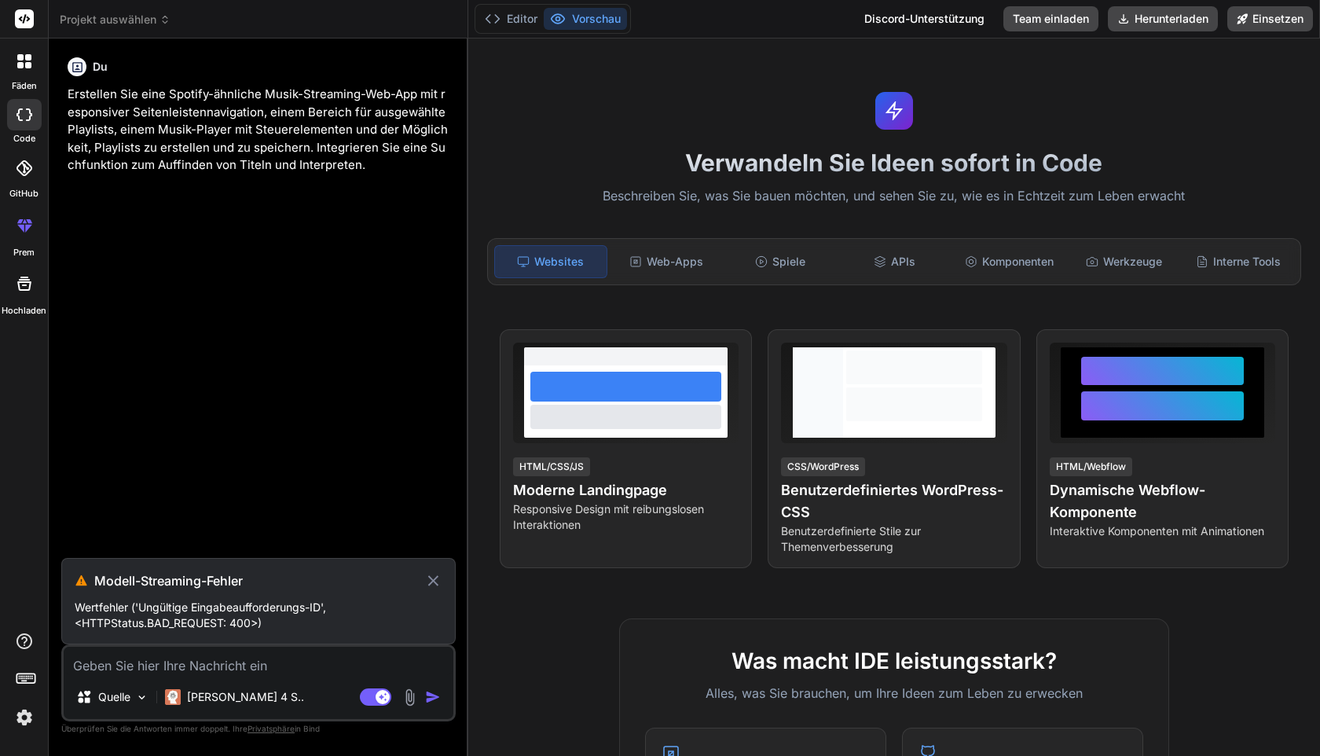
click at [212, 715] on div "[PERSON_NAME] 4 S.." at bounding box center [235, 700] width 152 height 38
click at [224, 693] on font "[PERSON_NAME] 4 S.." at bounding box center [245, 696] width 117 height 13
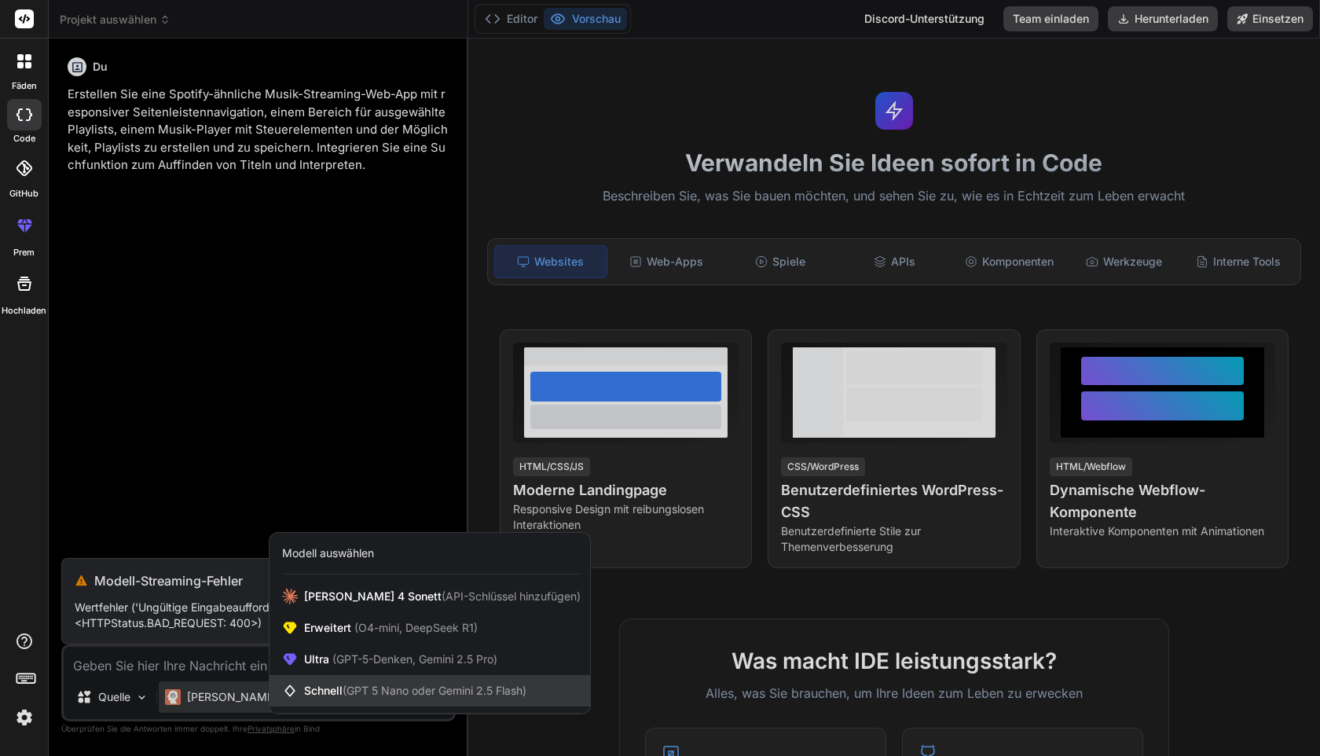
click at [339, 691] on font "Schnell" at bounding box center [323, 689] width 38 height 13
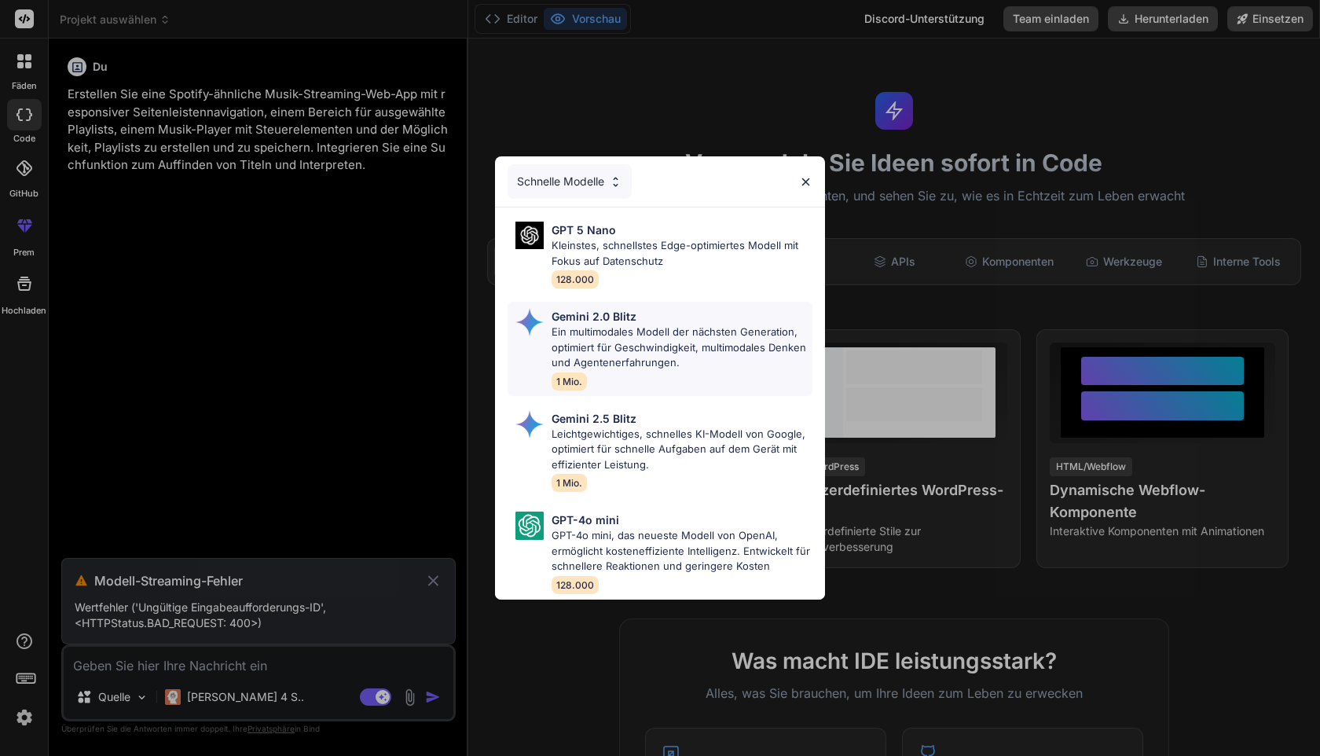
click at [612, 326] on font "Ein multimodales Modell der nächsten Generation, optimiert für Geschwindigkeit,…" at bounding box center [678, 346] width 255 height 43
type textarea "x"
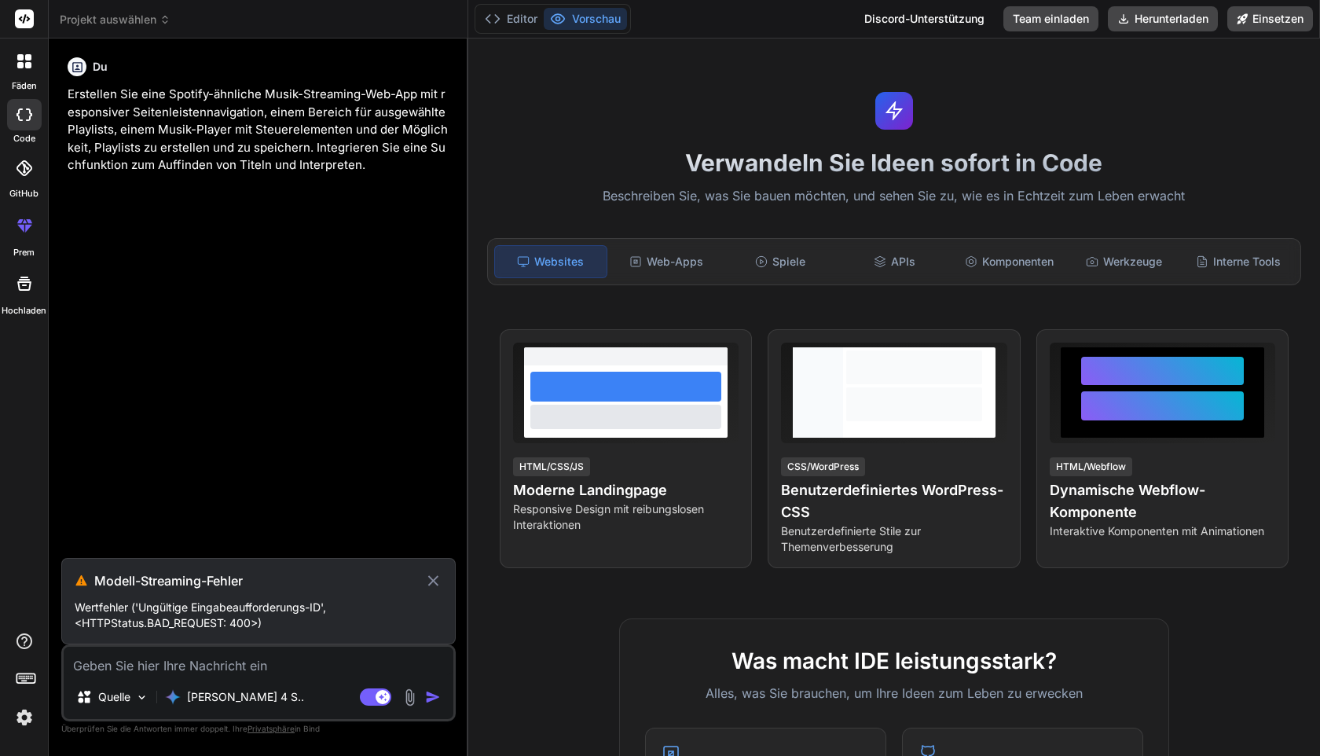
click at [439, 685] on div "Quelle Claude 4 S.." at bounding box center [259, 700] width 390 height 38
click at [226, 660] on textarea at bounding box center [259, 661] width 390 height 28
paste textarea "Erstellen Sie eine moderne Landingpage mit HTML, CSS und JavaScript mit reibung…"
type textarea "Erstellen Sie eine moderne Landingpage mit HTML, CSS und JavaScript mit reibung…"
type textarea "x"
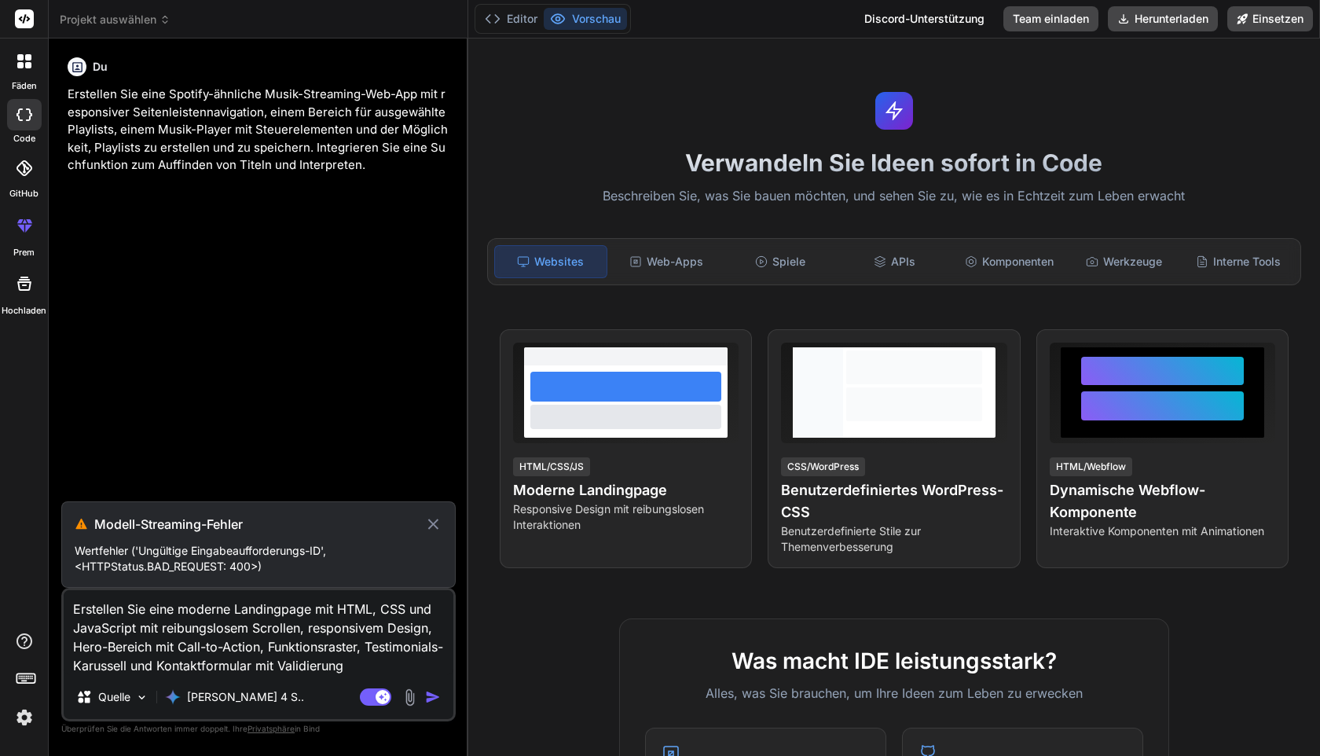
type textarea "Erstellen Sie eine moderne Landingpage mit HTML, CSS und JavaScript mit reibung…"
type textarea "x"
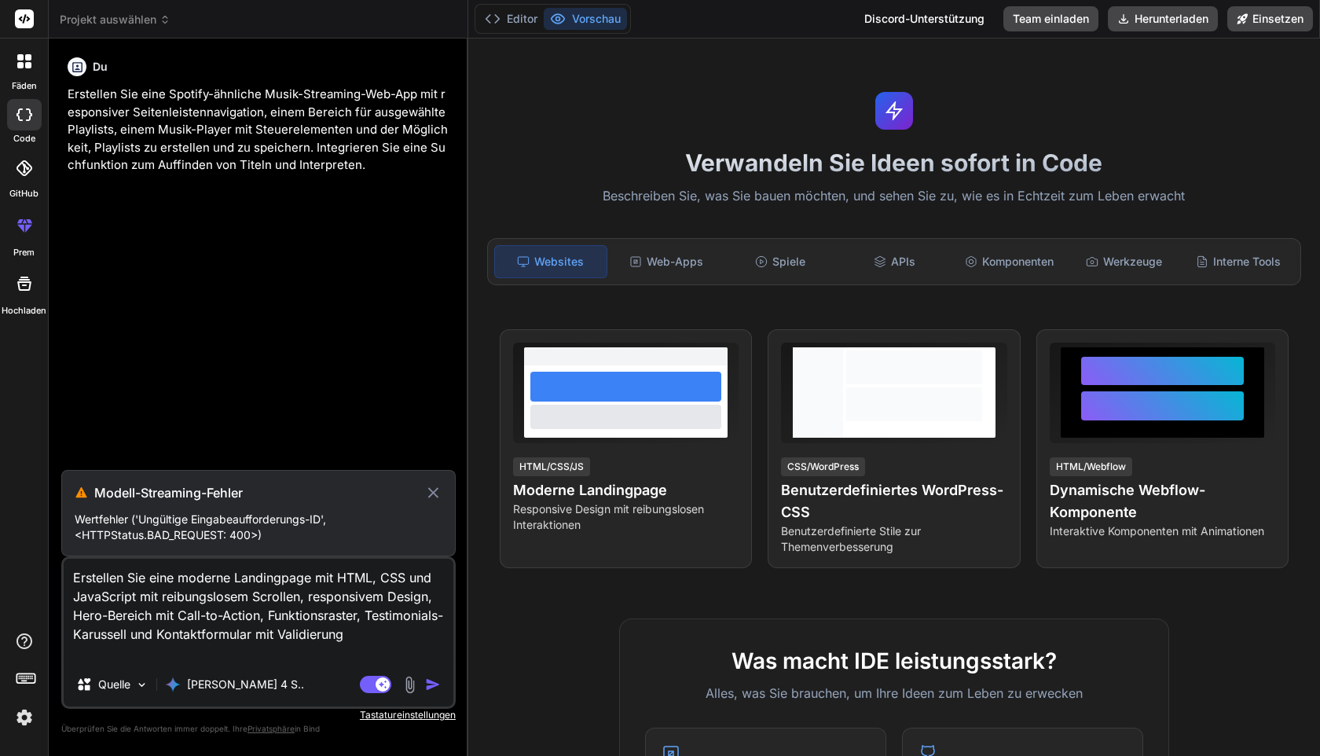
type textarea "Erstellen Sie eine moderne Landingpage mit HTML, CSS und JavaScript mit reibung…"
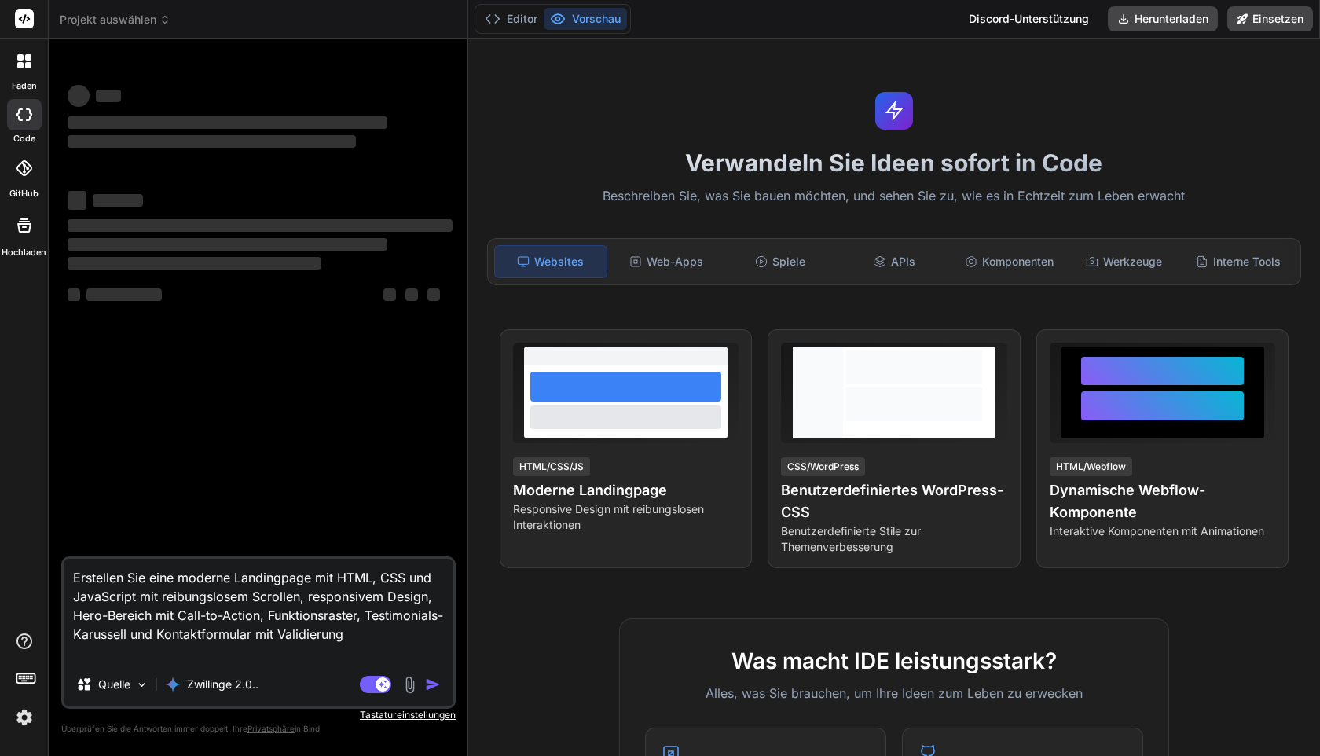
click at [24, 715] on img at bounding box center [24, 717] width 27 height 27
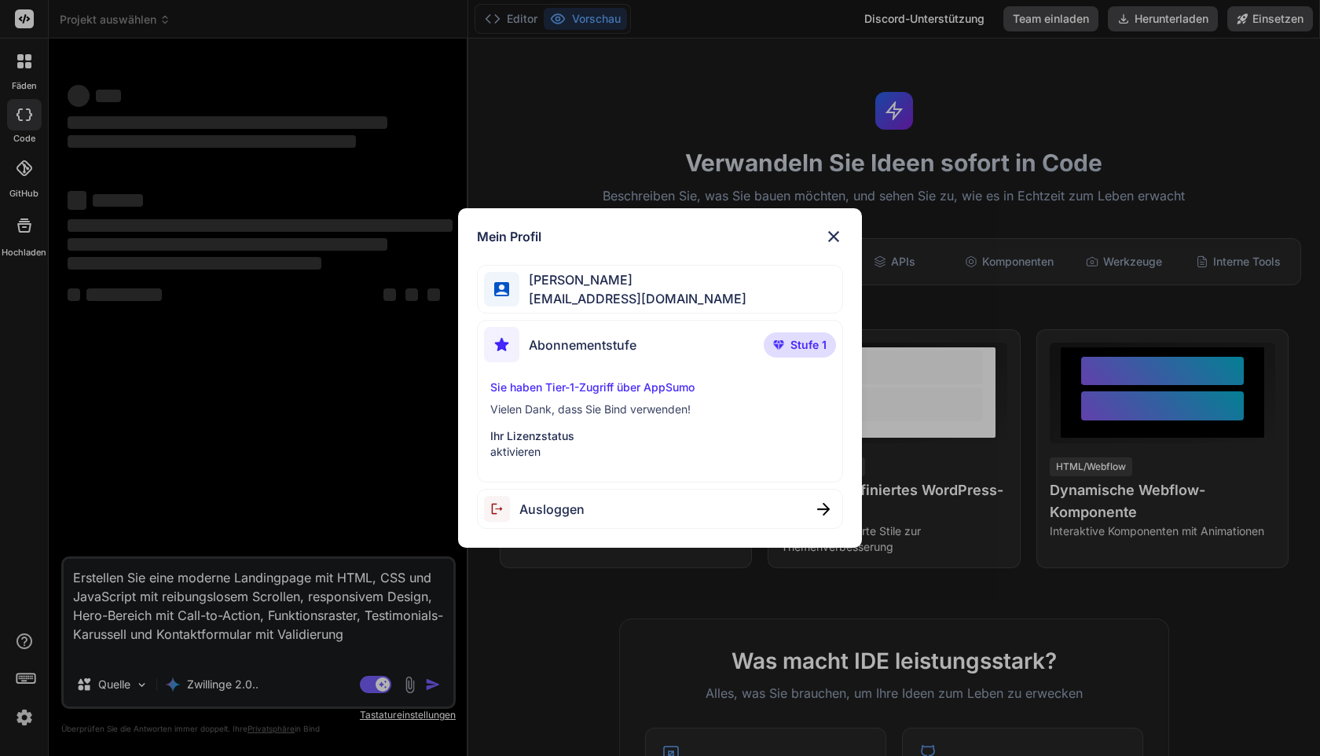
click at [597, 285] on font "[PERSON_NAME]" at bounding box center [581, 280] width 104 height 16
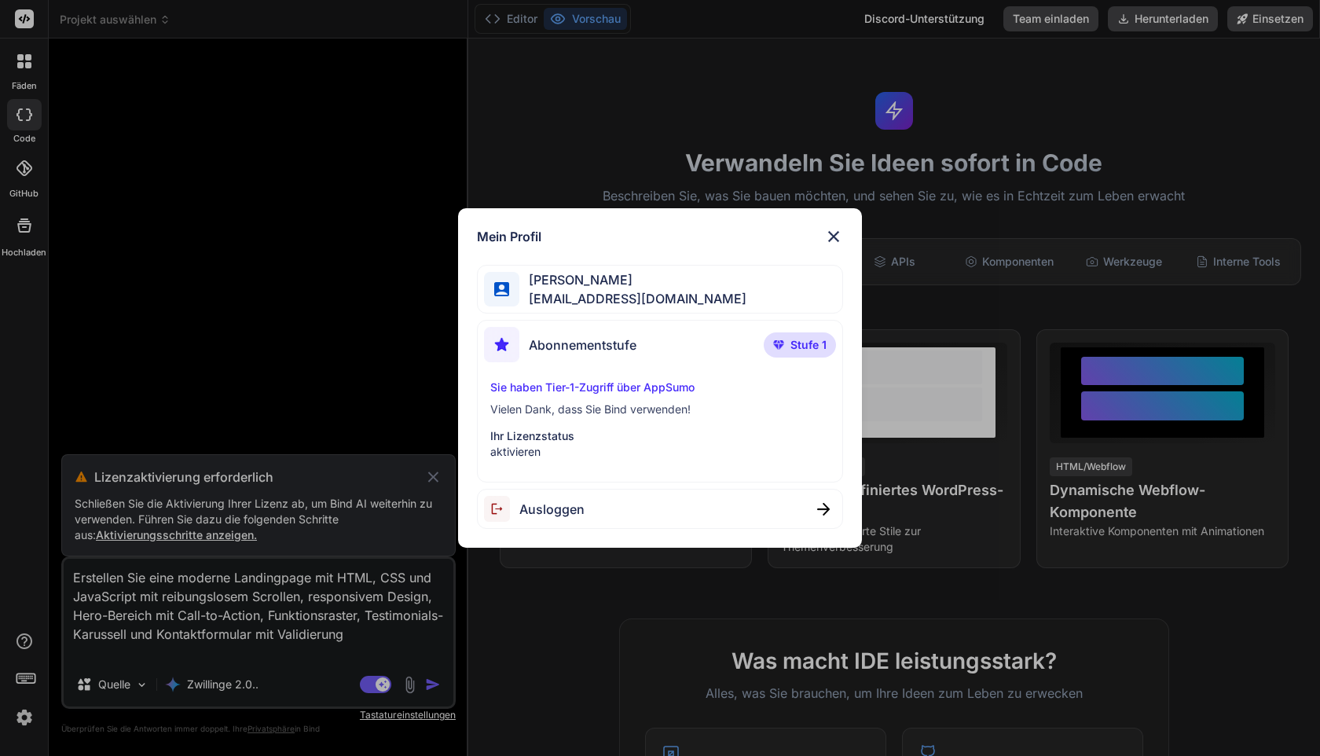
click at [165, 537] on div "Mein Profil [PERSON_NAME] [EMAIL_ADDRESS][DOMAIN_NAME] Abonnementstufe Stufe 1 …" at bounding box center [660, 378] width 1320 height 756
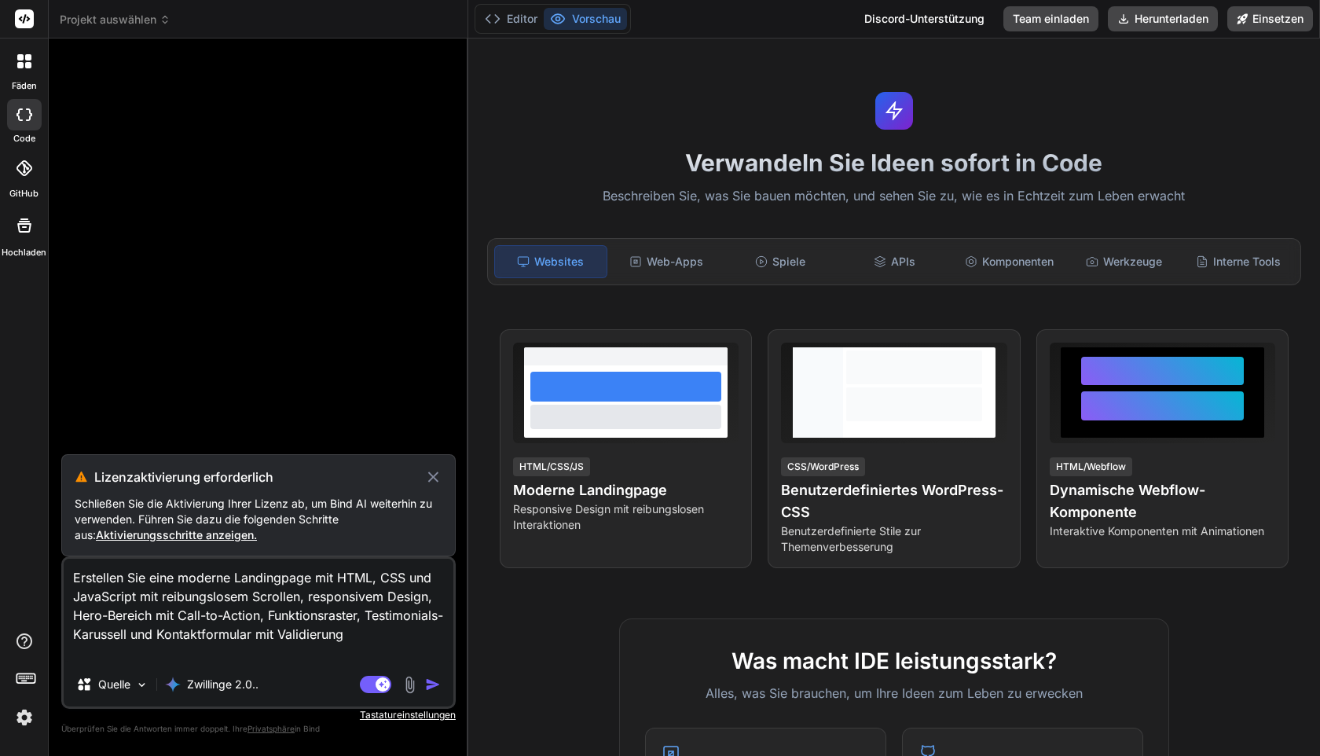
click at [165, 537] on font "Aktivierungsschritte anzeigen." at bounding box center [176, 534] width 161 height 13
click at [213, 537] on font "Aktivierungsschritte anzeigen." at bounding box center [176, 534] width 161 height 13
click at [433, 680] on img "button" at bounding box center [433, 684] width 16 height 16
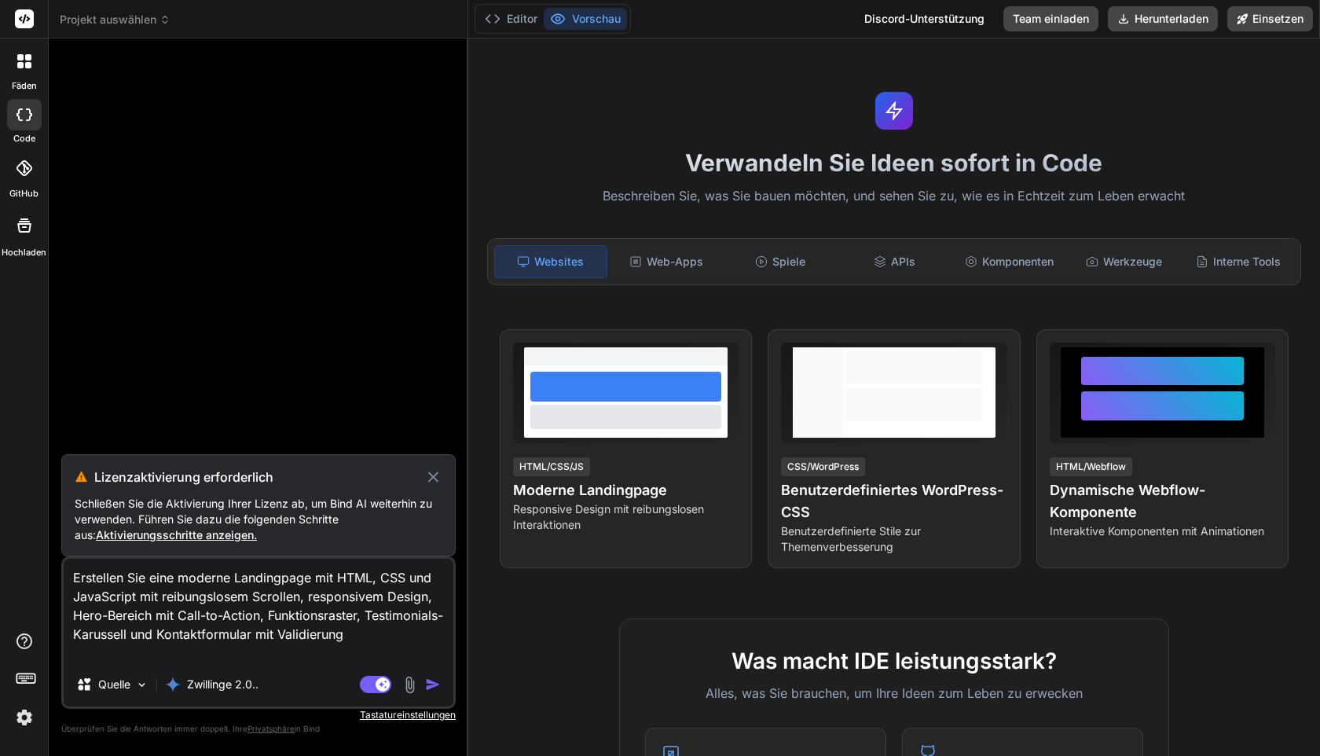
click at [172, 529] on font "Aktivierungsschritte anzeigen." at bounding box center [176, 534] width 161 height 13
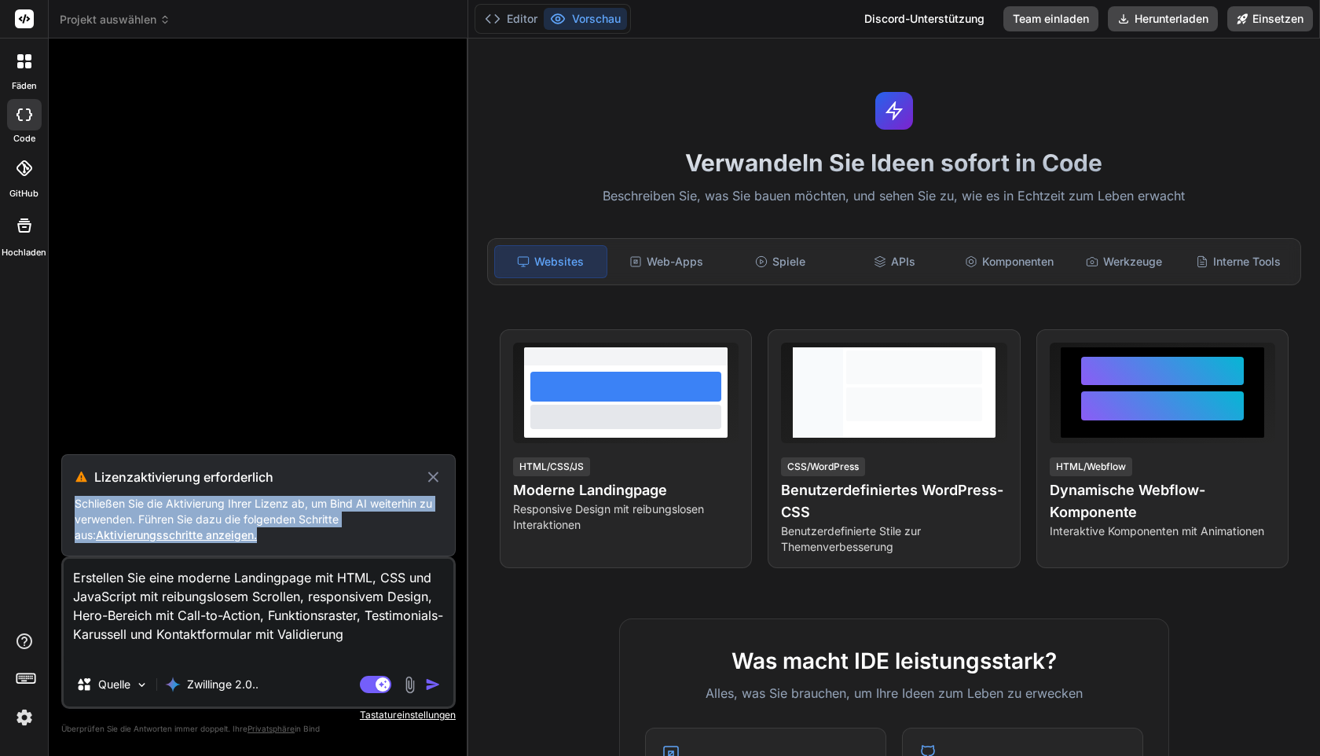
click at [172, 529] on font "Aktivierungsschritte anzeigen." at bounding box center [176, 534] width 161 height 13
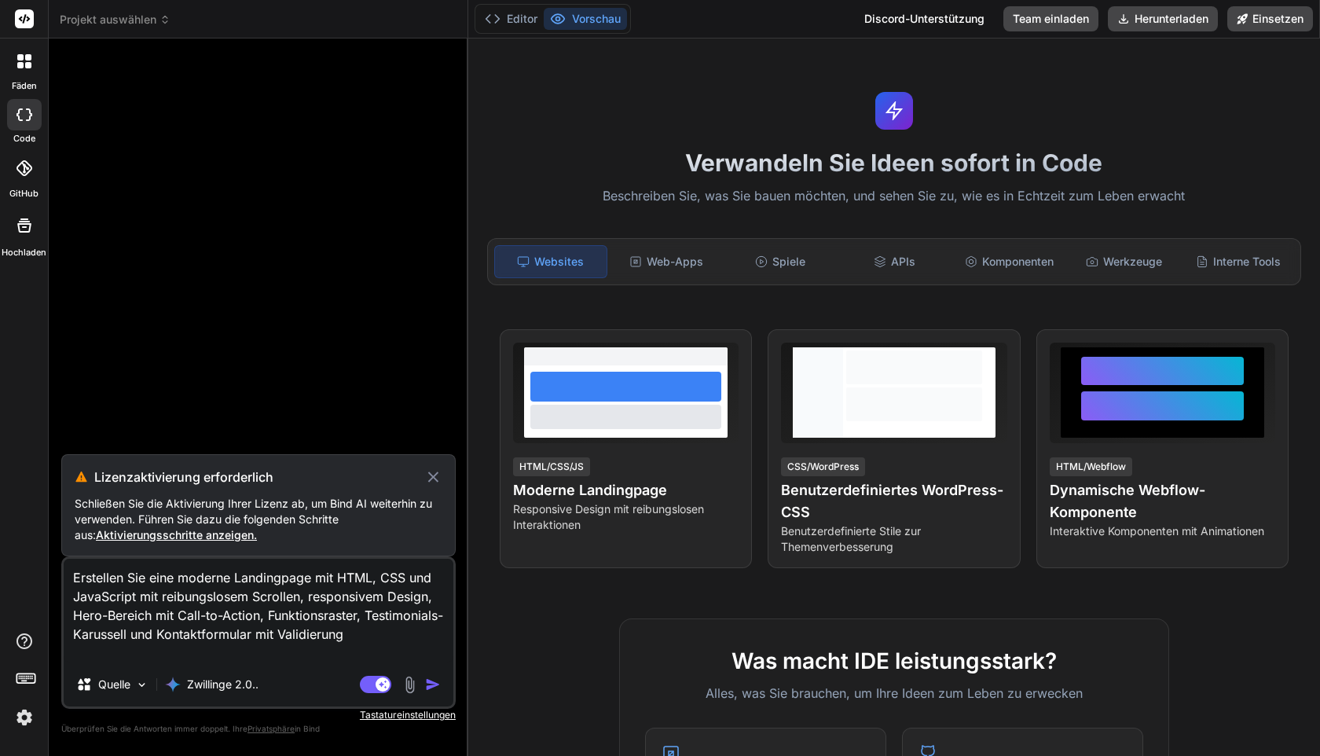
click at [173, 529] on font "Aktivierungsschritte anzeigen." at bounding box center [176, 534] width 161 height 13
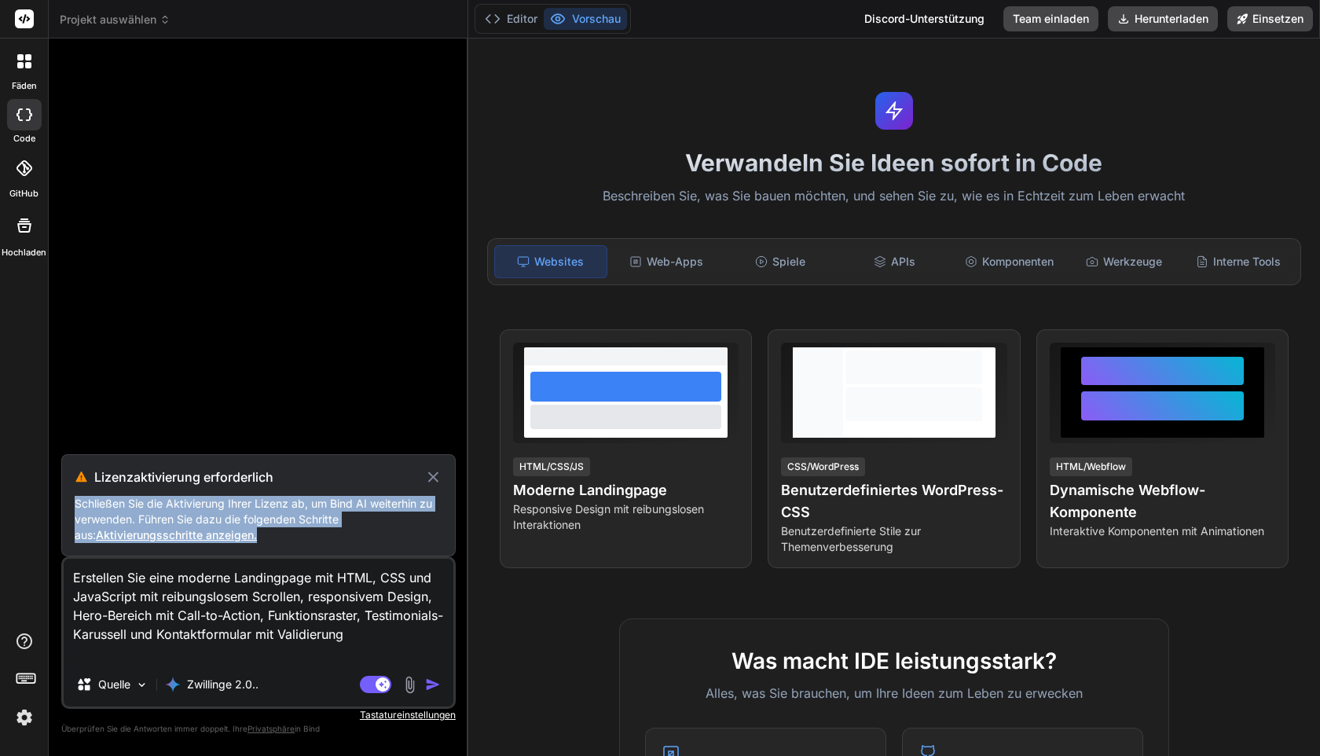
click at [173, 529] on font "Aktivierungsschritte anzeigen." at bounding box center [176, 534] width 161 height 13
click at [220, 537] on font "Aktivierungsschritte anzeigen." at bounding box center [176, 534] width 161 height 13
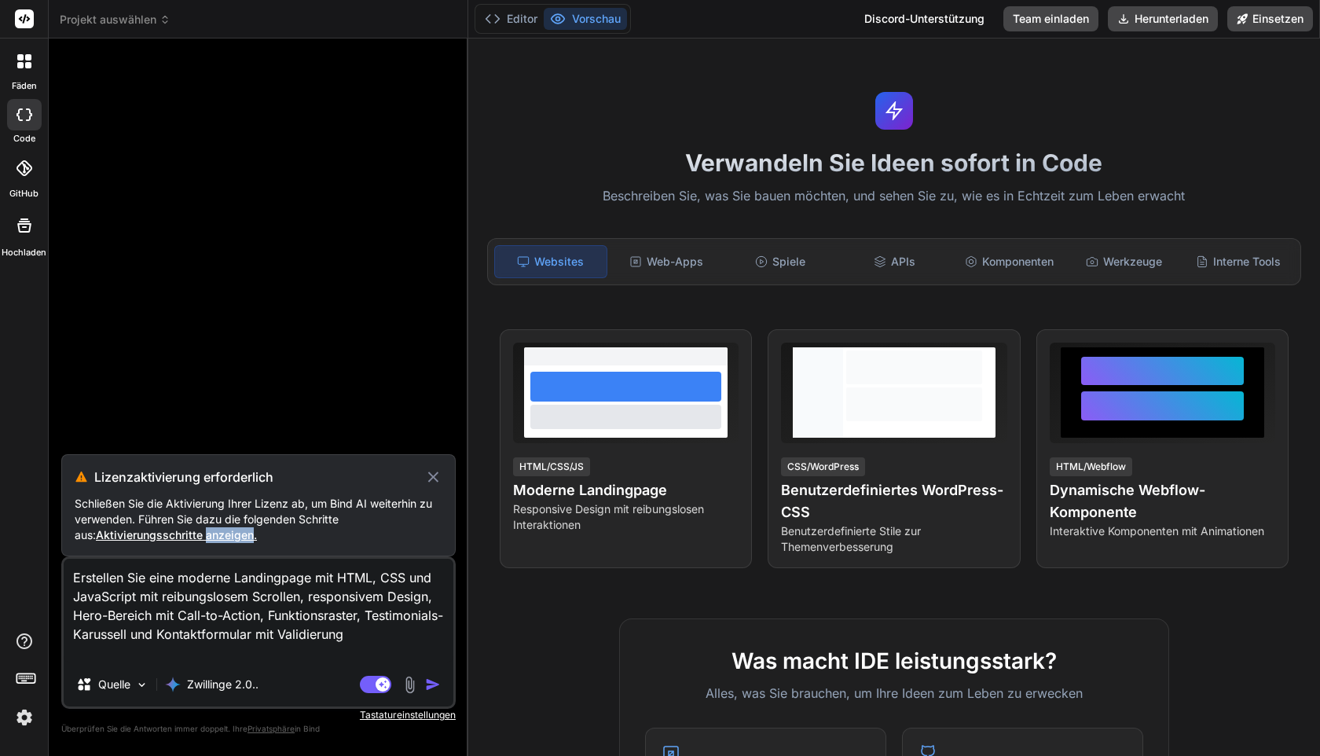
click at [220, 537] on font "Aktivierungsschritte anzeigen." at bounding box center [176, 534] width 161 height 13
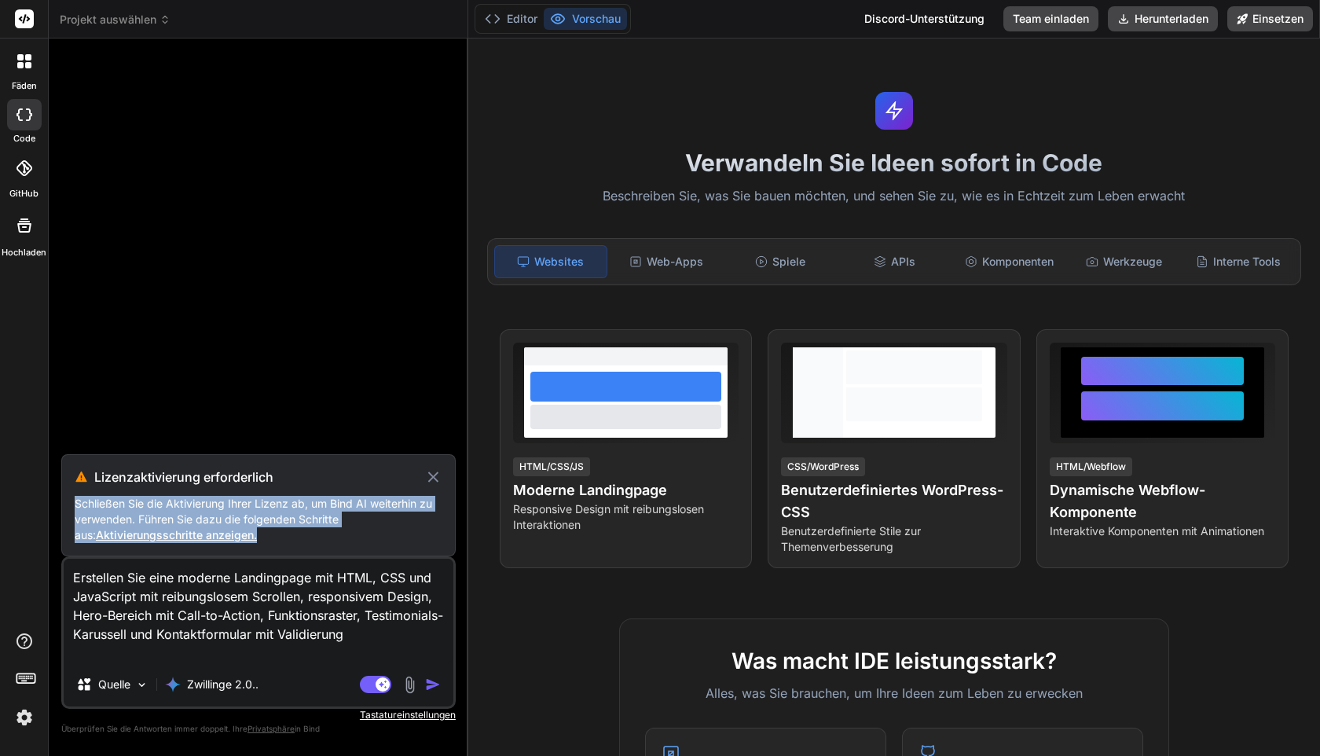
click at [220, 537] on font "Aktivierungsschritte anzeigen." at bounding box center [176, 534] width 161 height 13
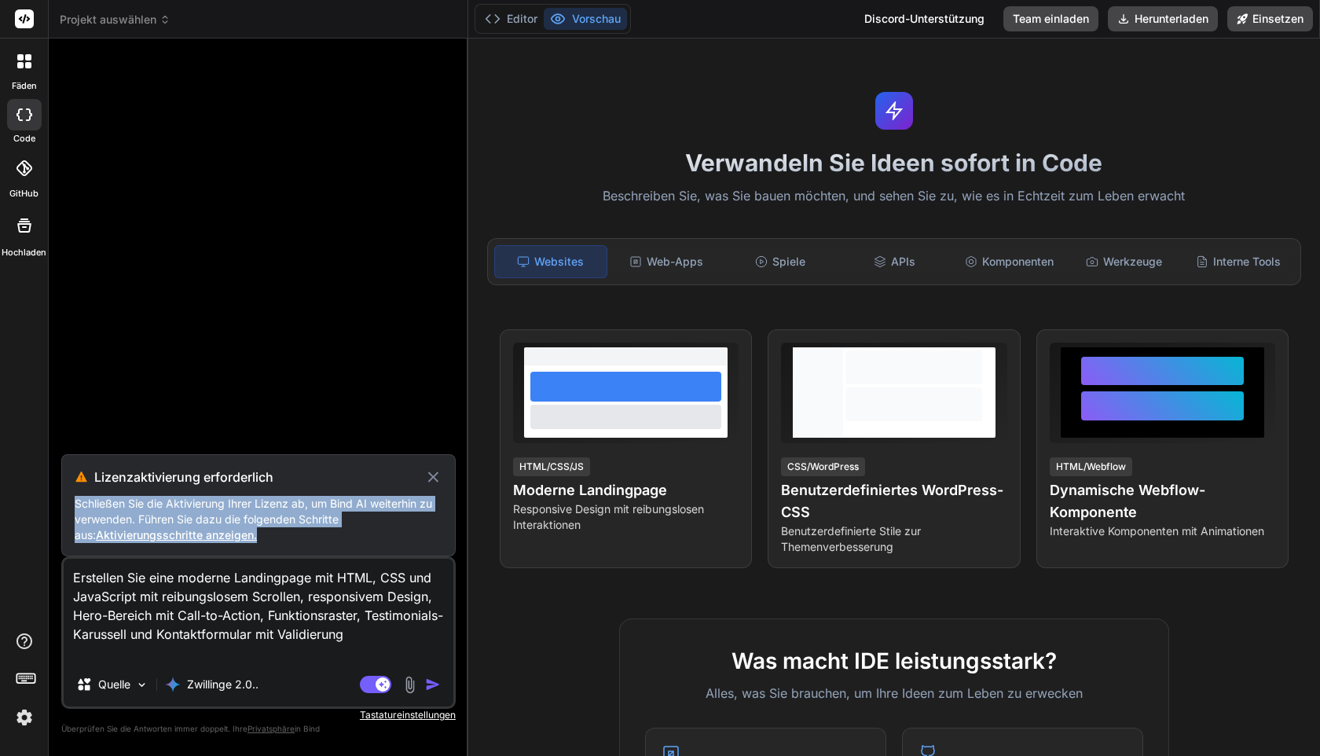
click at [220, 537] on font "Aktivierungsschritte anzeigen." at bounding box center [176, 534] width 161 height 13
click at [254, 552] on div "Lizenzaktivierung erforderlich Schließen Sie die Aktivierung Ihrer Lizenz ab, u…" at bounding box center [258, 505] width 394 height 102
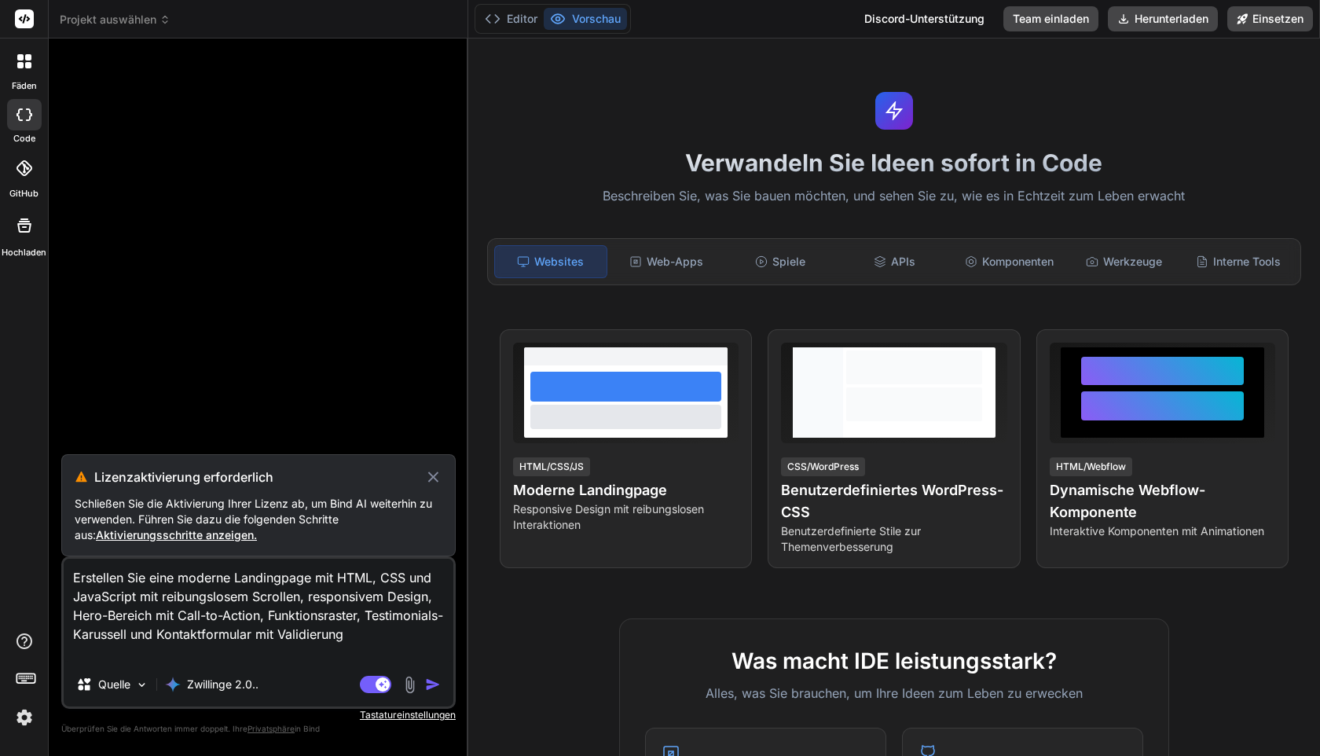
click at [434, 686] on img "button" at bounding box center [433, 684] width 16 height 16
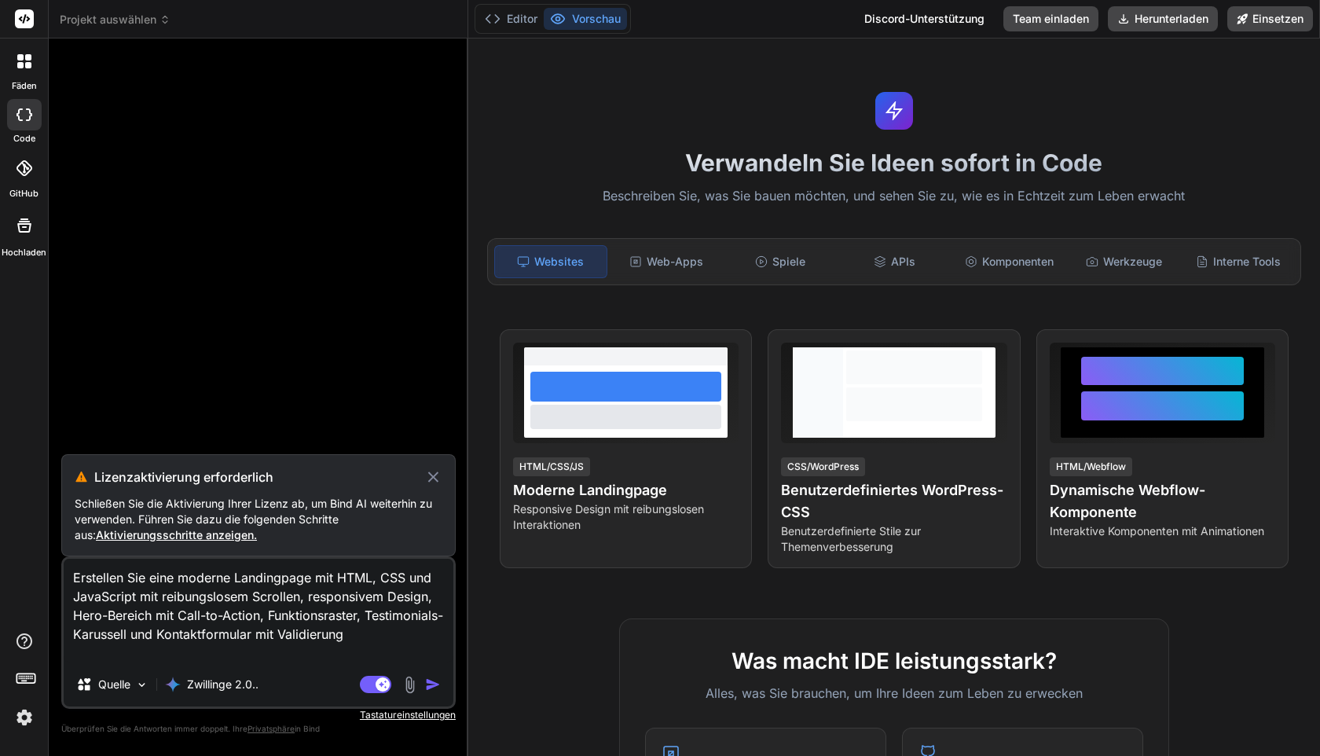
click at [434, 686] on img "button" at bounding box center [433, 684] width 16 height 16
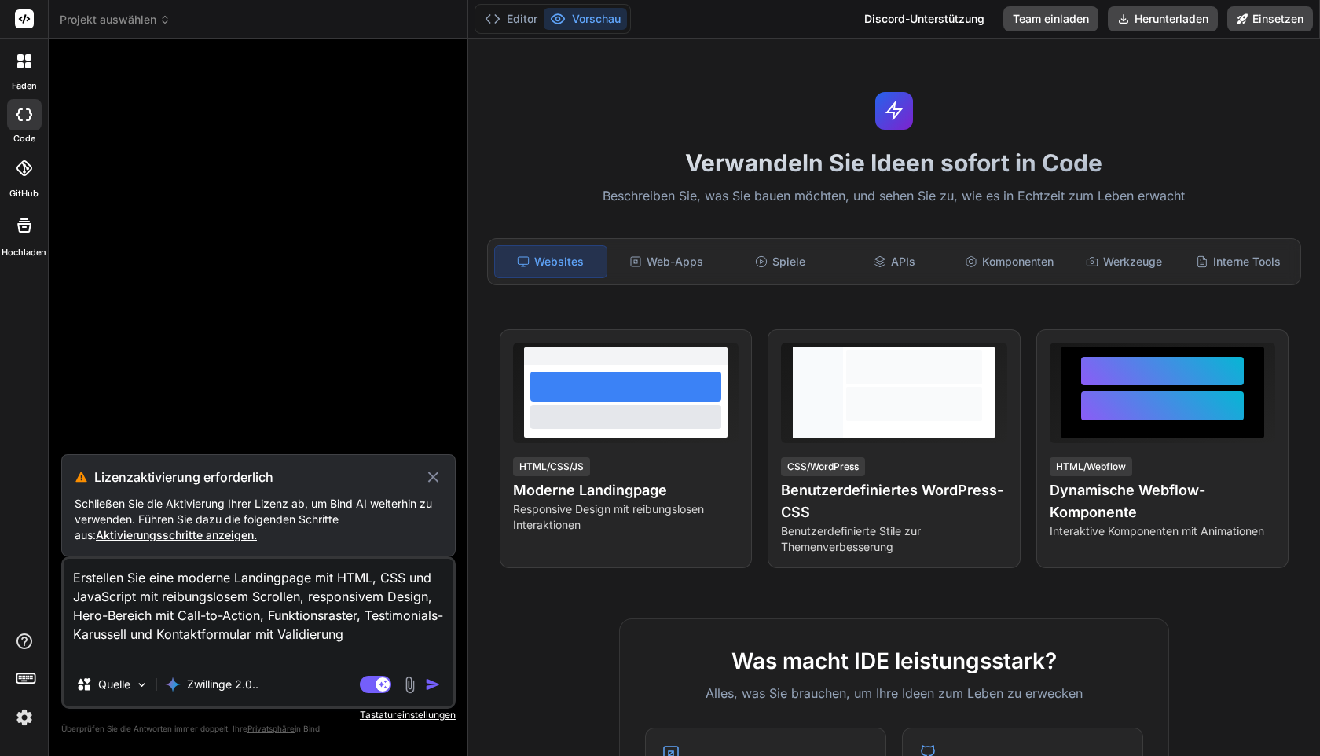
click at [208, 539] on font "Aktivierungsschritte anzeigen." at bounding box center [176, 534] width 161 height 13
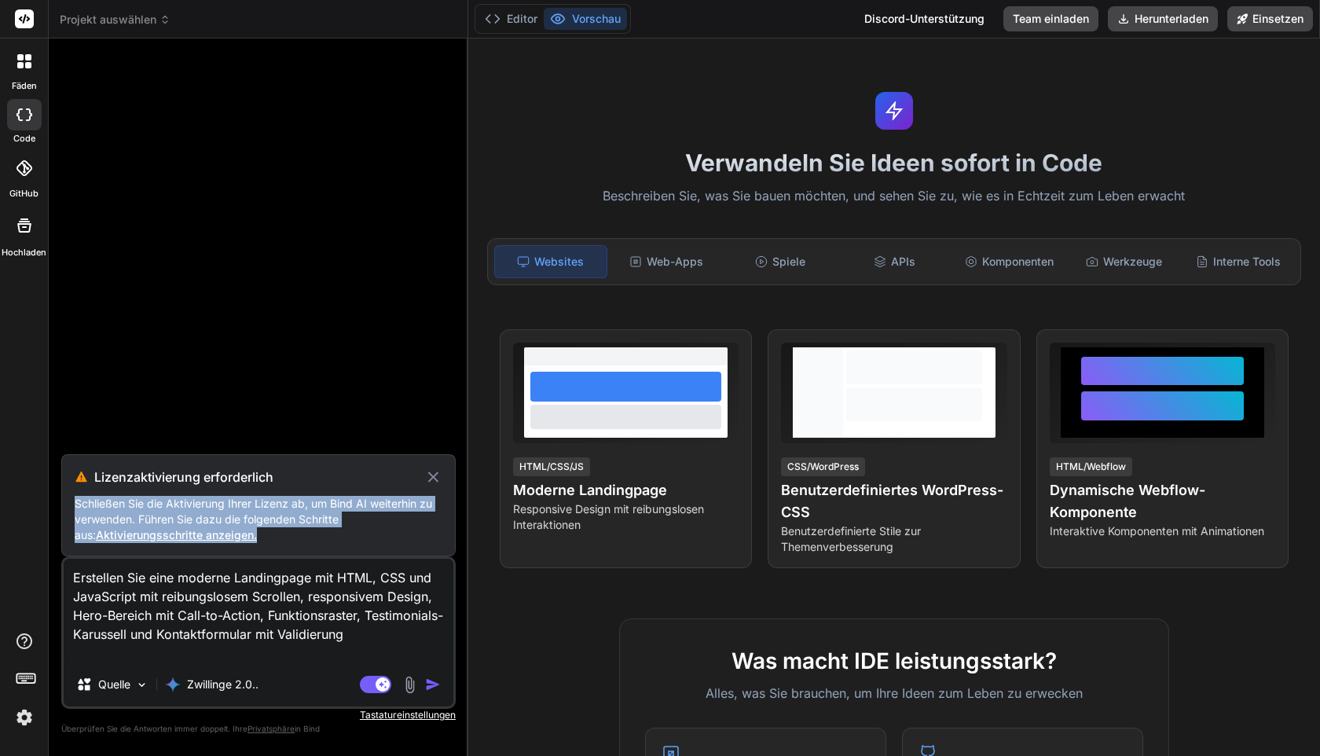
click at [208, 539] on font "Aktivierungsschritte anzeigen." at bounding box center [176, 534] width 161 height 13
click at [21, 709] on img at bounding box center [24, 717] width 27 height 27
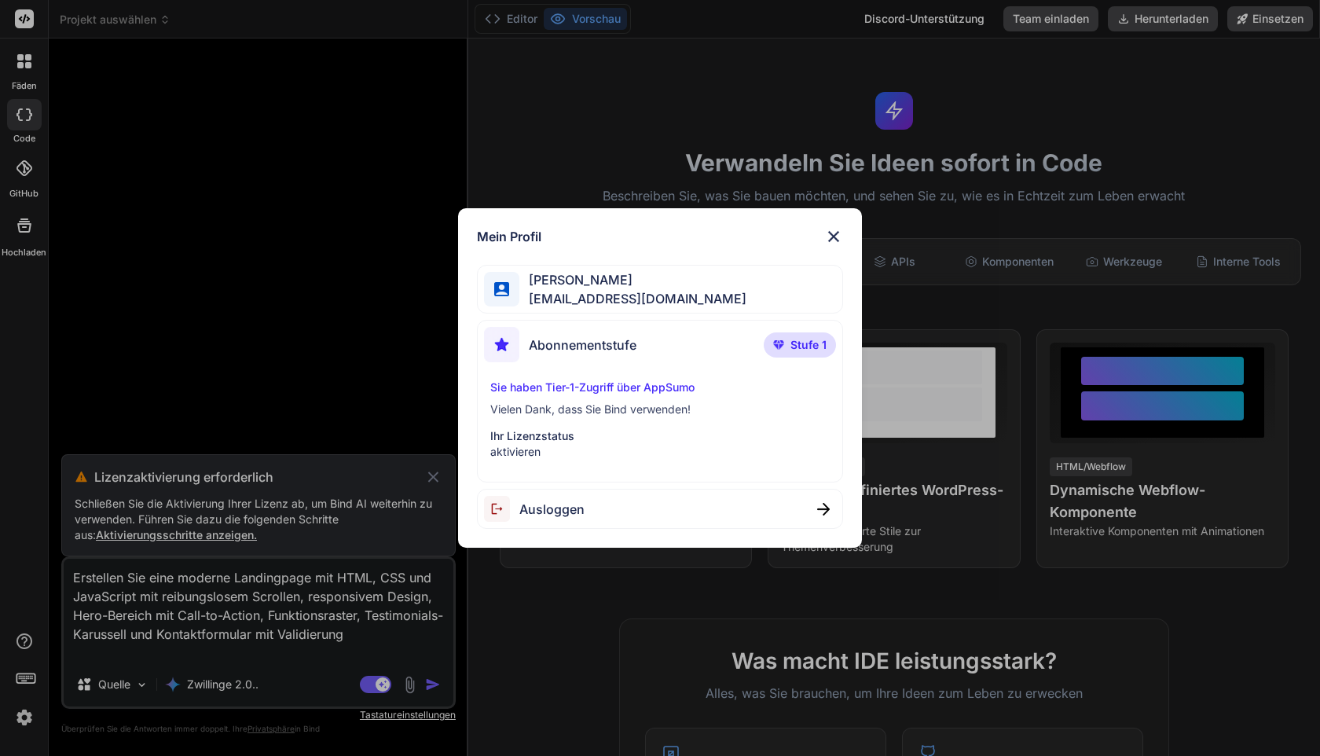
click at [553, 442] on font "Ihr Lizenzstatus" at bounding box center [532, 435] width 84 height 13
click at [550, 558] on div "Mein Profil [PERSON_NAME] [EMAIL_ADDRESS][DOMAIN_NAME] Abonnementstufe Stufe 1 …" at bounding box center [660, 378] width 1320 height 756
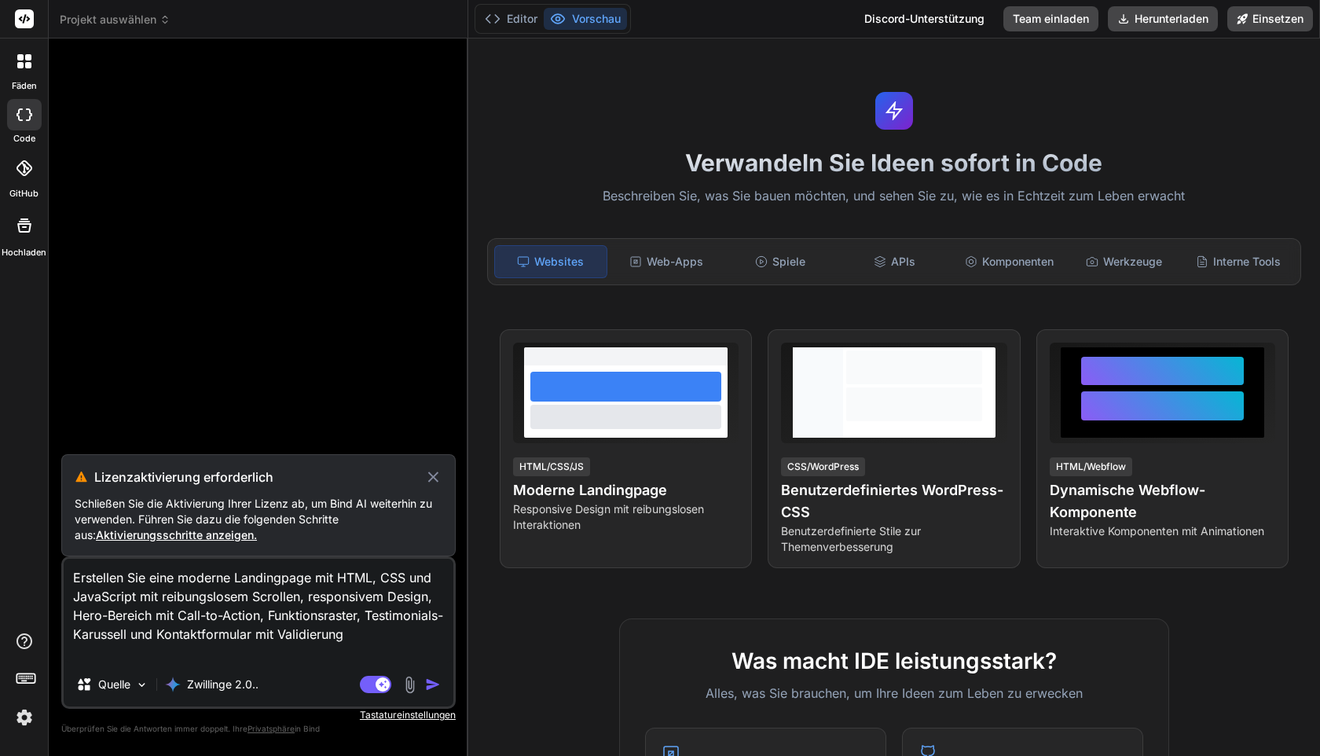
click at [16, 727] on img at bounding box center [24, 717] width 27 height 27
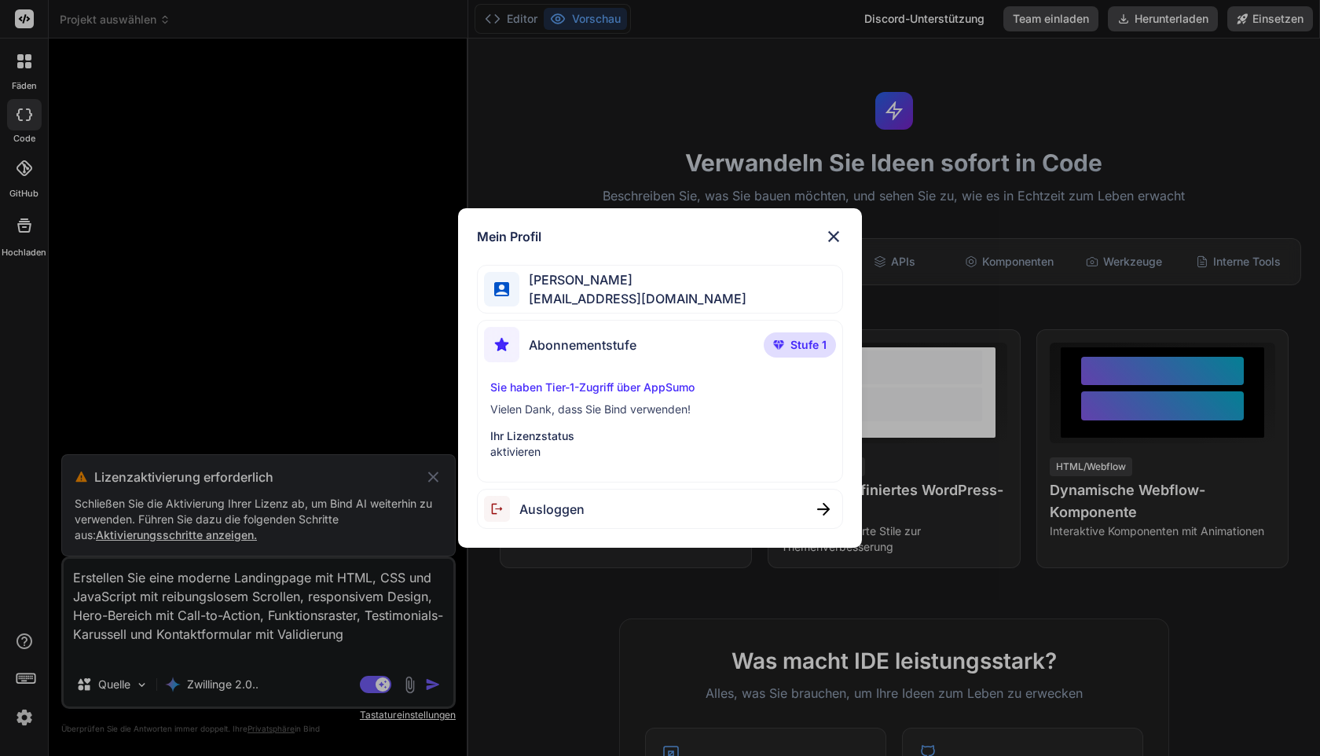
click at [596, 503] on div "Ausloggen" at bounding box center [659, 509] width 365 height 40
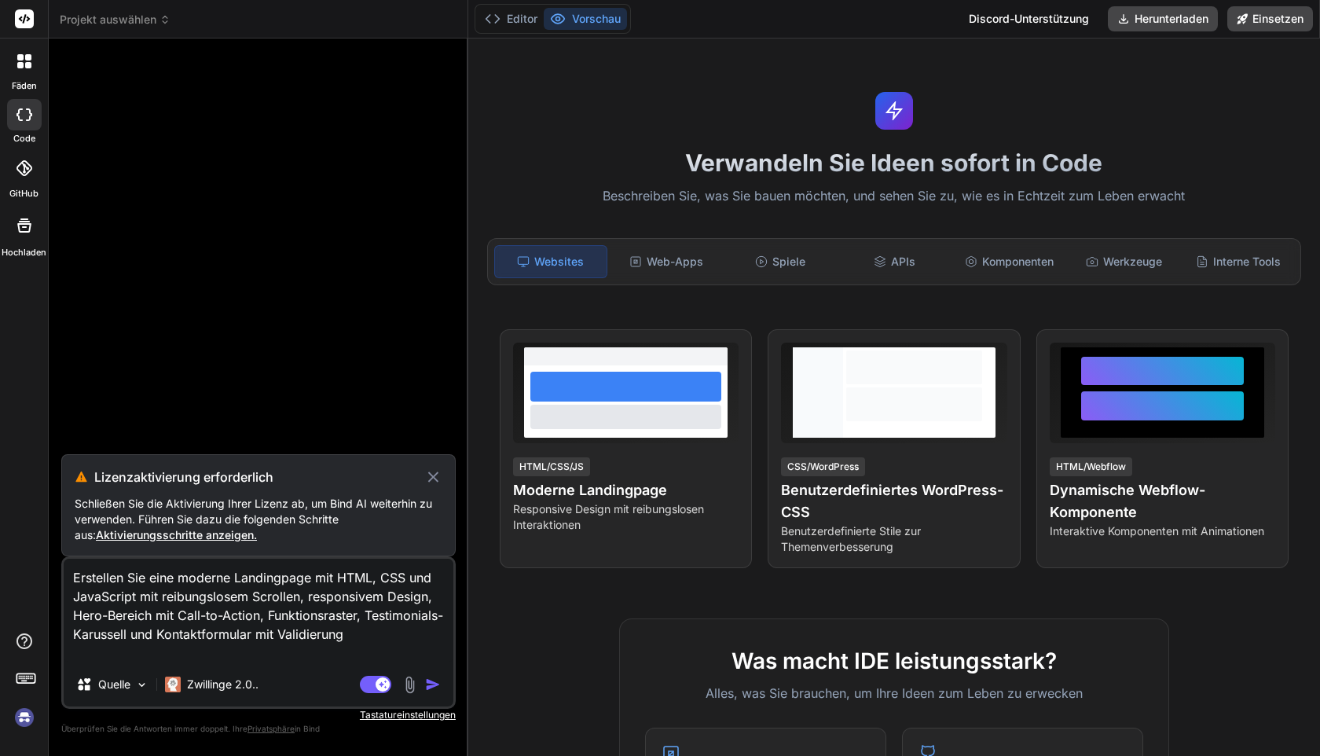
click at [31, 710] on img at bounding box center [24, 717] width 27 height 27
click at [430, 681] on img "button" at bounding box center [433, 684] width 16 height 16
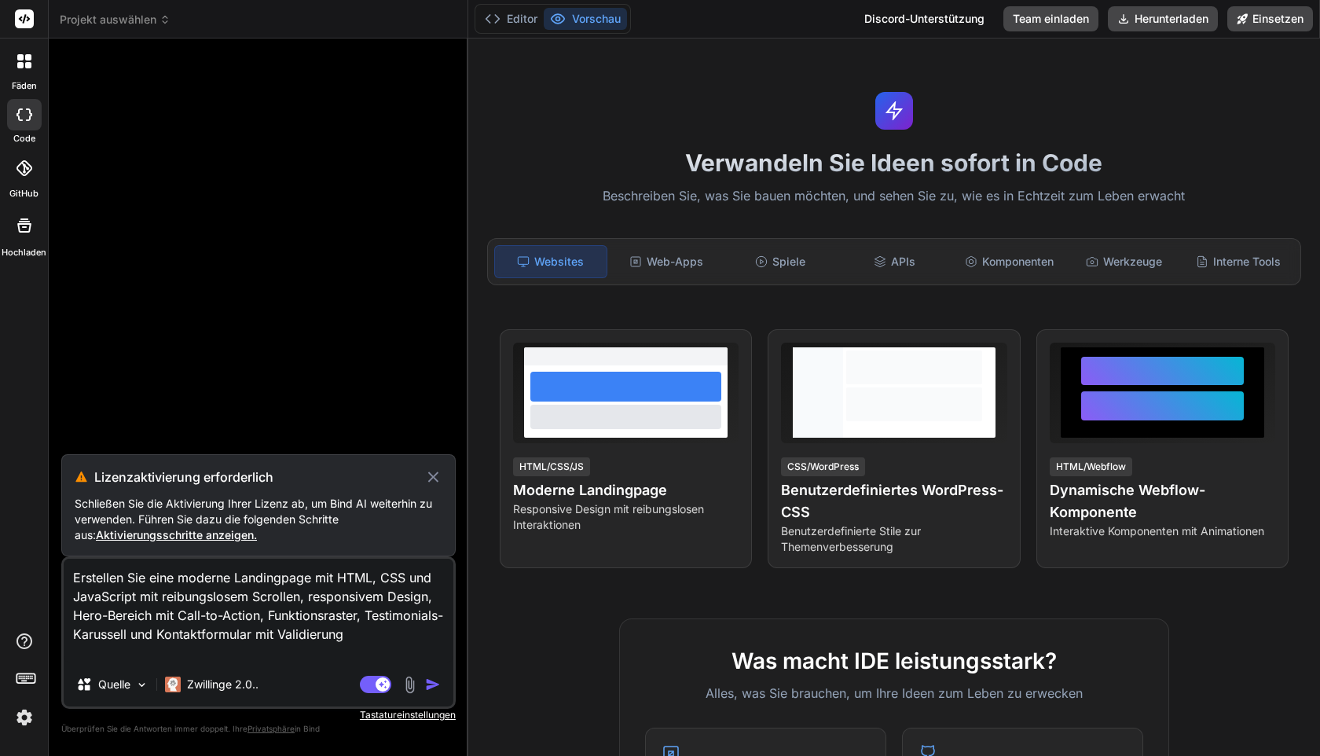
click at [225, 535] on font "Aktivierungsschritte anzeigen." at bounding box center [176, 534] width 161 height 13
click at [229, 680] on font "Zwillinge 2.0.." at bounding box center [222, 683] width 71 height 13
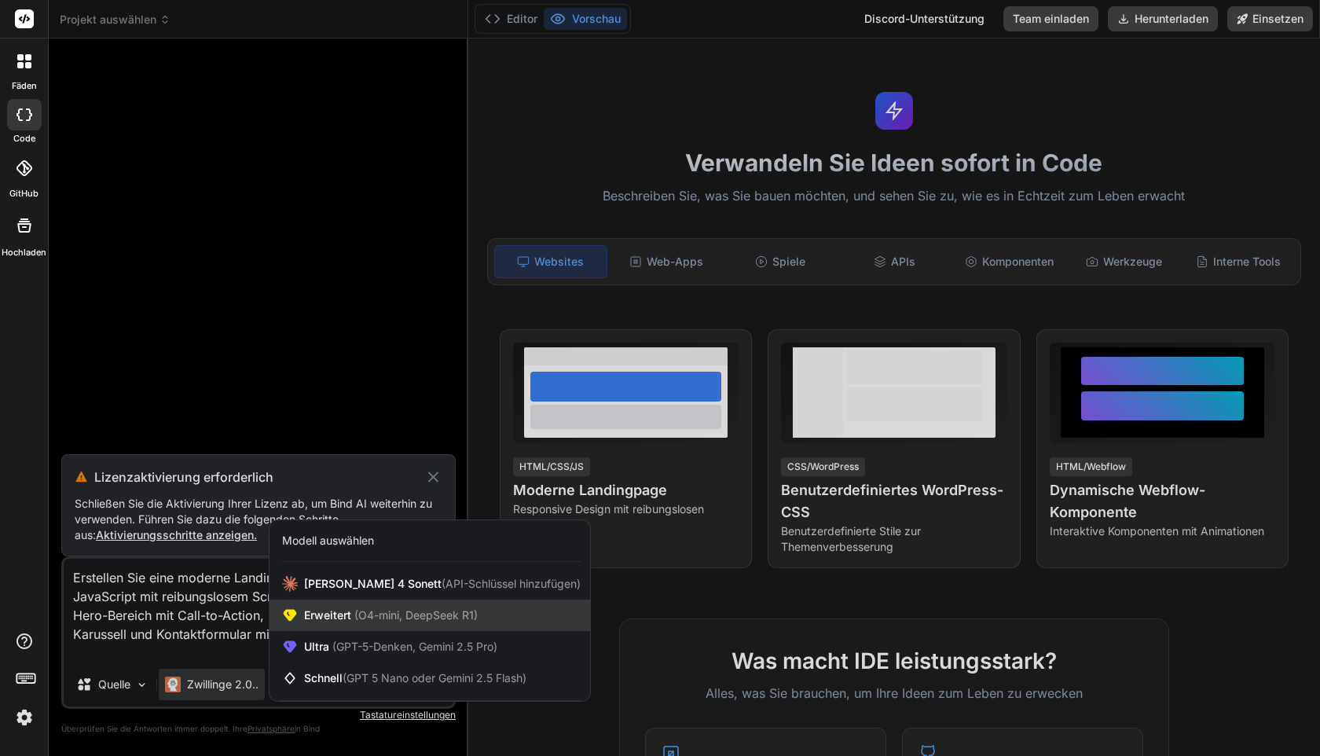
click at [351, 617] on font "Erweitert" at bounding box center [327, 614] width 47 height 13
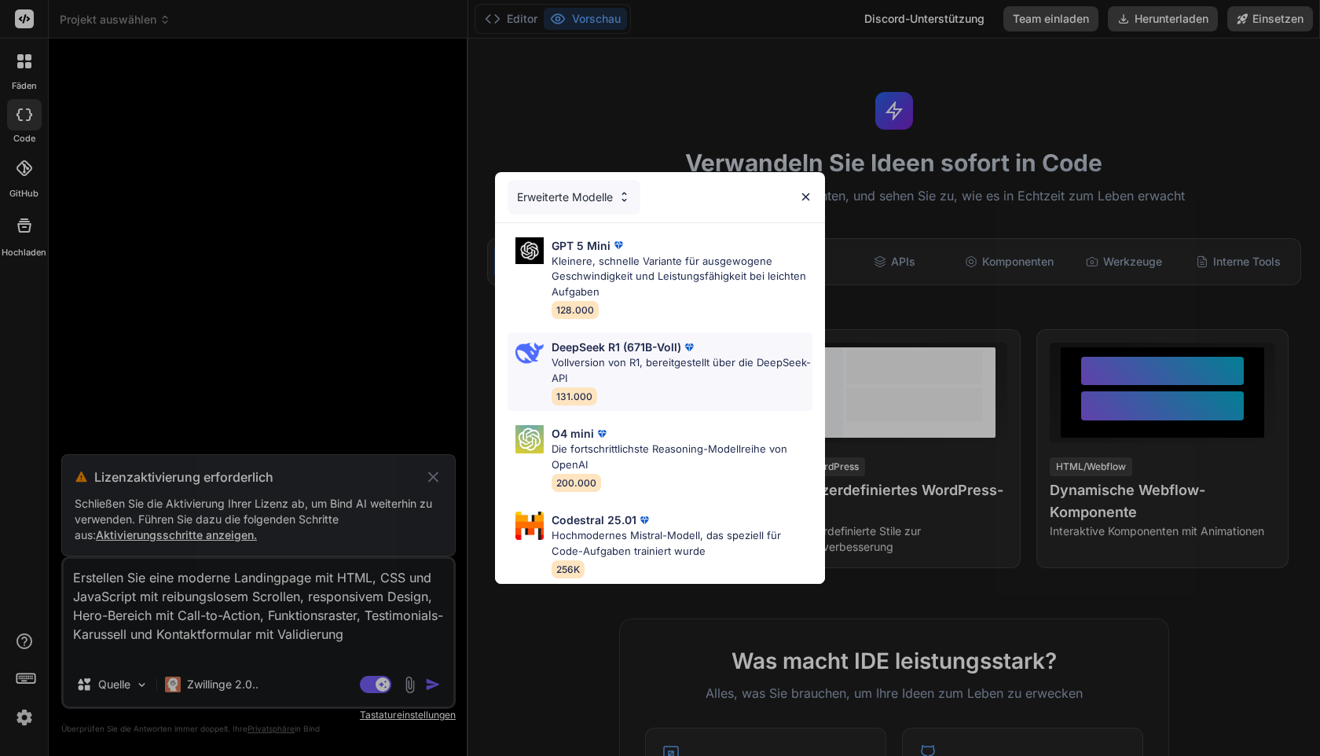
click at [627, 375] on p "Vollversion von R1, bereitgestellt über die DeepSeek-API" at bounding box center [681, 370] width 261 height 31
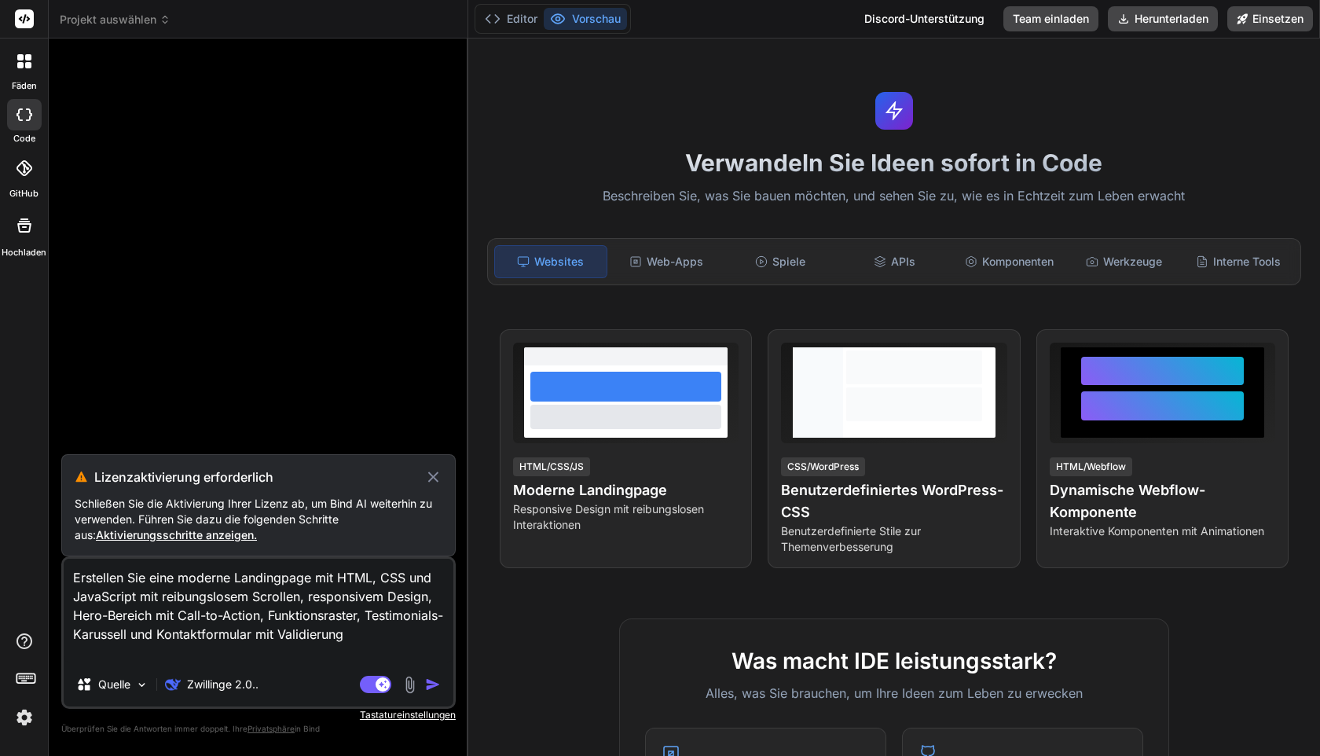
click at [434, 671] on div "Quelle Zwillinge 2.0.." at bounding box center [259, 688] width 390 height 38
click at [433, 680] on img "button" at bounding box center [433, 684] width 16 height 16
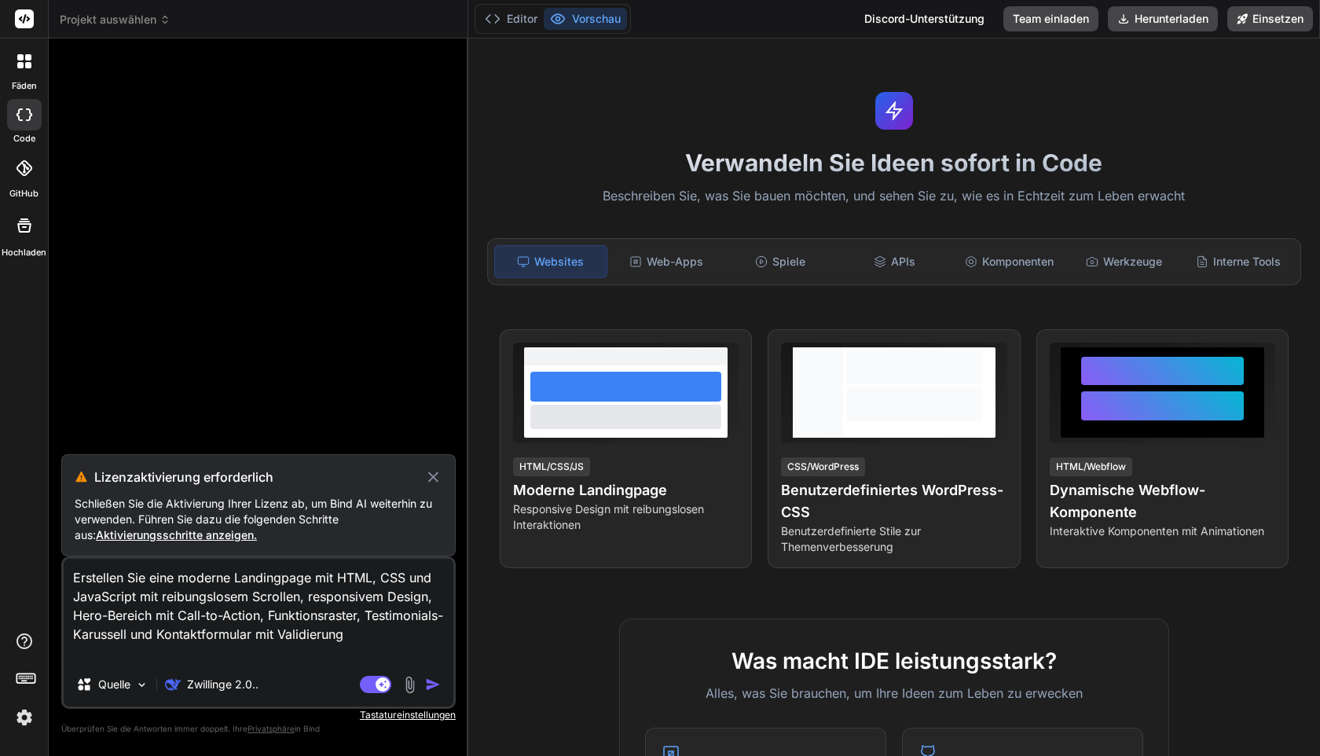
click at [433, 680] on img "button" at bounding box center [433, 684] width 16 height 16
click at [202, 686] on font "Zwillinge 2.0.." at bounding box center [222, 683] width 71 height 13
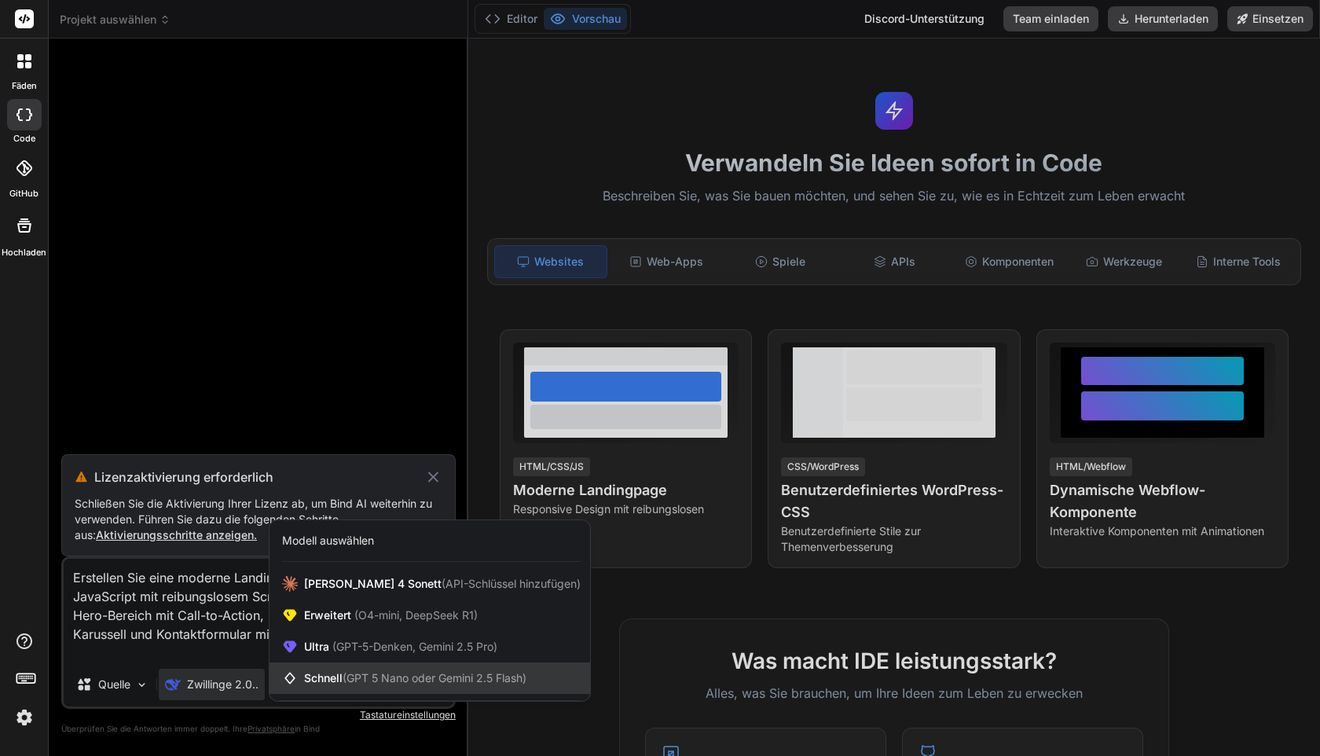
click at [298, 680] on icon at bounding box center [290, 678] width 16 height 16
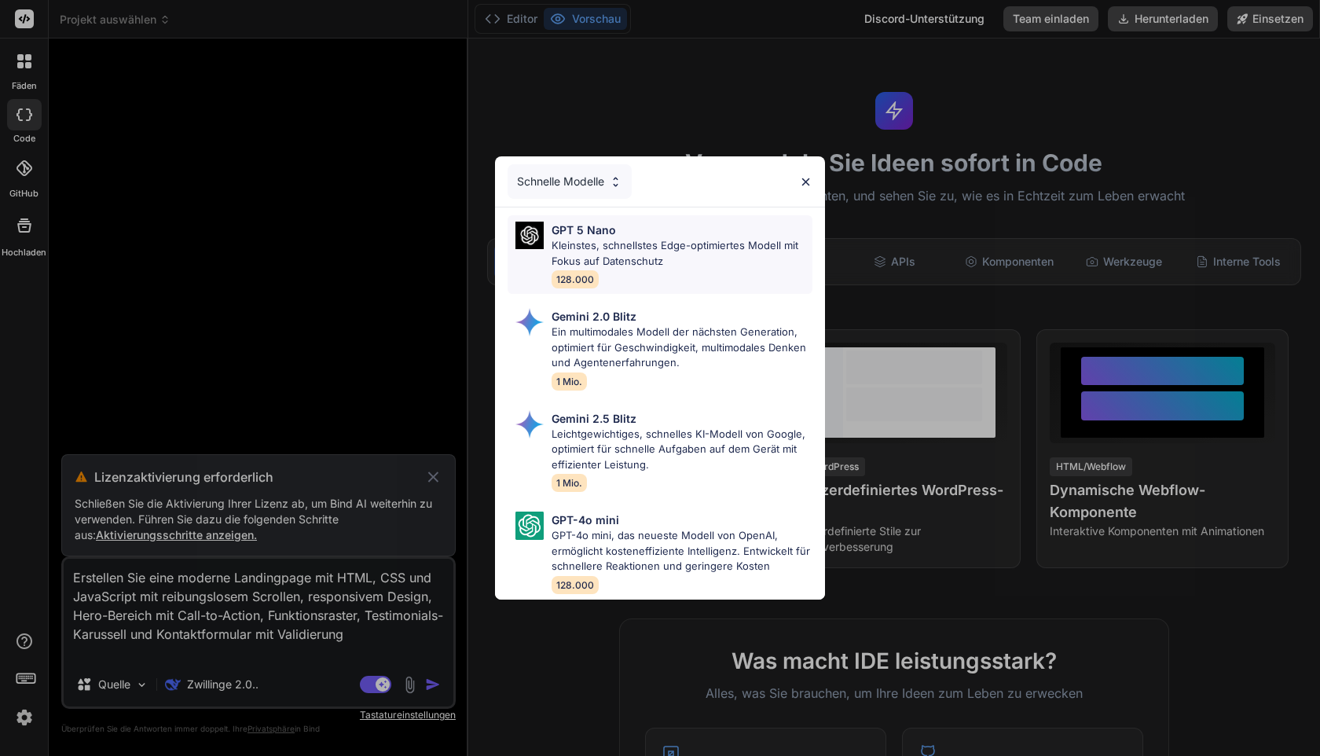
click at [603, 254] on p "Kleinstes, schnellstes Edge-optimiertes Modell mit Fokus auf Datenschutz" at bounding box center [681, 253] width 261 height 31
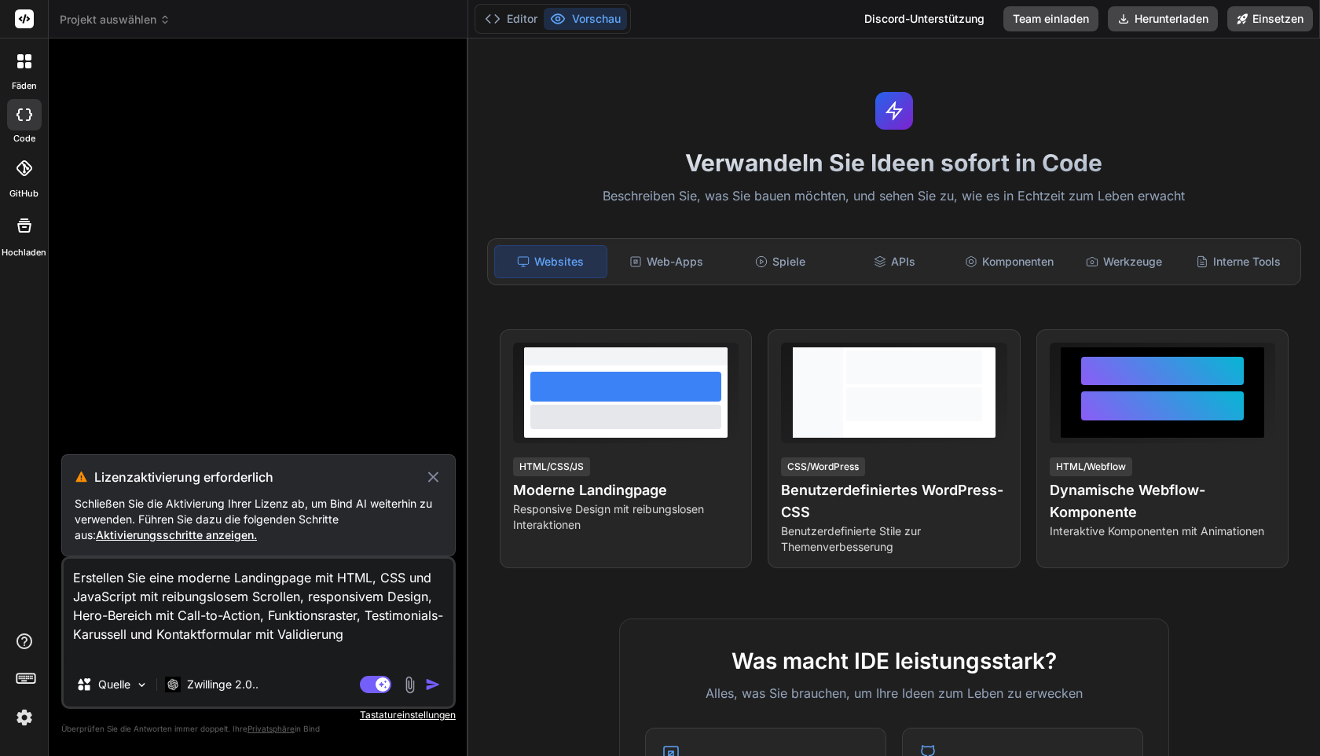
click at [427, 689] on img "button" at bounding box center [433, 684] width 16 height 16
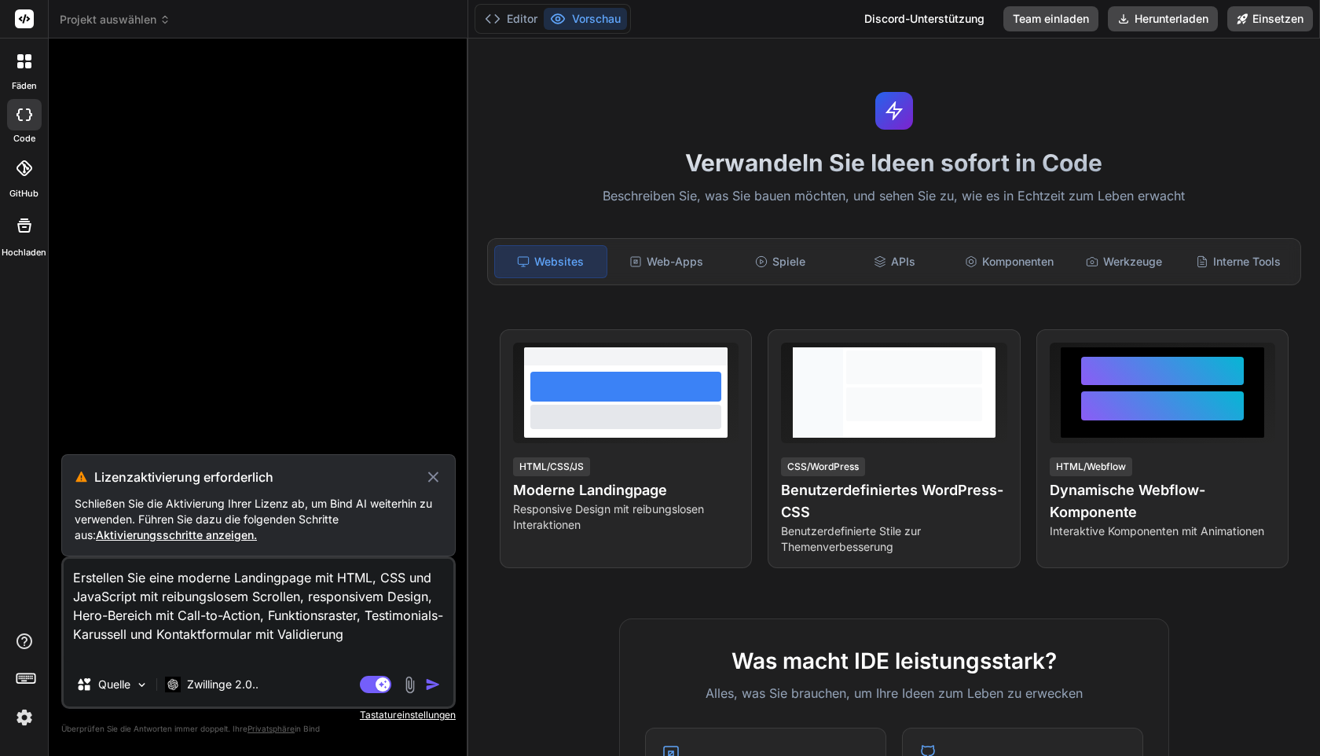
click at [427, 689] on img "button" at bounding box center [433, 684] width 16 height 16
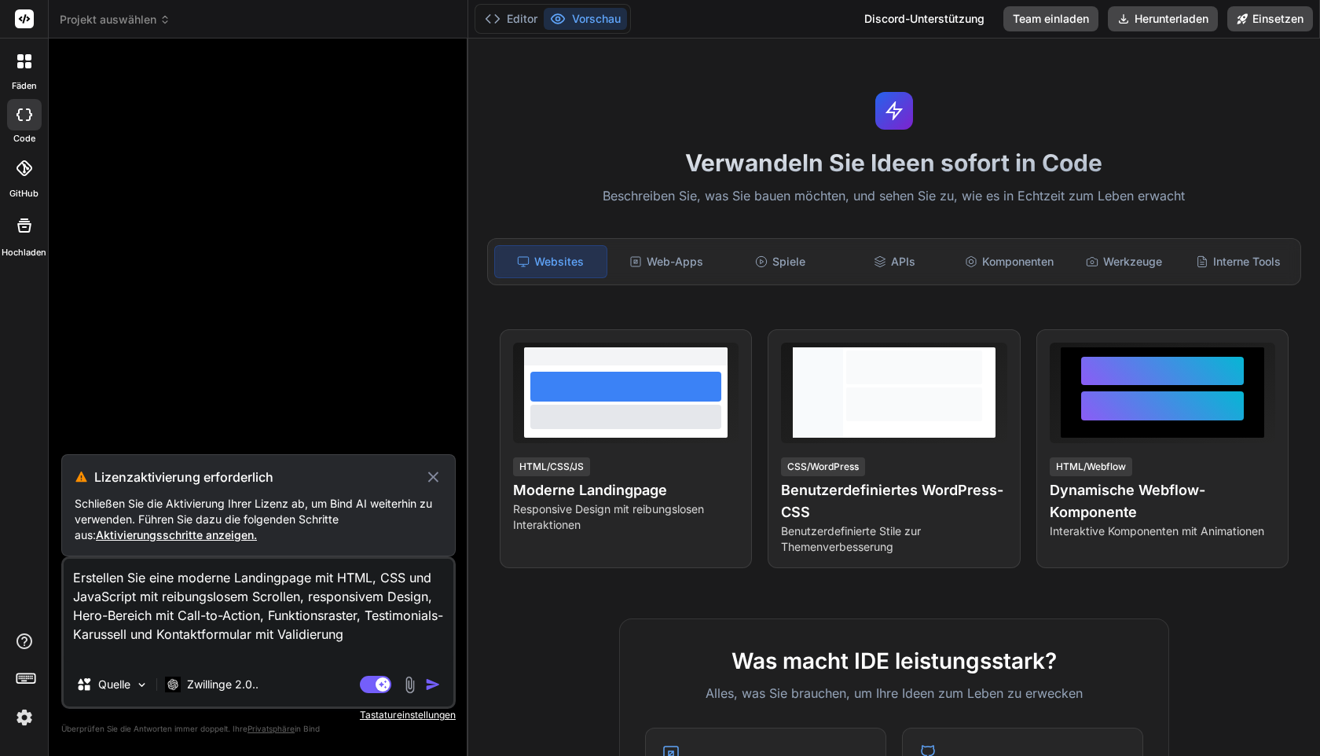
click at [191, 537] on font "Aktivierungsschritte anzeigen." at bounding box center [176, 534] width 161 height 13
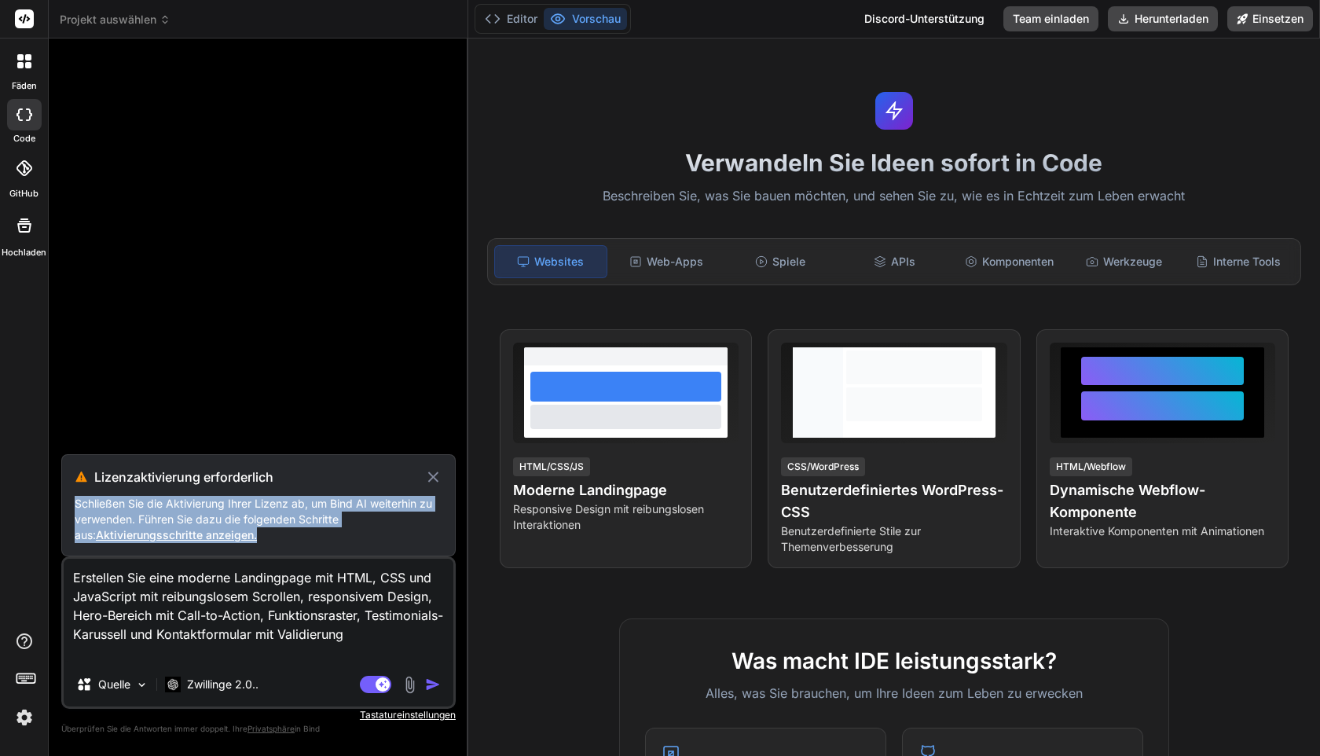
click at [191, 537] on font "Aktivierungsschritte anzeigen." at bounding box center [176, 534] width 161 height 13
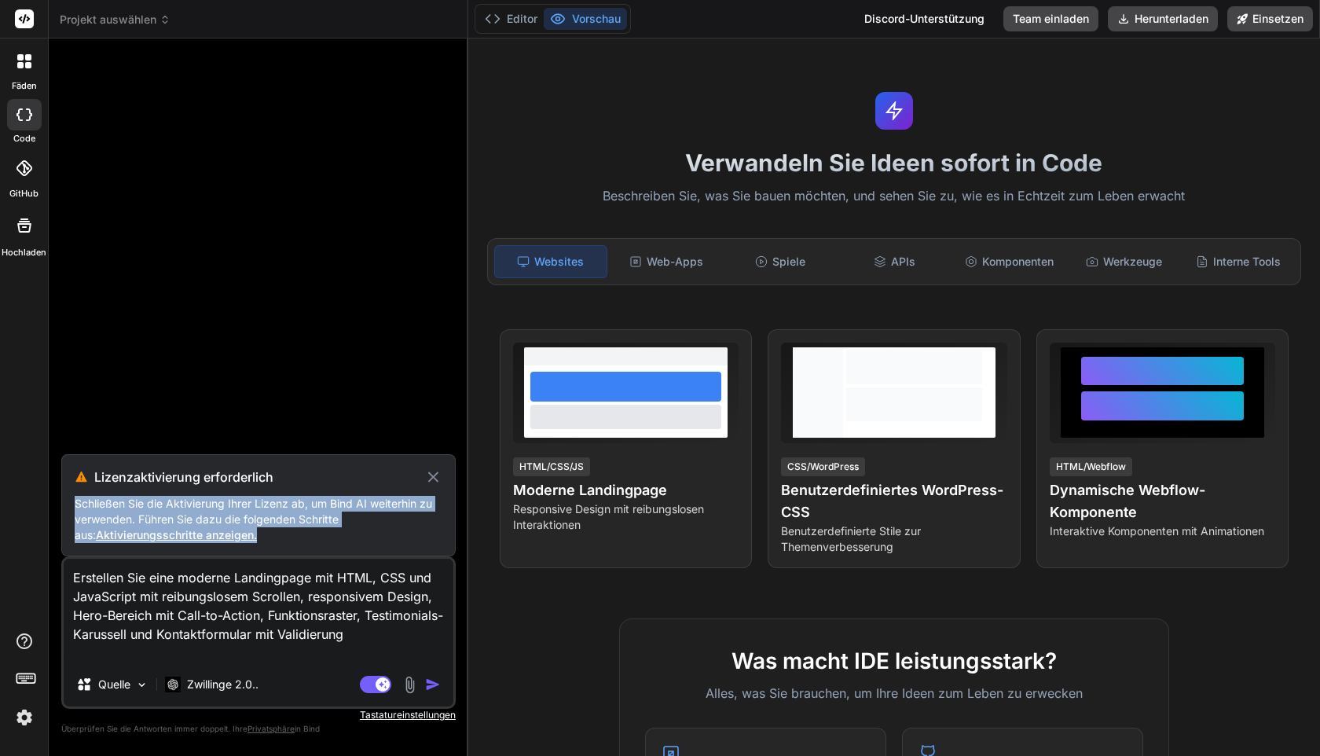
click at [27, 712] on img at bounding box center [24, 717] width 27 height 27
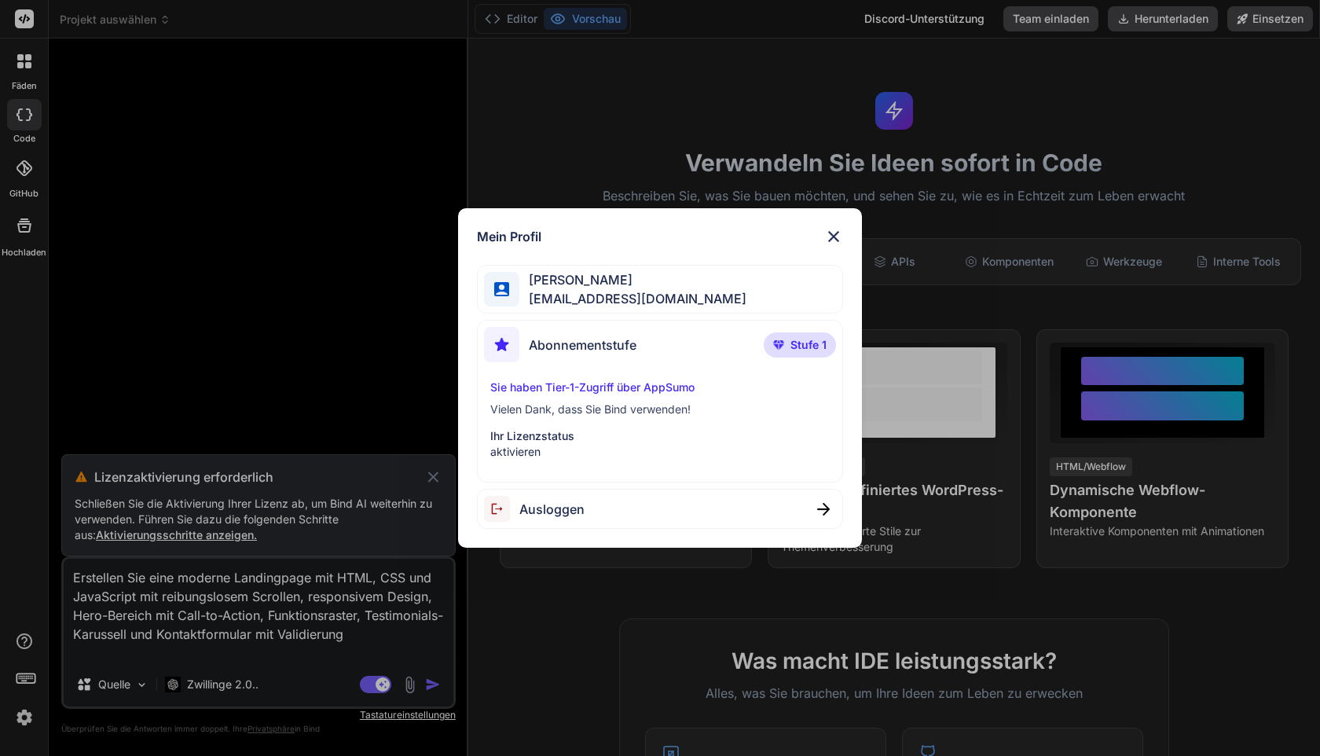
click at [518, 450] on font "aktivieren" at bounding box center [515, 451] width 50 height 13
click at [588, 392] on font "Sie haben Tier-1-Zugriff über AppSumo" at bounding box center [592, 386] width 204 height 13
click at [511, 464] on div "Abonnementstufe Stufe 1 Sie haben Tier-1-Zugriff über AppSumo Vielen Dank, dass…" at bounding box center [659, 401] width 365 height 163
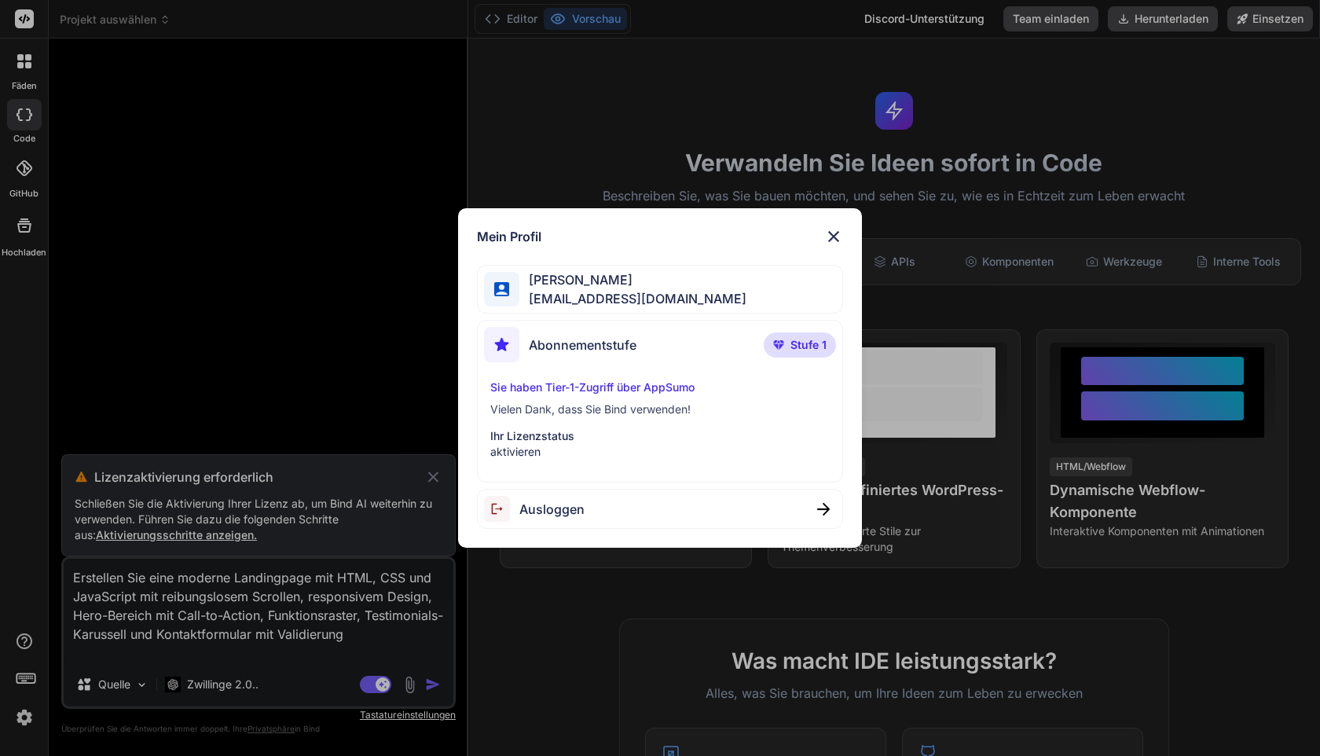
click at [511, 459] on p "aktivieren" at bounding box center [659, 452] width 339 height 16
click at [610, 328] on div "Abonnementstufe" at bounding box center [560, 344] width 152 height 35
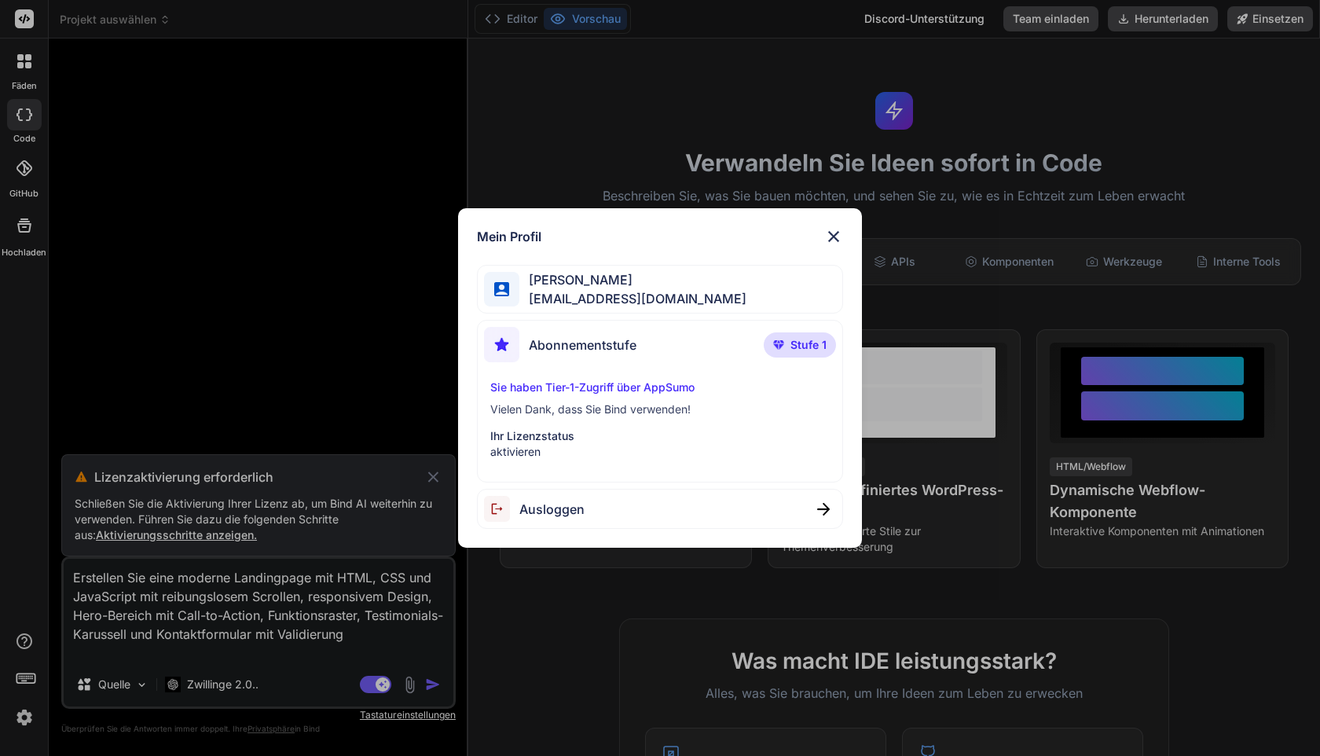
click at [613, 300] on font "[EMAIL_ADDRESS][DOMAIN_NAME]" at bounding box center [638, 299] width 218 height 16
click at [833, 238] on img at bounding box center [833, 236] width 19 height 19
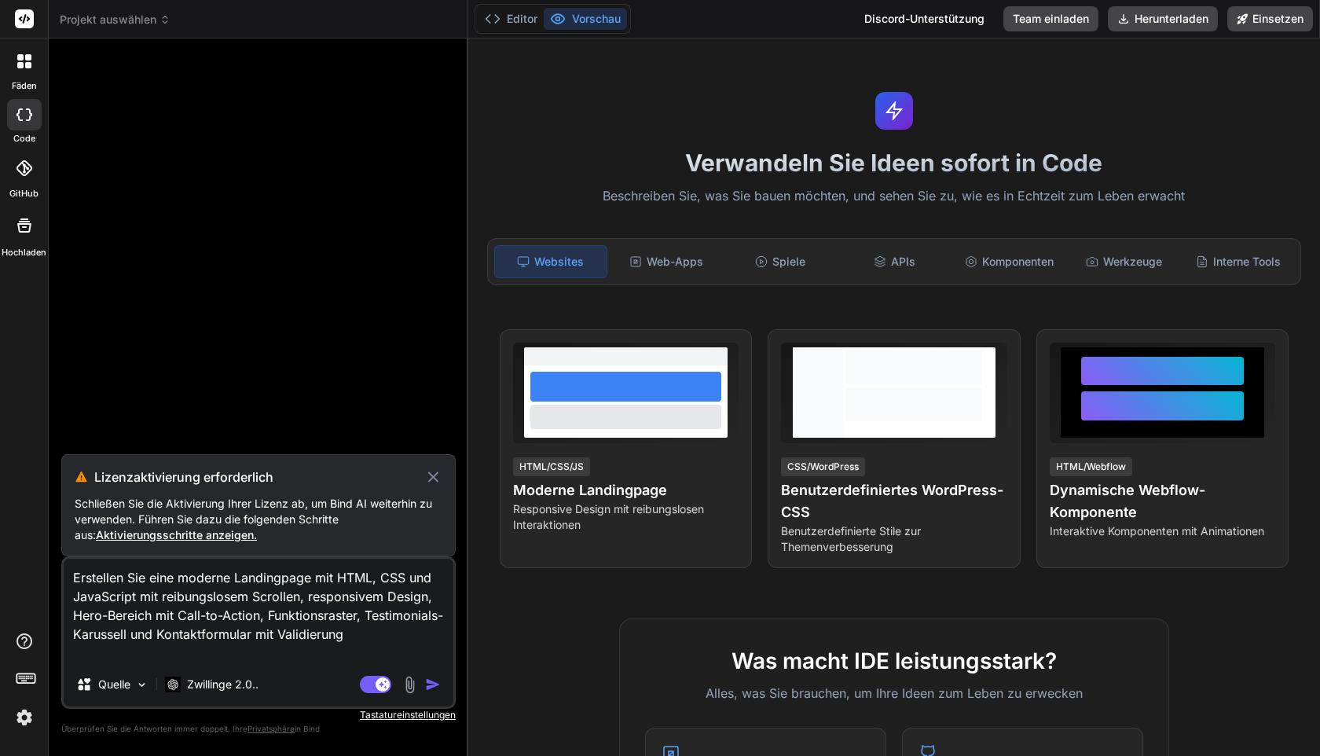
click at [27, 176] on div at bounding box center [24, 168] width 35 height 35
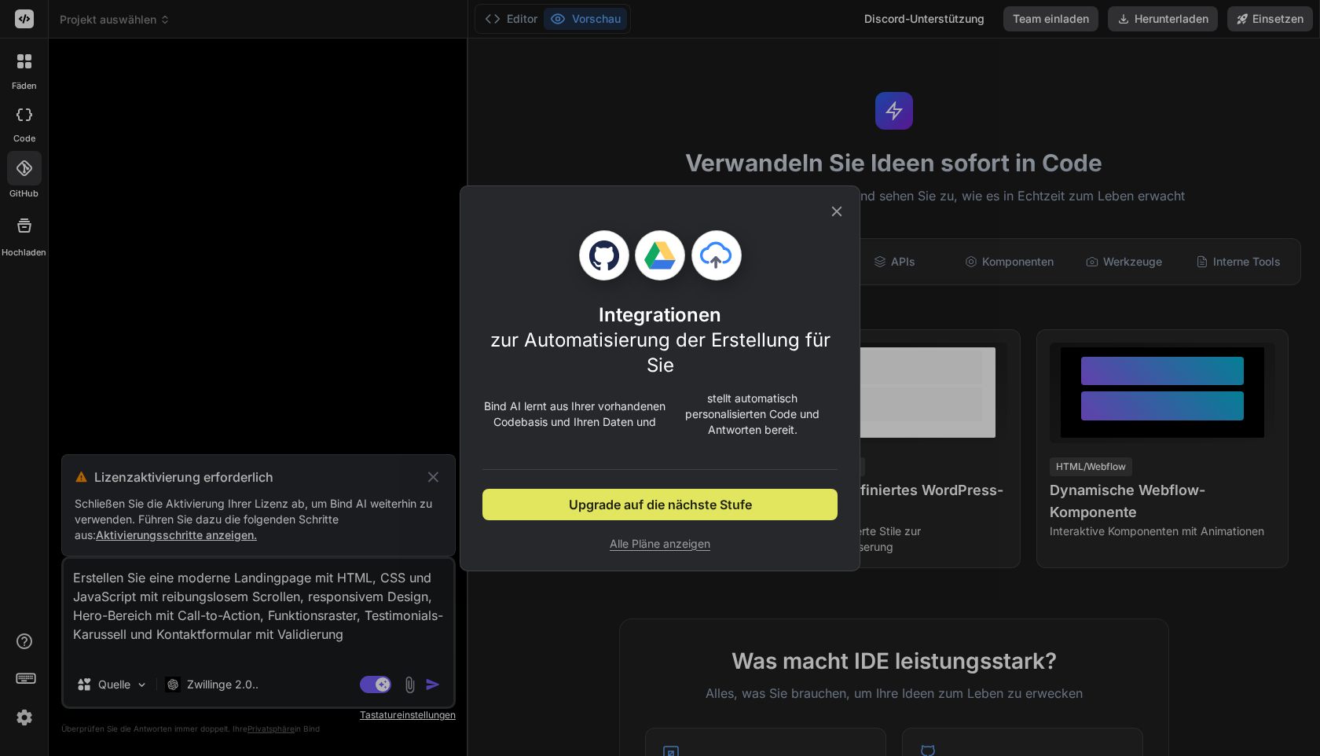
click at [642, 500] on font "Upgrade auf die nächste Stufe" at bounding box center [660, 504] width 183 height 16
click at [636, 538] on font "Alle Pläne anzeigen" at bounding box center [660, 543] width 101 height 13
click at [34, 131] on div "Integrationen zur Automatisierung der Erstellung für Sie Bind AI lernt aus Ihre…" at bounding box center [660, 378] width 1320 height 756
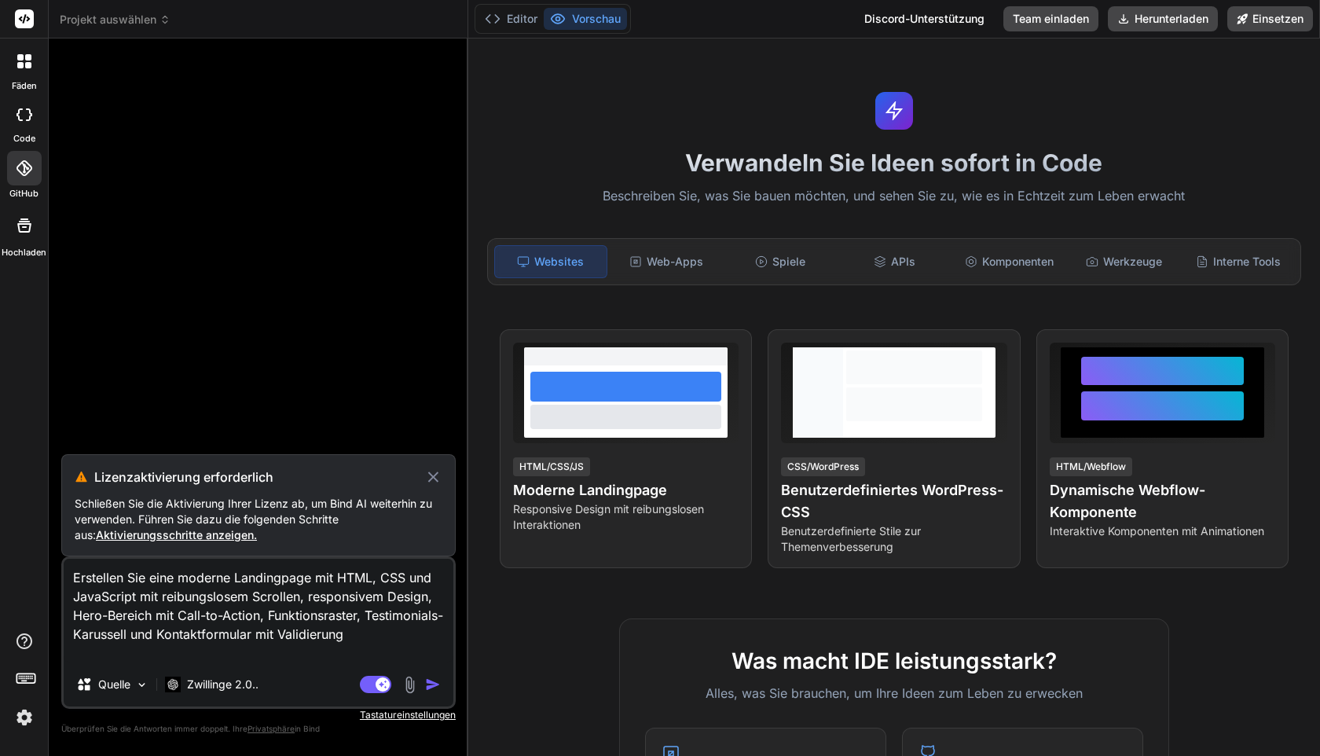
click at [25, 42] on div "Fäden" at bounding box center [24, 65] width 48 height 54
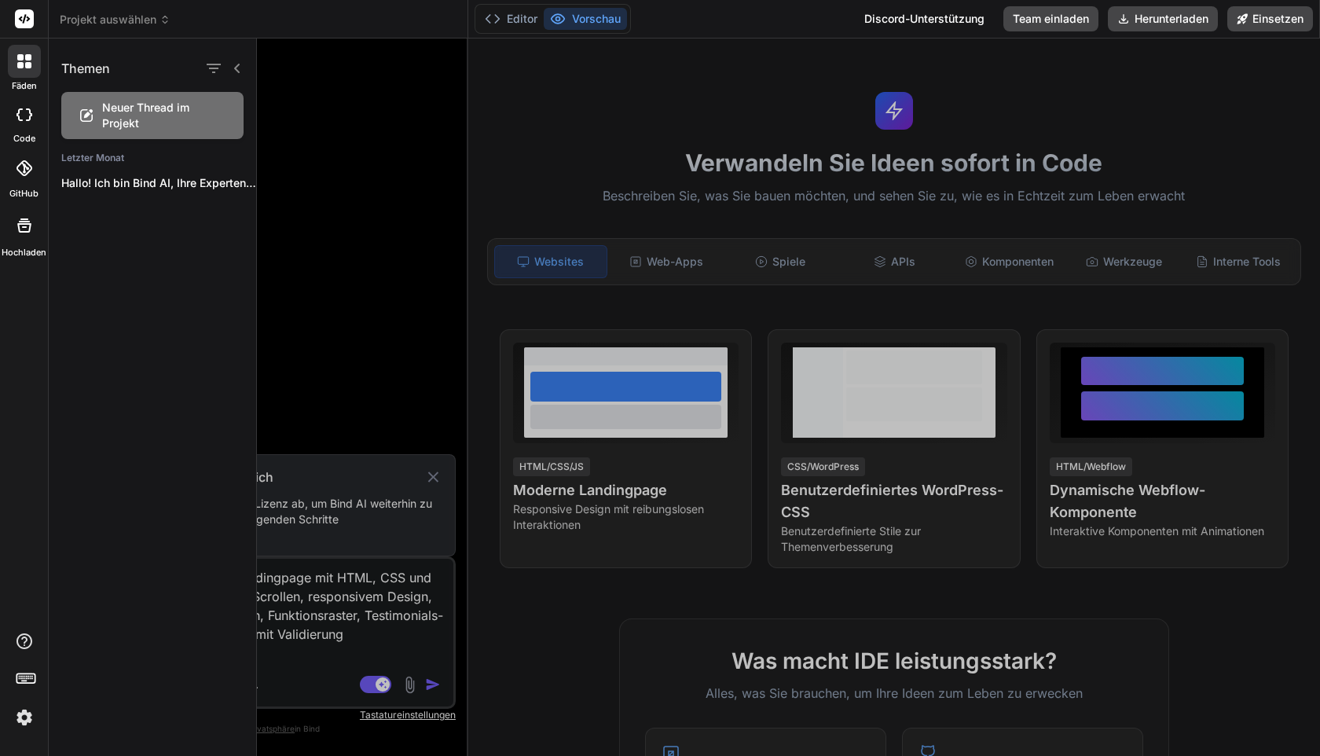
click at [26, 13] on rect at bounding box center [24, 18] width 19 height 19
click at [131, 97] on div "Neuer Thread im Projekt" at bounding box center [152, 115] width 182 height 47
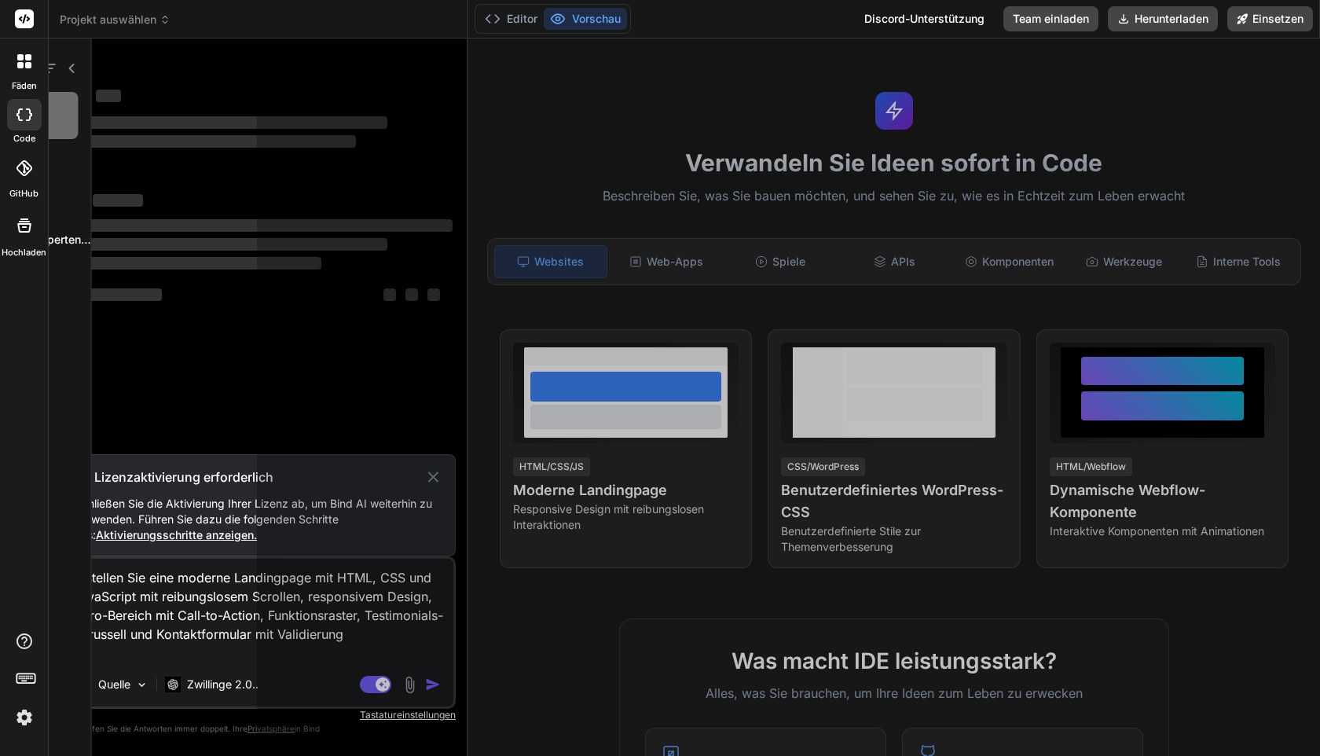
scroll to position [15, 0]
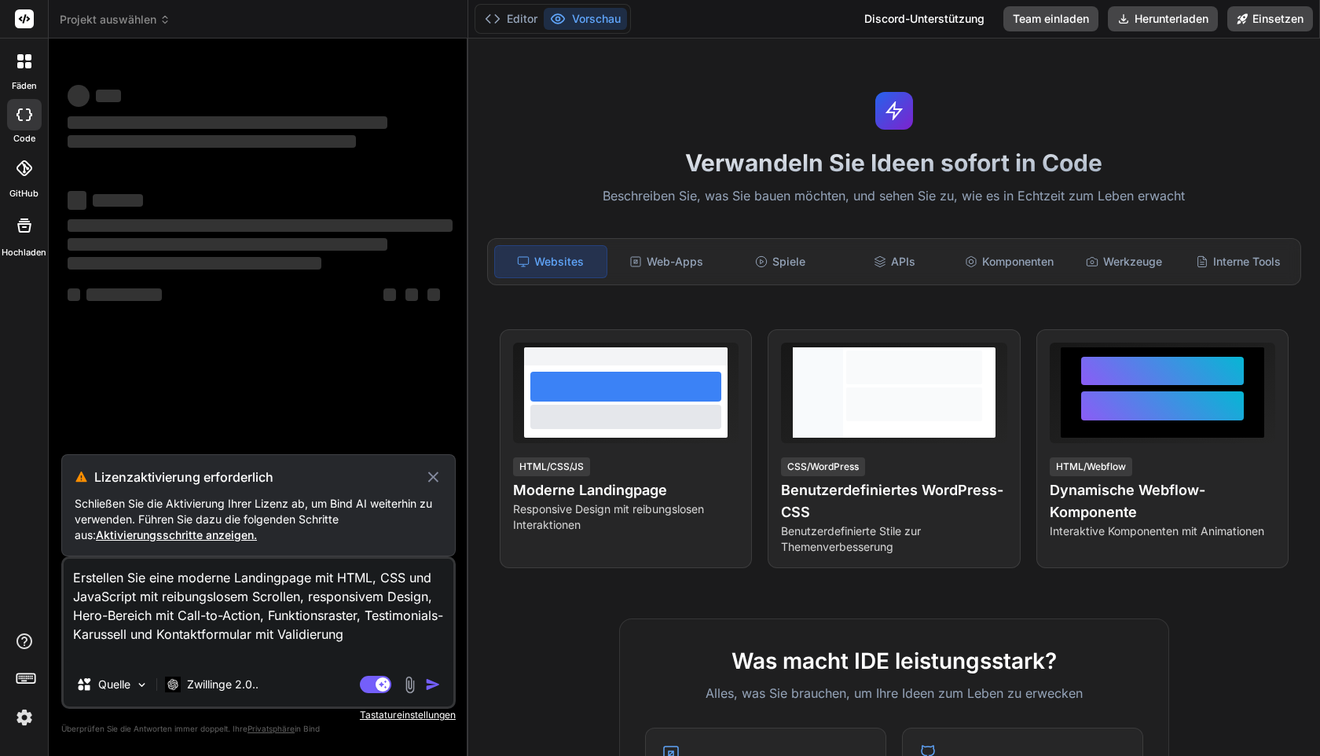
type textarea "x"
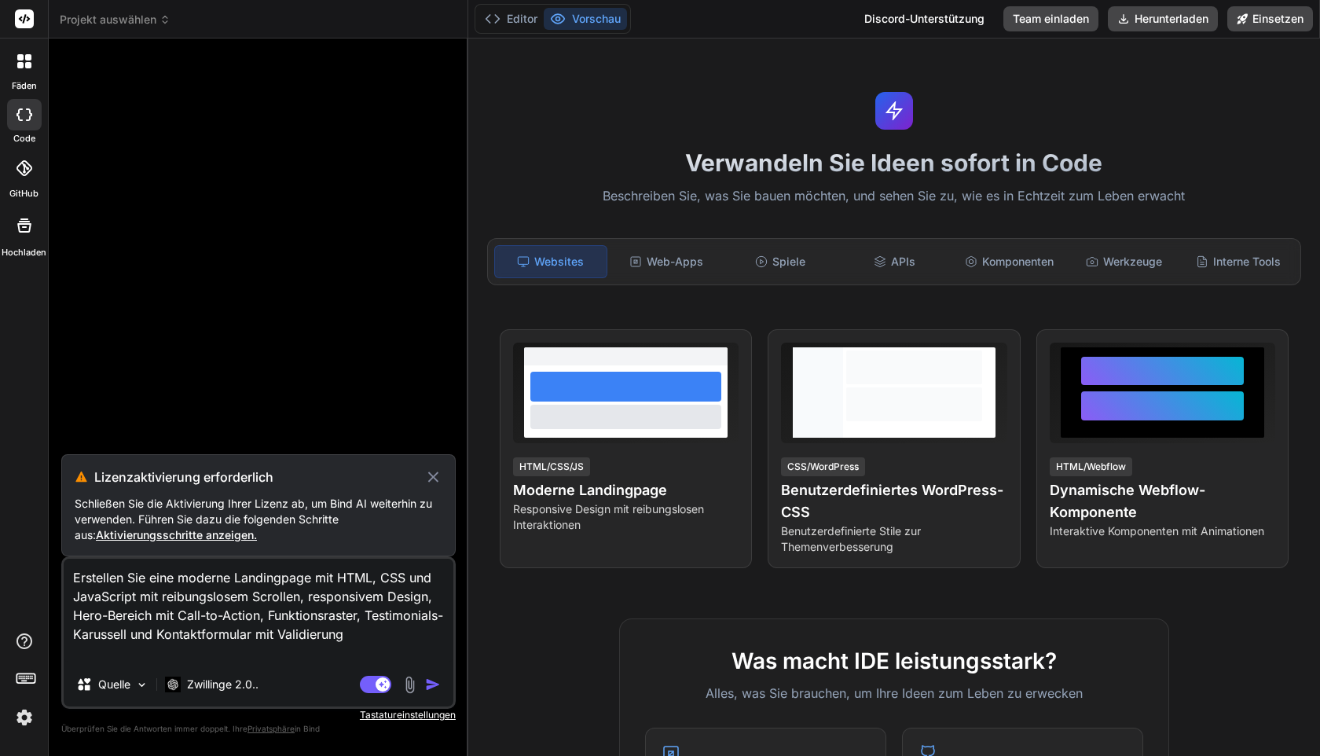
click at [434, 677] on img "button" at bounding box center [433, 684] width 16 height 16
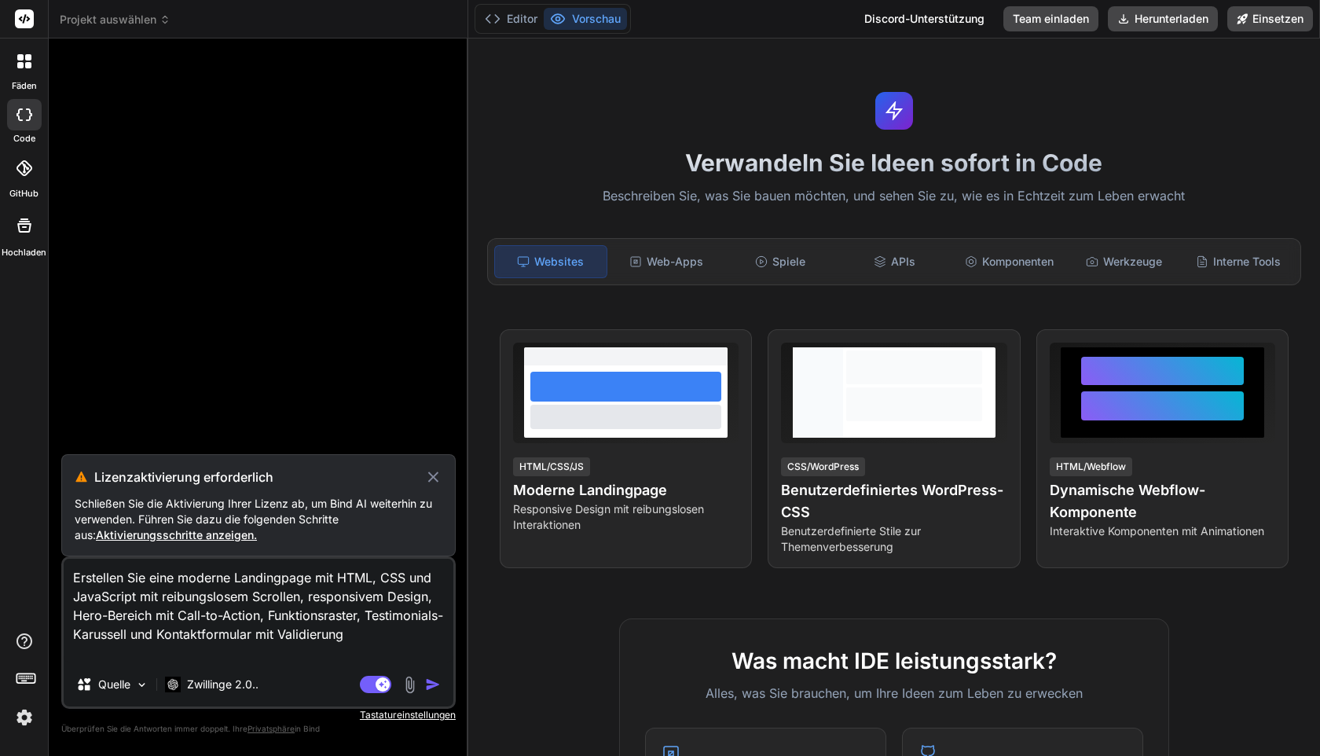
click at [434, 677] on img "button" at bounding box center [433, 684] width 16 height 16
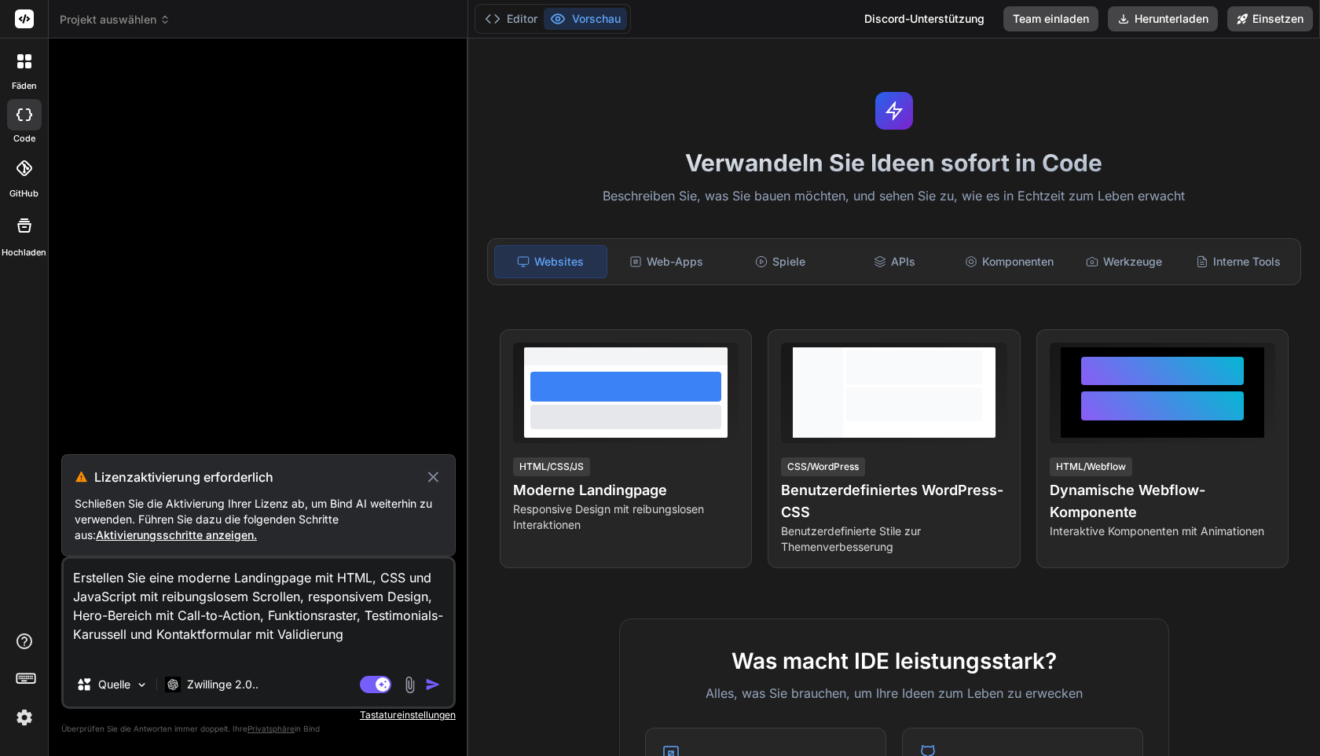
click at [434, 677] on img "button" at bounding box center [433, 684] width 16 height 16
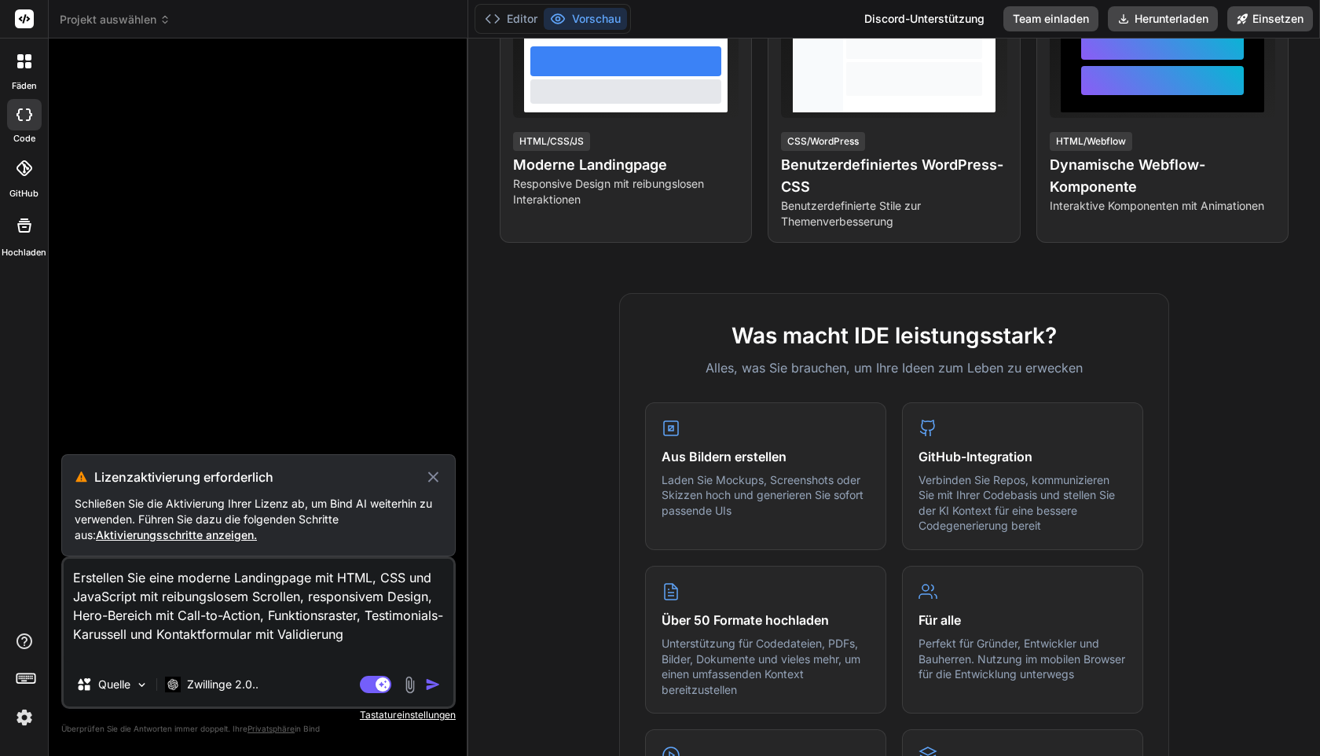
scroll to position [332, 0]
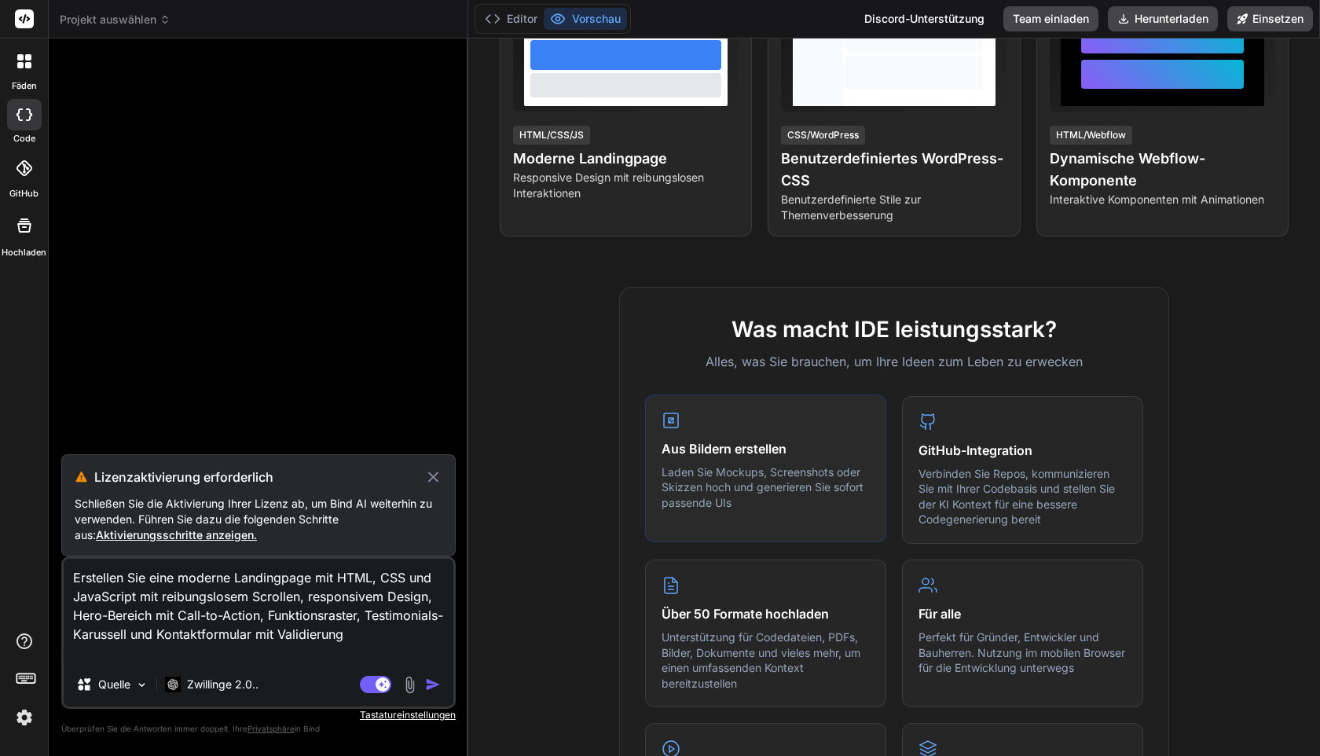
click at [716, 512] on div "Aus Bildern erstellen Laden Sie Mockups, Screenshots oder Skizzen hoch und gene…" at bounding box center [765, 468] width 241 height 148
click at [702, 625] on div "Über 50 Formate hochladen Unterstützung für Codedateien, PDFs, Bilder, Dokument…" at bounding box center [765, 632] width 241 height 148
click at [702, 620] on h4 "Über 50 Formate hochladen" at bounding box center [765, 612] width 208 height 19
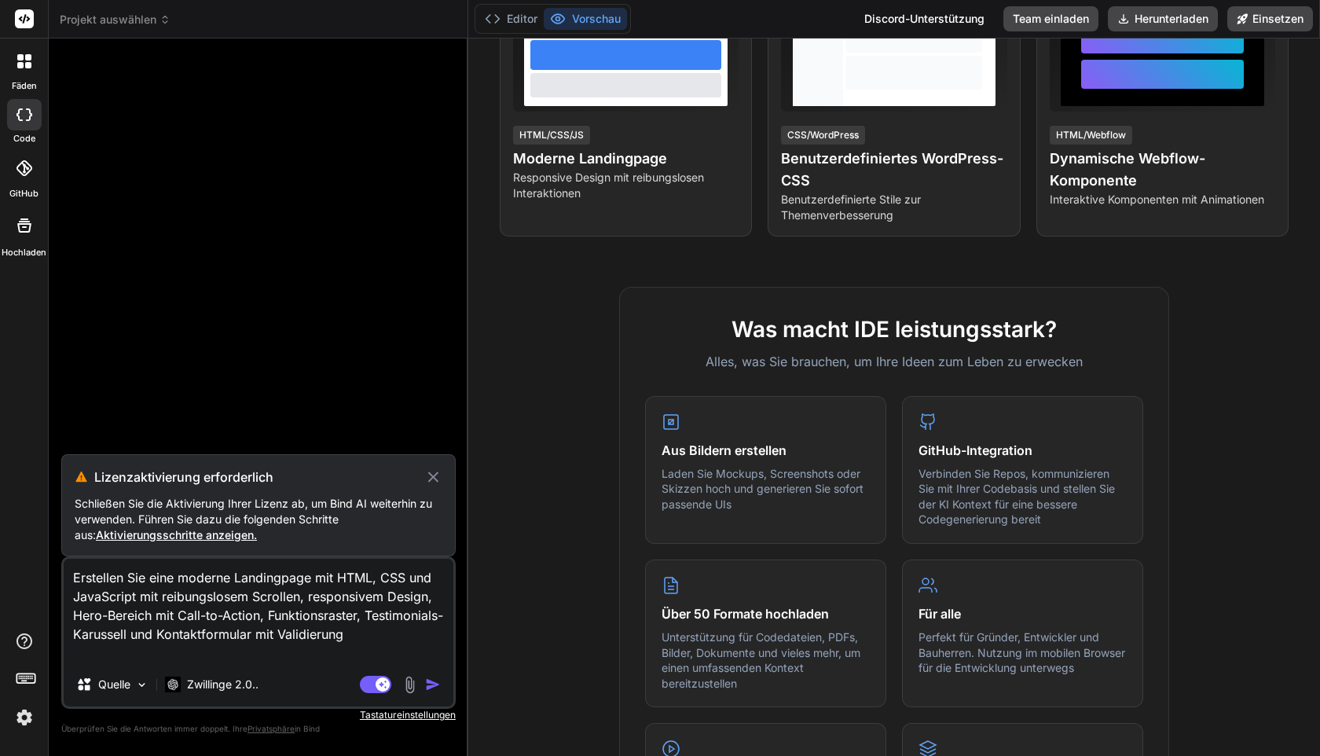
click at [439, 678] on img "button" at bounding box center [433, 684] width 16 height 16
click at [217, 533] on font "Aktivierungsschritte anzeigen." at bounding box center [176, 534] width 161 height 13
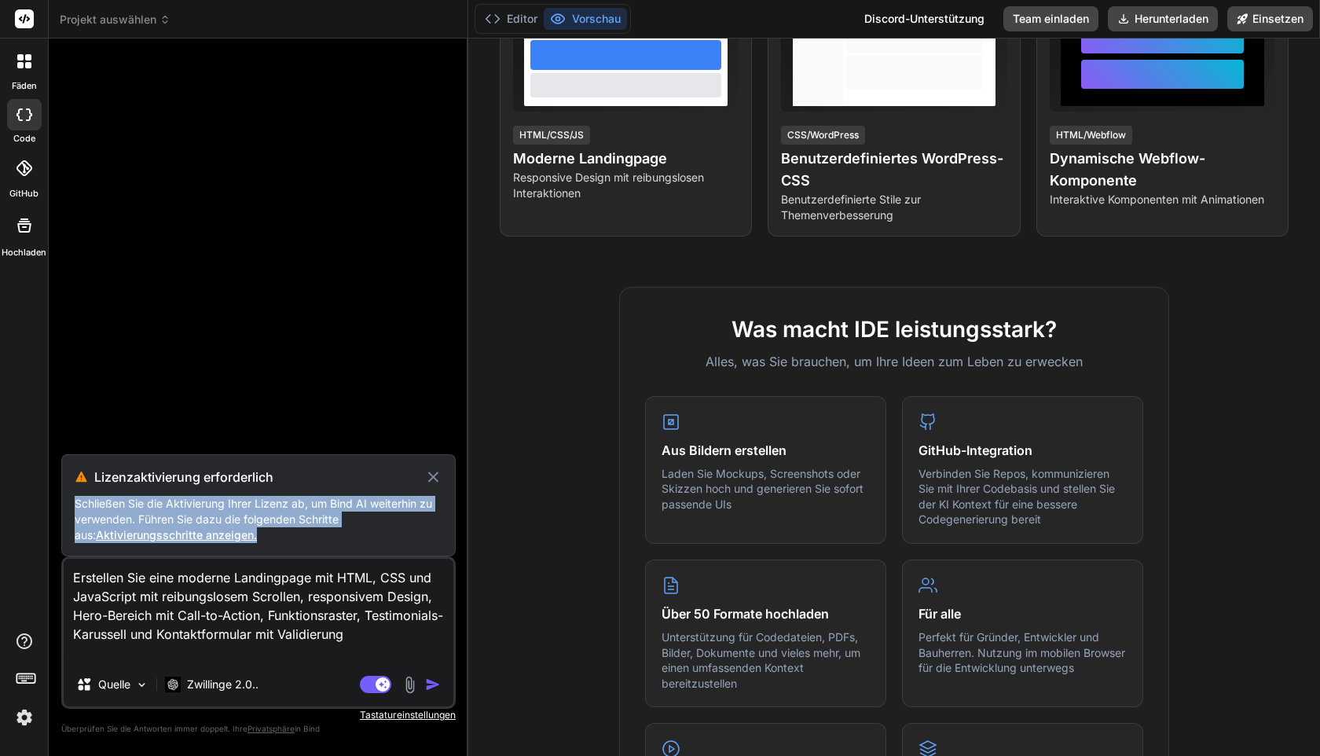
click at [217, 533] on font "Aktivierungsschritte anzeigen." at bounding box center [176, 534] width 161 height 13
click at [167, 533] on font "Aktivierungsschritte anzeigen." at bounding box center [176, 534] width 161 height 13
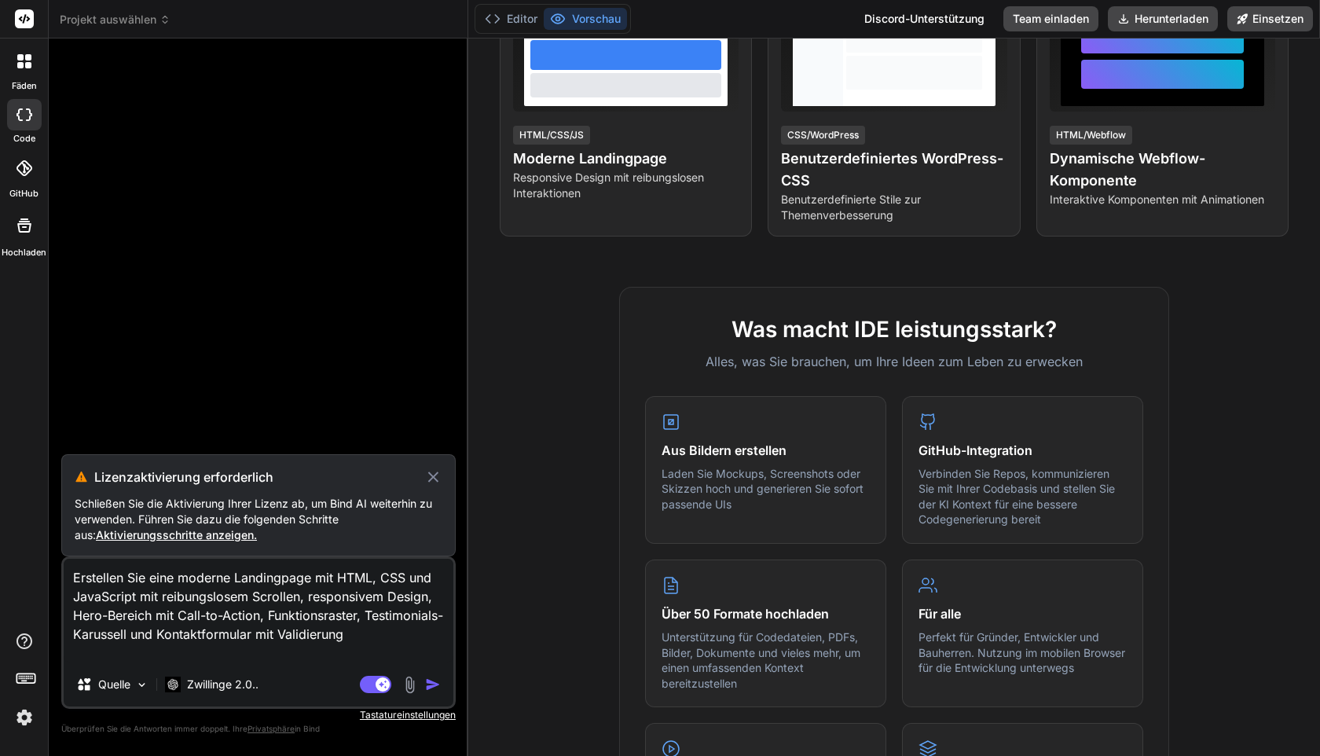
click at [167, 533] on font "Aktivierungsschritte anzeigen." at bounding box center [176, 534] width 161 height 13
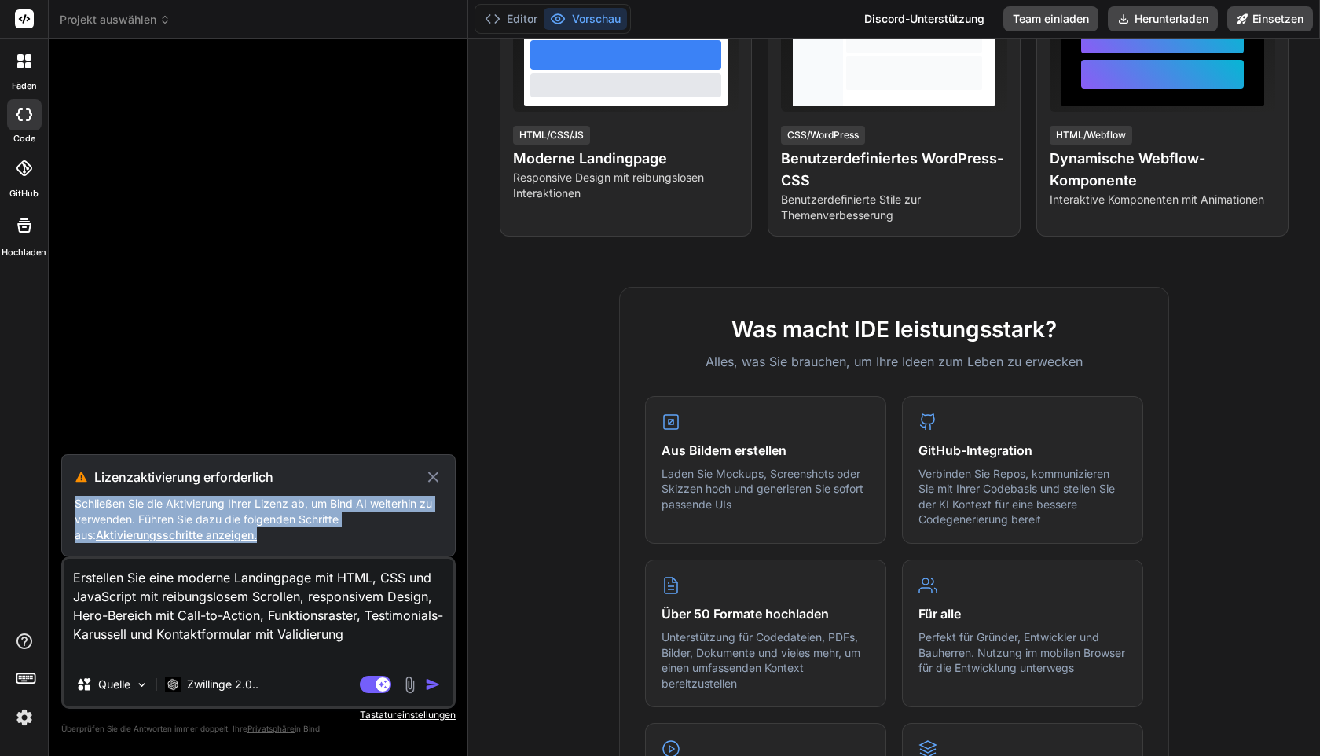
click at [167, 533] on font "Aktivierungsschritte anzeigen." at bounding box center [176, 534] width 161 height 13
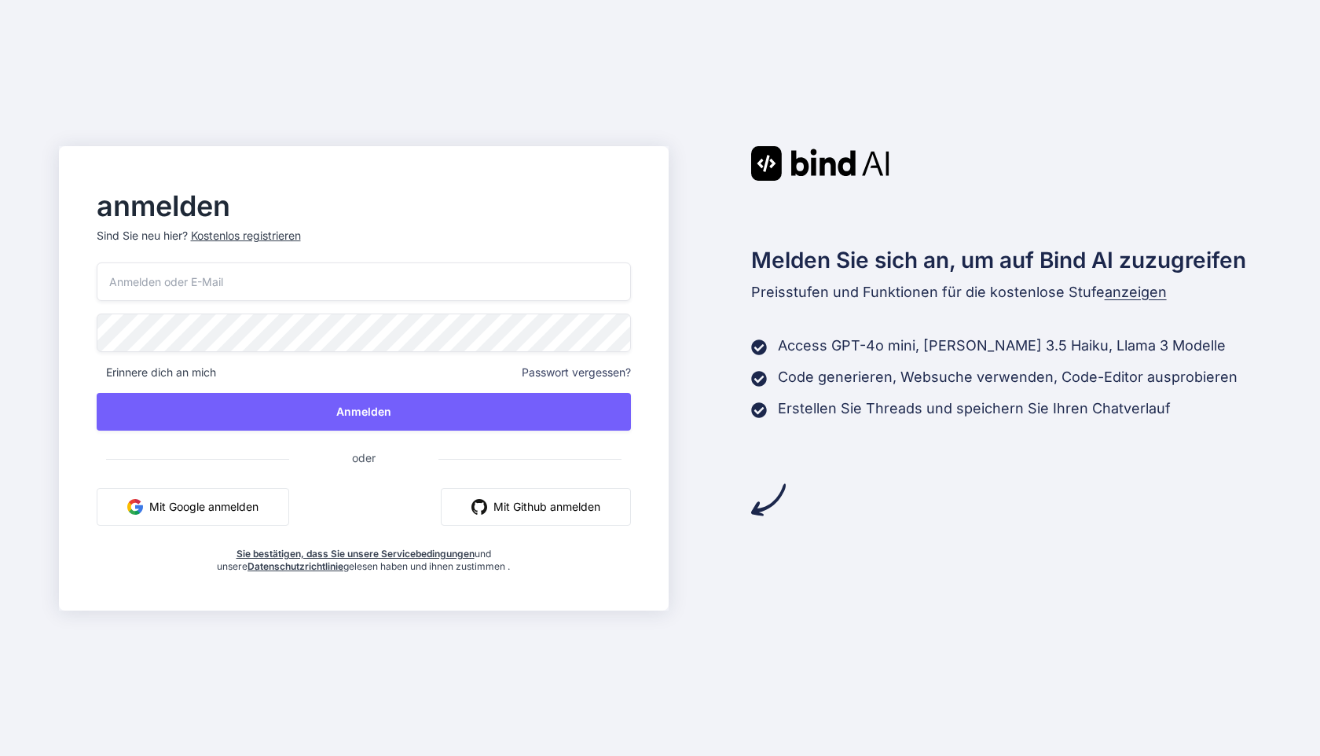
click at [286, 276] on input "email" at bounding box center [364, 281] width 534 height 38
click at [192, 496] on button "Mit Google anmelden" at bounding box center [193, 507] width 192 height 38
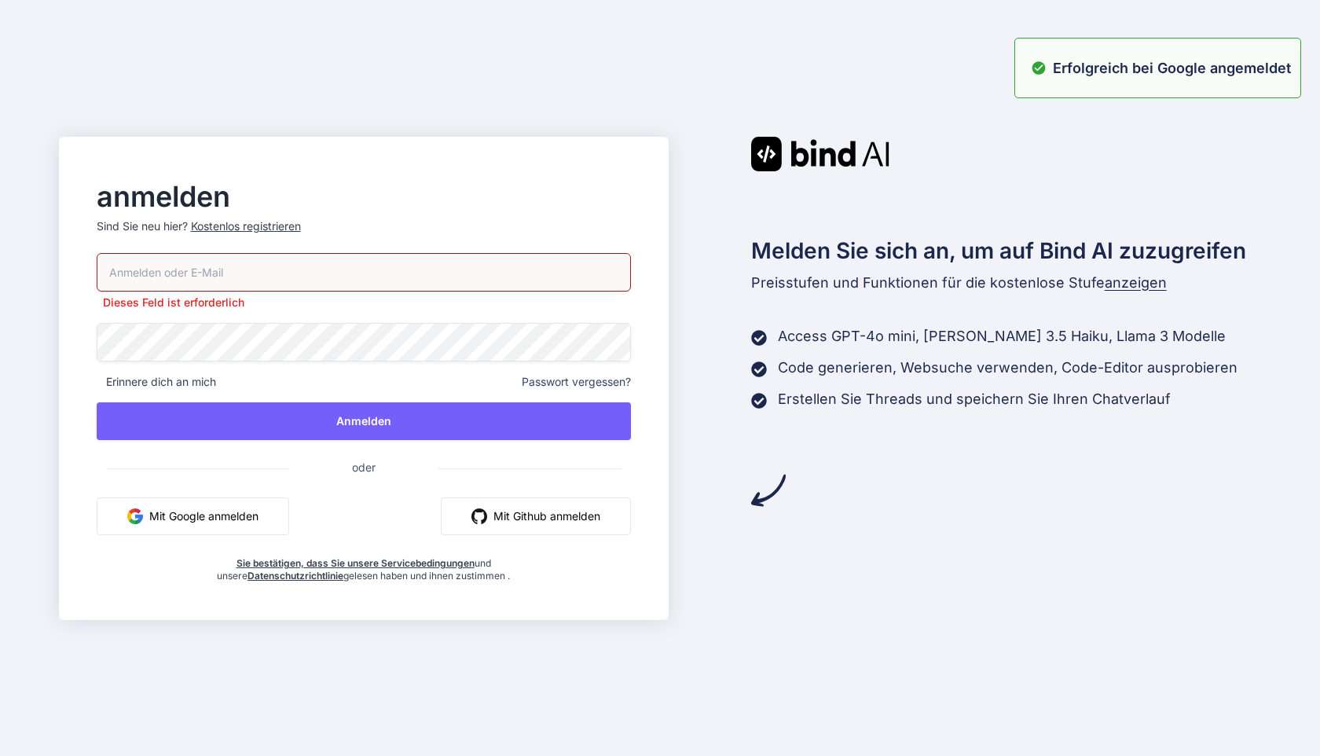
click at [154, 515] on font "Mit Google anmelden" at bounding box center [203, 515] width 109 height 13
